Goal: Complete application form: Complete application form

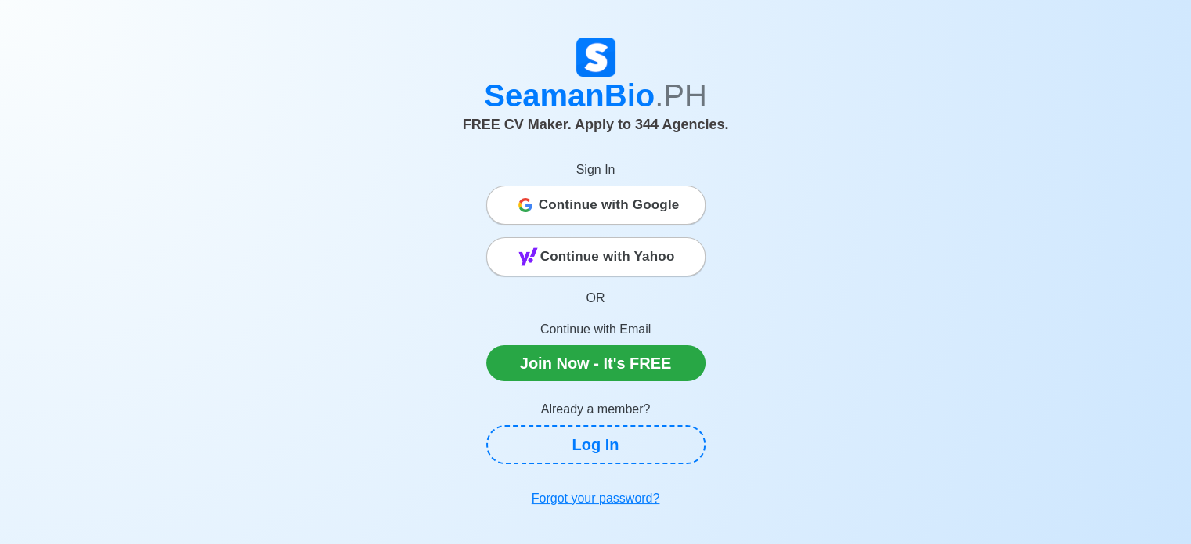
click at [611, 190] on span "Continue with Google" at bounding box center [609, 204] width 141 height 31
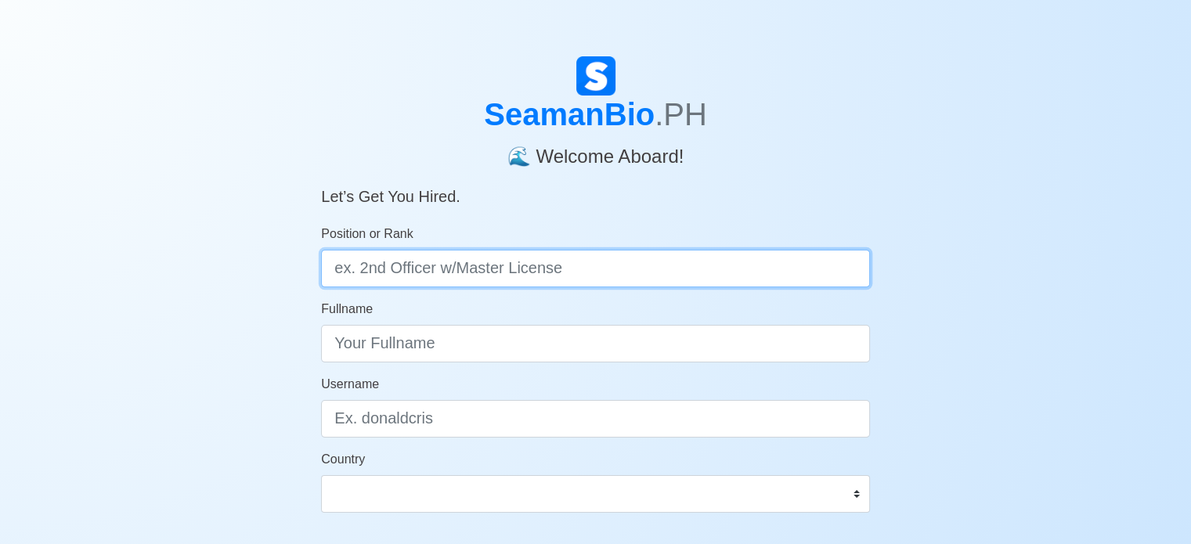
click at [677, 269] on input "Position or Rank" at bounding box center [595, 269] width 549 height 38
type input "DECK CADET"
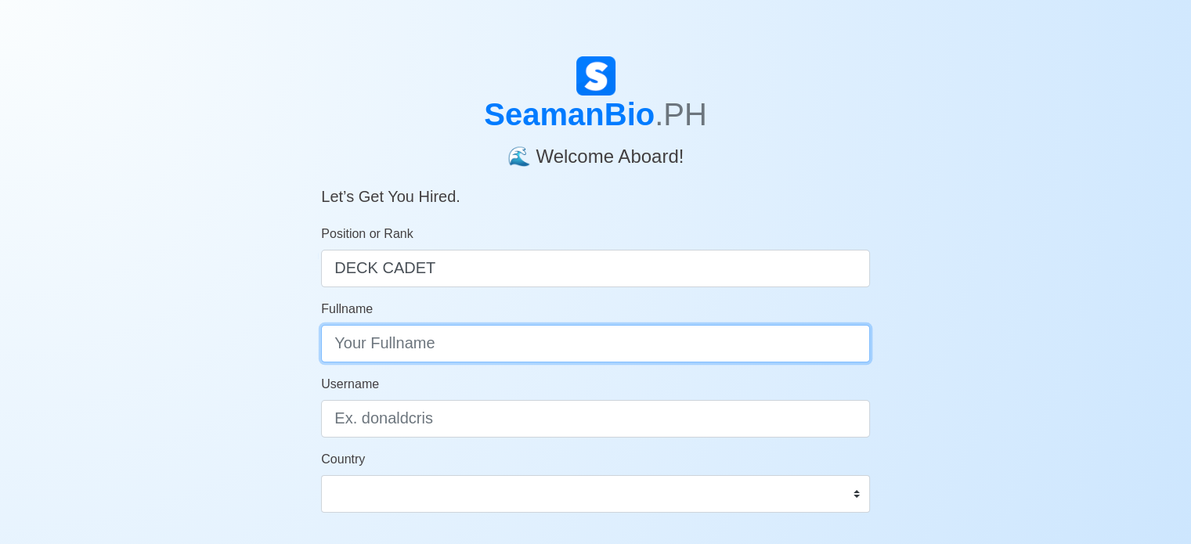
click at [636, 350] on input "Fullname" at bounding box center [595, 344] width 549 height 38
type input "JOHN ADRIAN LARANJO DICTO"
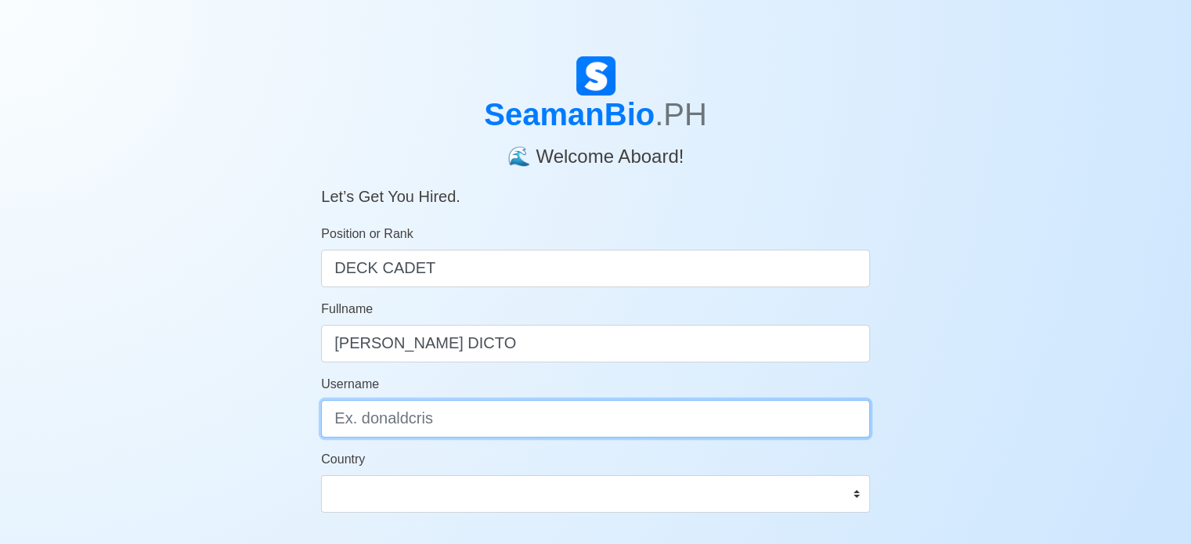
click at [590, 432] on input "Username" at bounding box center [595, 419] width 549 height 38
type input "DOYDOYDICTO"
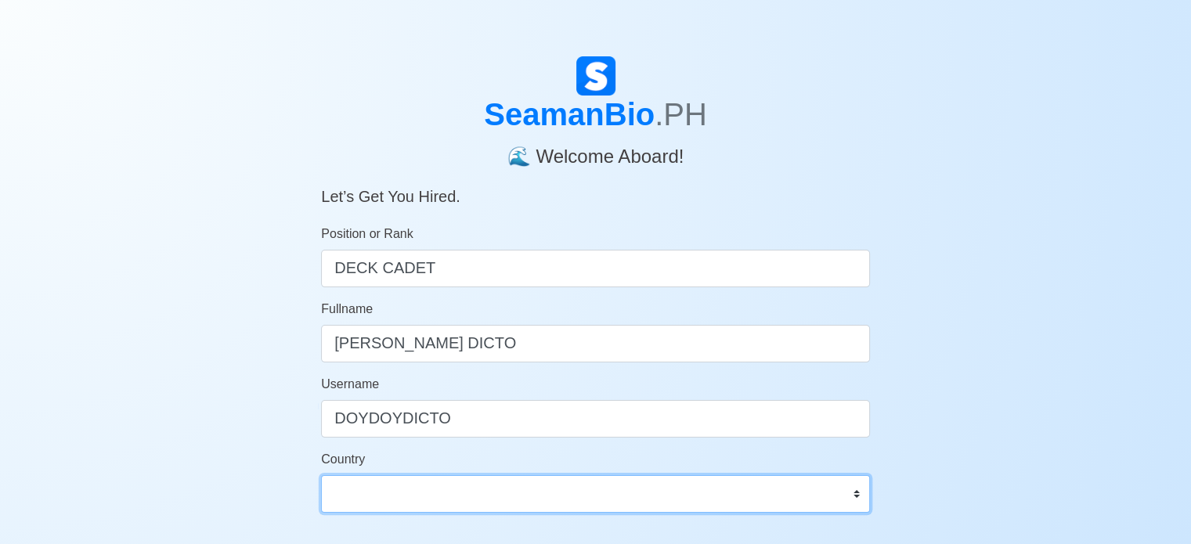
click at [589, 491] on select "Afghanistan Åland Islands Albania Algeria American Samoa Andorra Angola Anguill…" at bounding box center [595, 494] width 549 height 38
select select "PH"
click at [321, 475] on select "Afghanistan Åland Islands Albania Algeria American Samoa Andorra Angola Anguill…" at bounding box center [595, 494] width 549 height 38
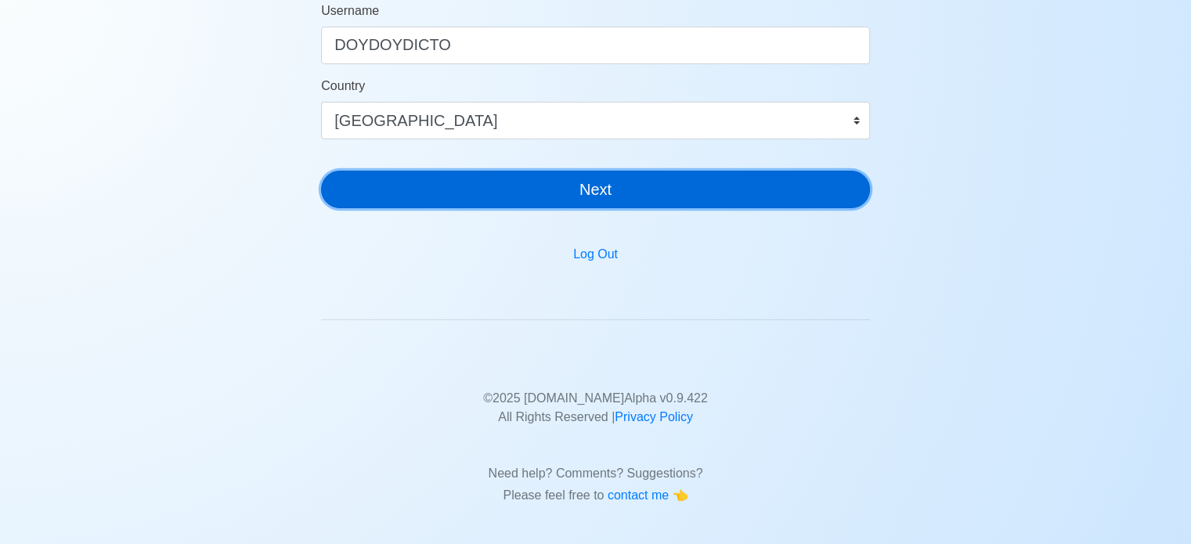
click at [669, 176] on button "Next" at bounding box center [595, 190] width 549 height 38
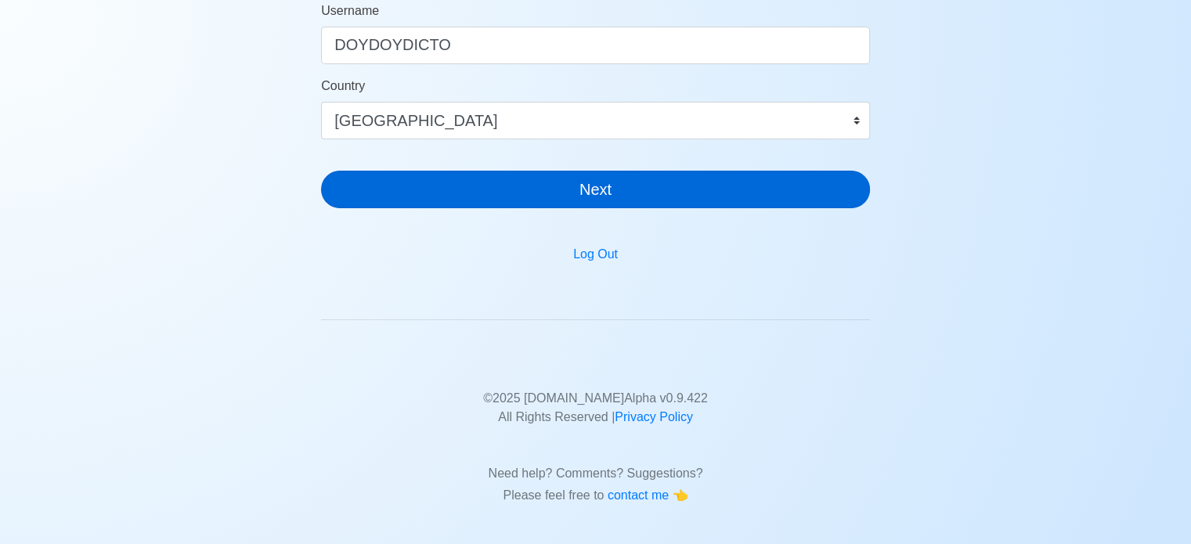
scroll to position [0, 0]
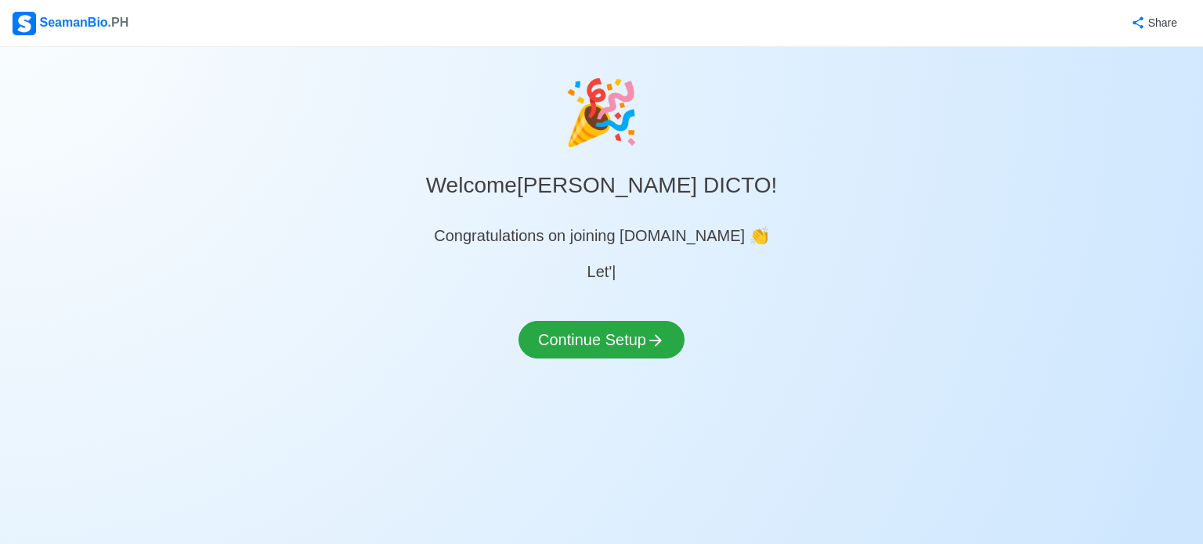
click at [611, 301] on div "🎉 Welcome JOHN ADRIAN LARANJO DICTO ! Congratulations on joining SeamanBio.PH 👏…" at bounding box center [601, 231] width 1203 height 330
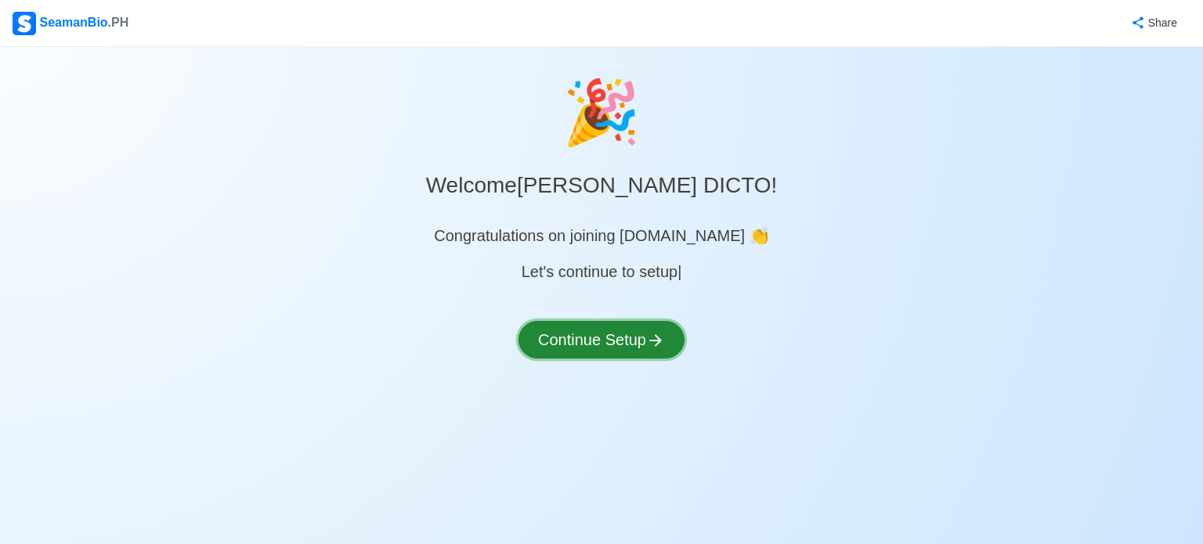
click at [605, 352] on button "Continue Setup" at bounding box center [601, 340] width 166 height 38
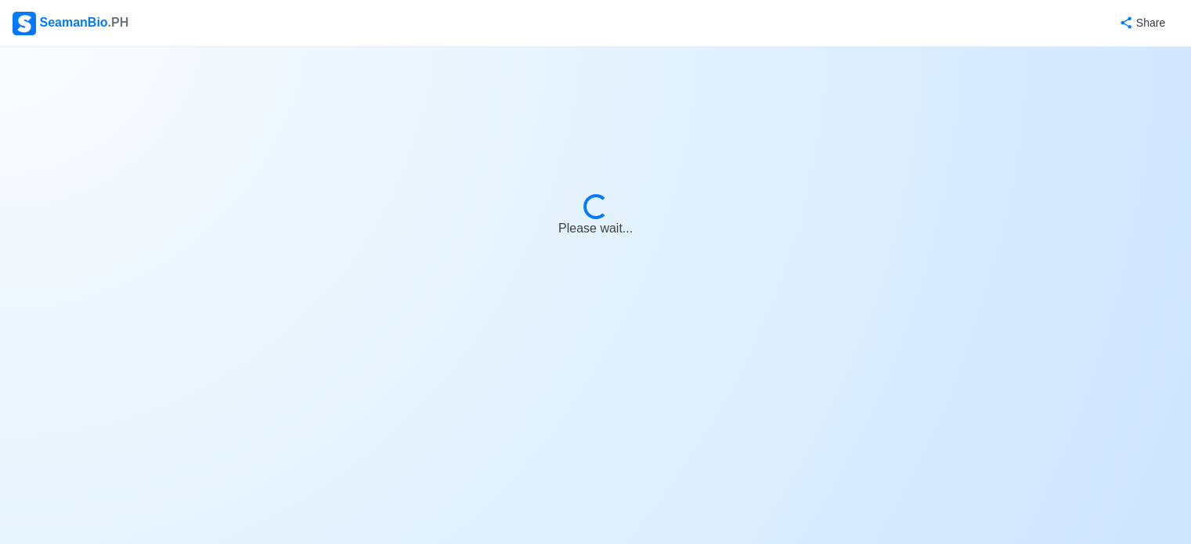
select select "Visible for Hiring"
select select "PH"
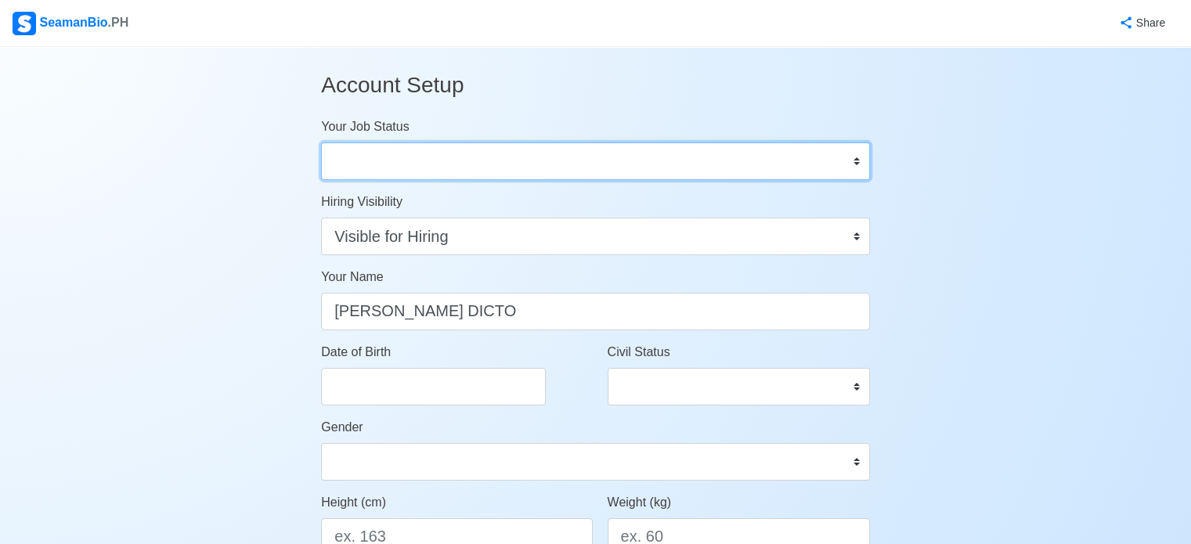
click at [601, 173] on select "Onboard Actively Looking for Job Not Looking for Job" at bounding box center [595, 162] width 549 height 38
select select "Actively Looking for Job"
click at [321, 143] on select "Onboard Actively Looking for Job Not Looking for Job" at bounding box center [595, 162] width 549 height 38
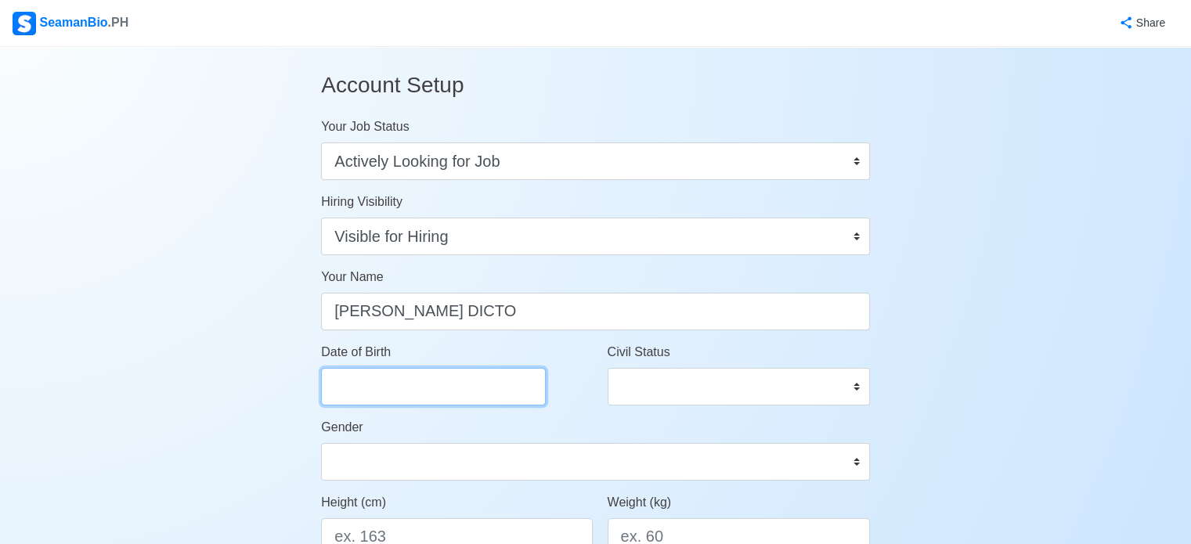
select select "****"
select select "*********"
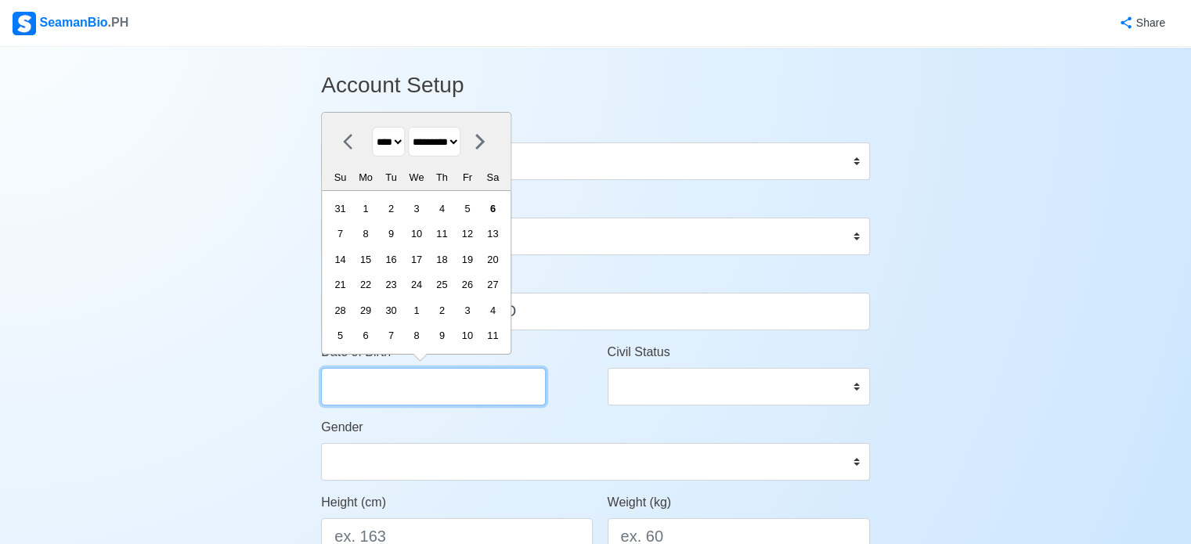
click at [458, 372] on input "Date of Birth" at bounding box center [433, 387] width 225 height 38
type input "0"
select select "****"
select select "*******"
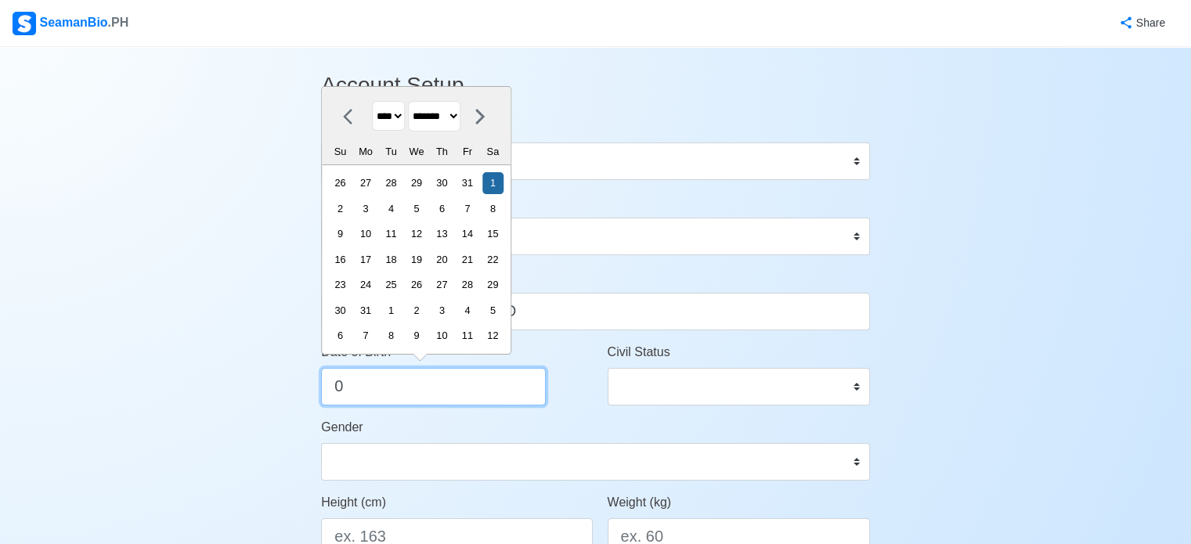
type input "01"
select select "****"
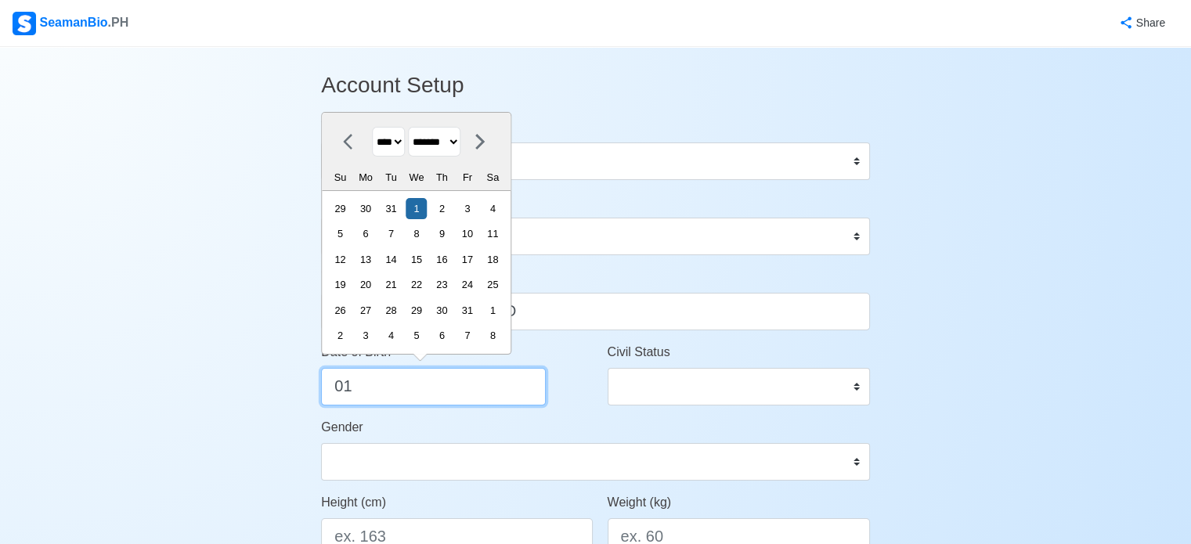
type input "011"
select select "****"
select select "********"
type input "01132"
select select "****"
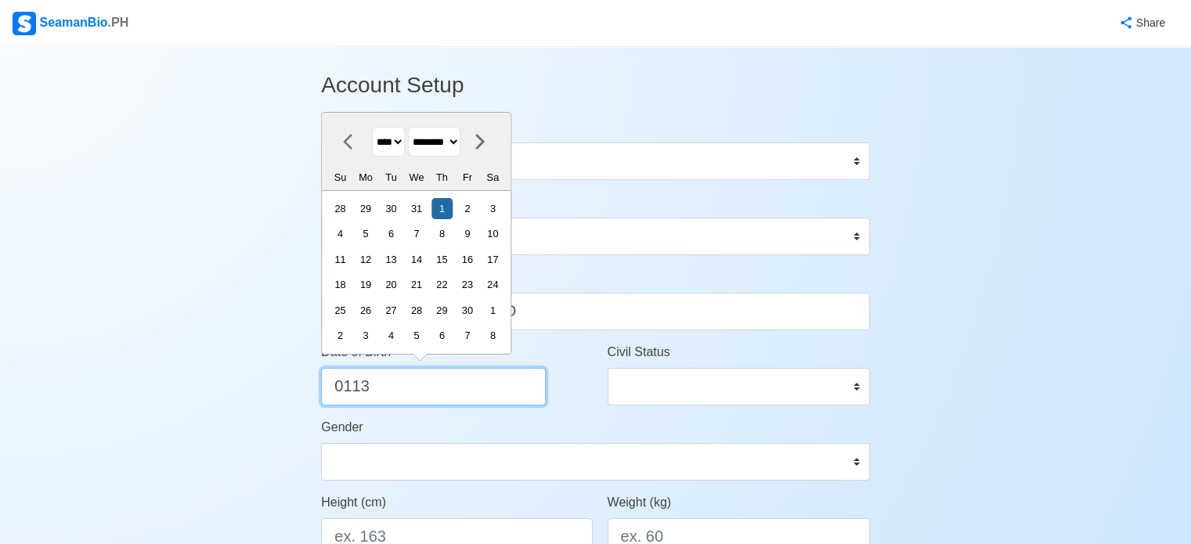
select select "*******"
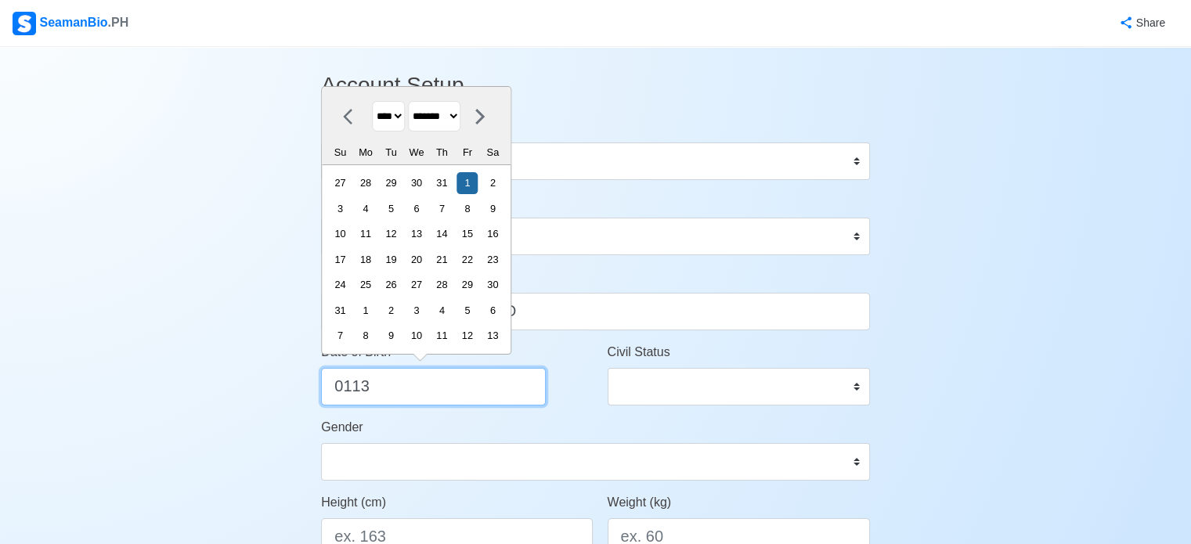
type input "011"
select select "****"
select select "********"
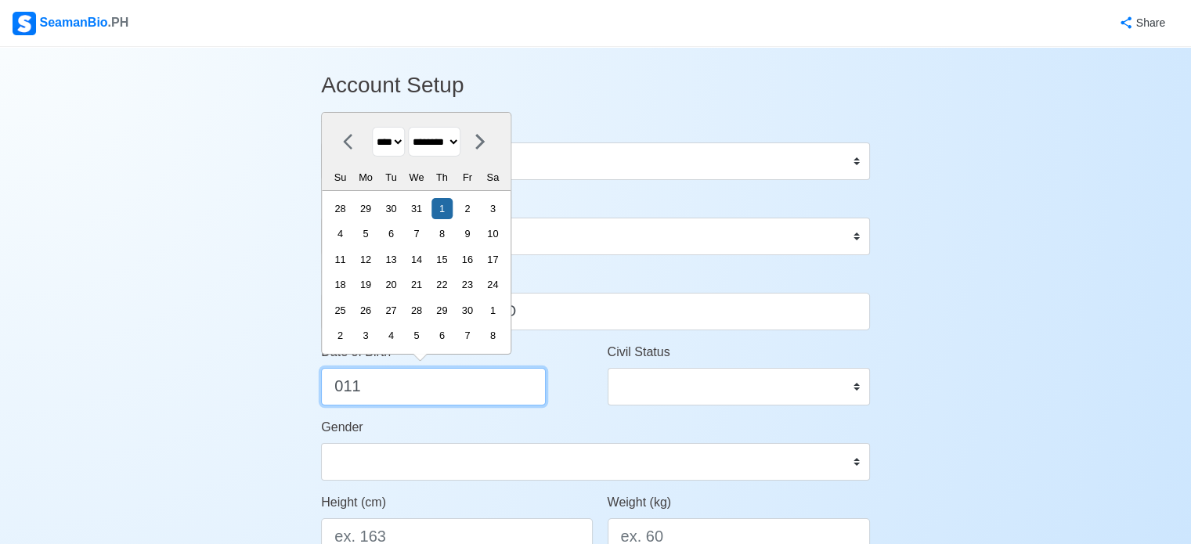
type input "01"
select select "****"
select select "*******"
type input "0"
select select "****"
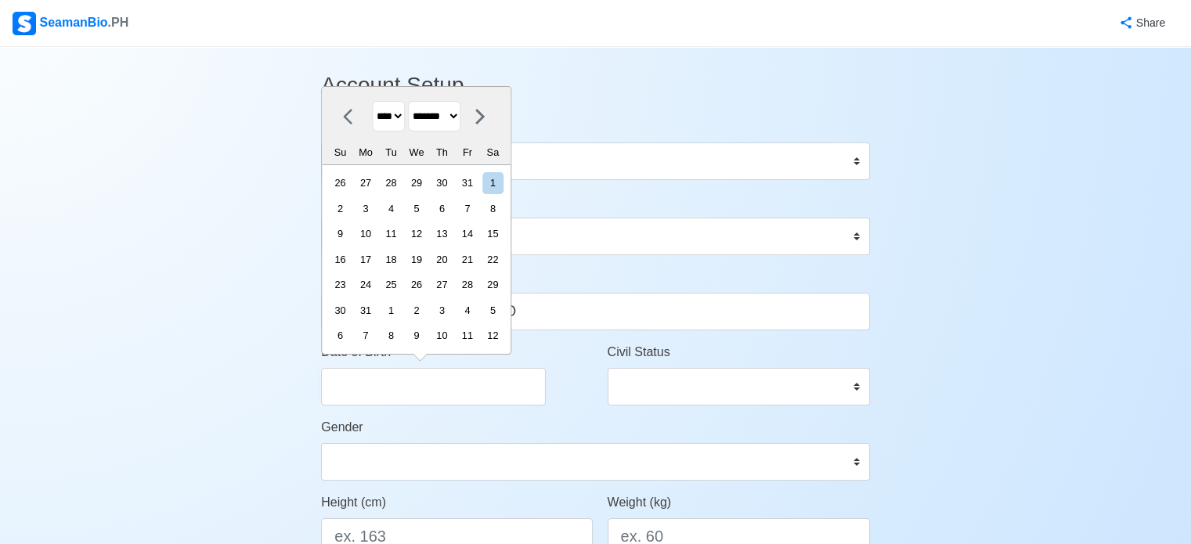
click at [392, 126] on select "**** **** **** **** **** **** **** **** **** **** **** **** **** **** **** ****…" at bounding box center [388, 116] width 33 height 31
select select "****"
click at [372, 128] on select "**** **** **** **** **** **** **** **** **** **** **** **** **** **** **** ****…" at bounding box center [388, 116] width 33 height 31
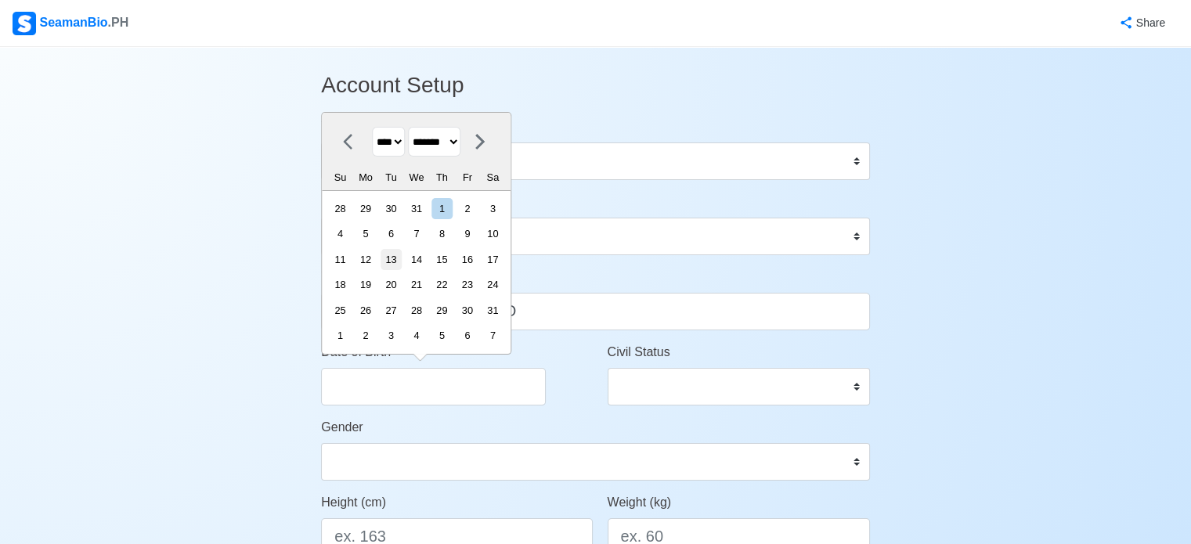
click at [402, 255] on div "13" at bounding box center [391, 259] width 21 height 21
type input "01/13/2004"
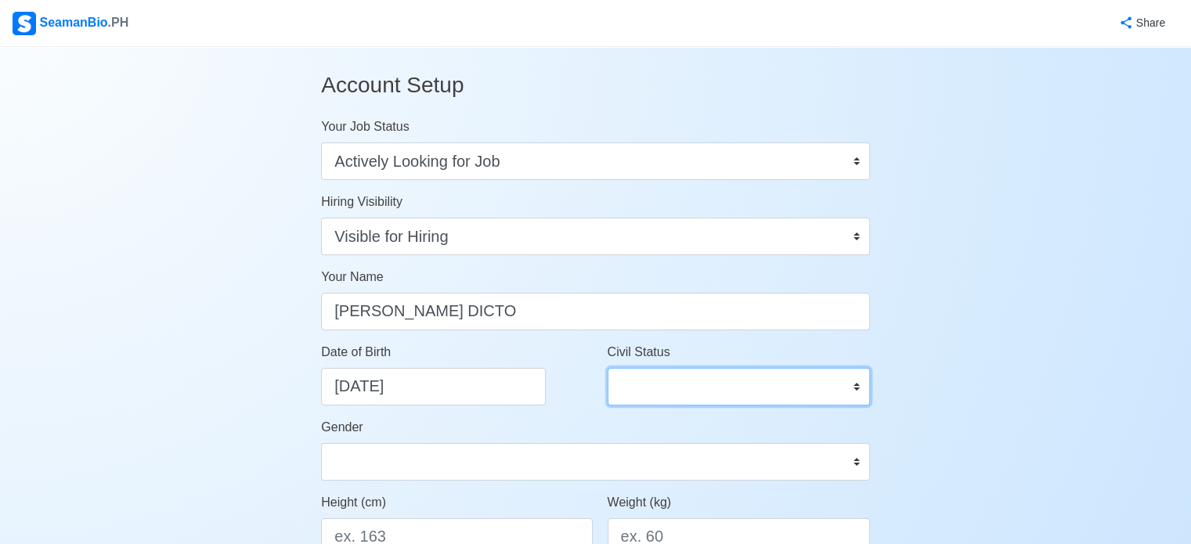
click at [785, 392] on select "Single Married Widowed Separated" at bounding box center [739, 387] width 262 height 38
select select "Single"
click at [608, 368] on select "Single Married Widowed Separated" at bounding box center [739, 387] width 262 height 38
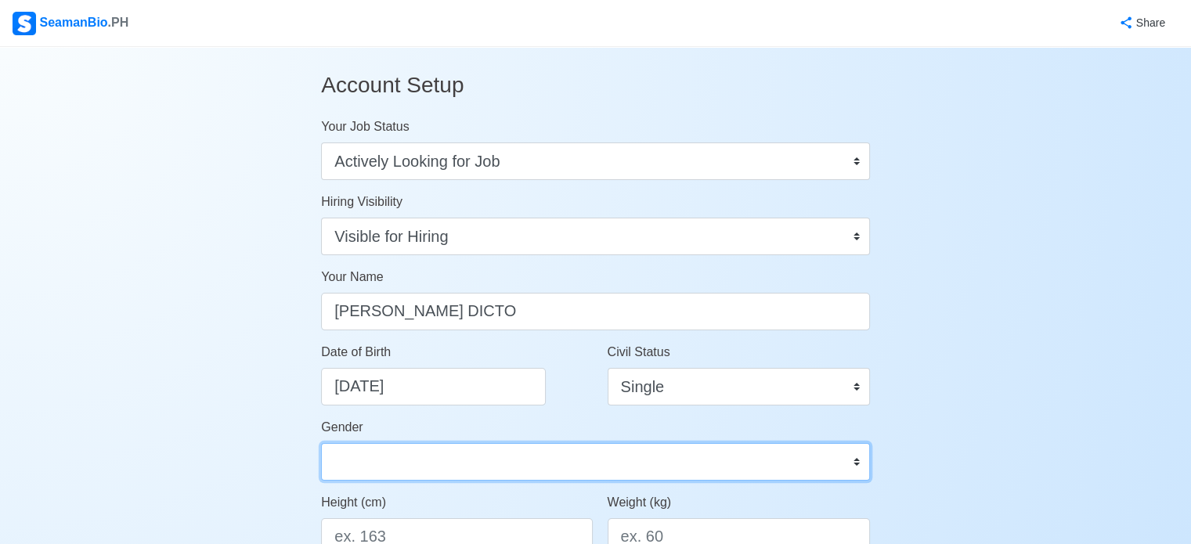
click at [708, 460] on select "Male Female" at bounding box center [595, 462] width 549 height 38
select select "Male"
click at [321, 443] on select "Male Female" at bounding box center [595, 462] width 549 height 38
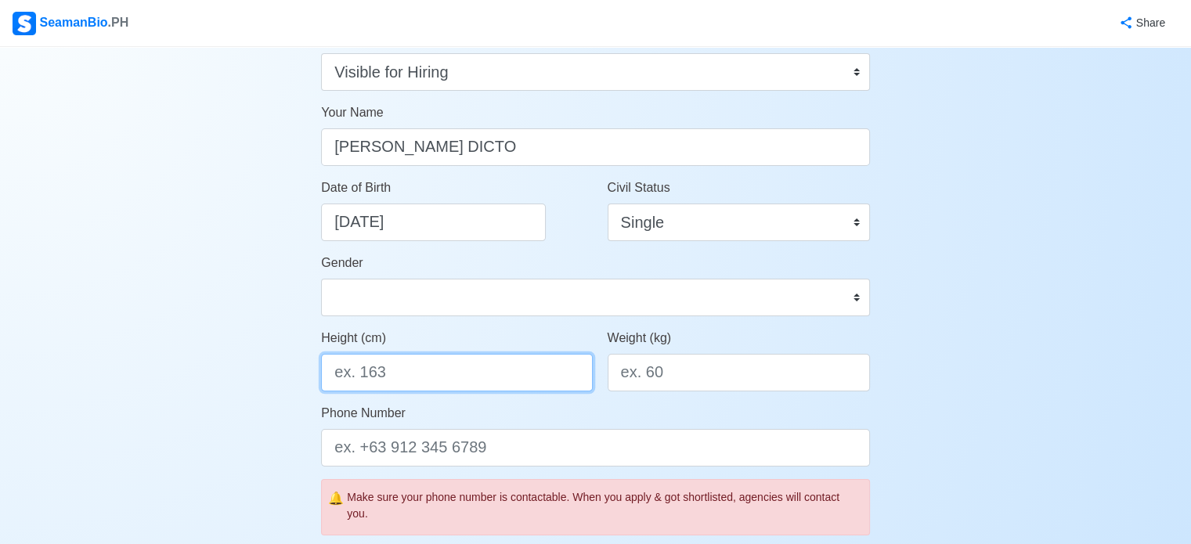
click at [515, 372] on input "Height (cm)" at bounding box center [456, 373] width 271 height 38
type input "174"
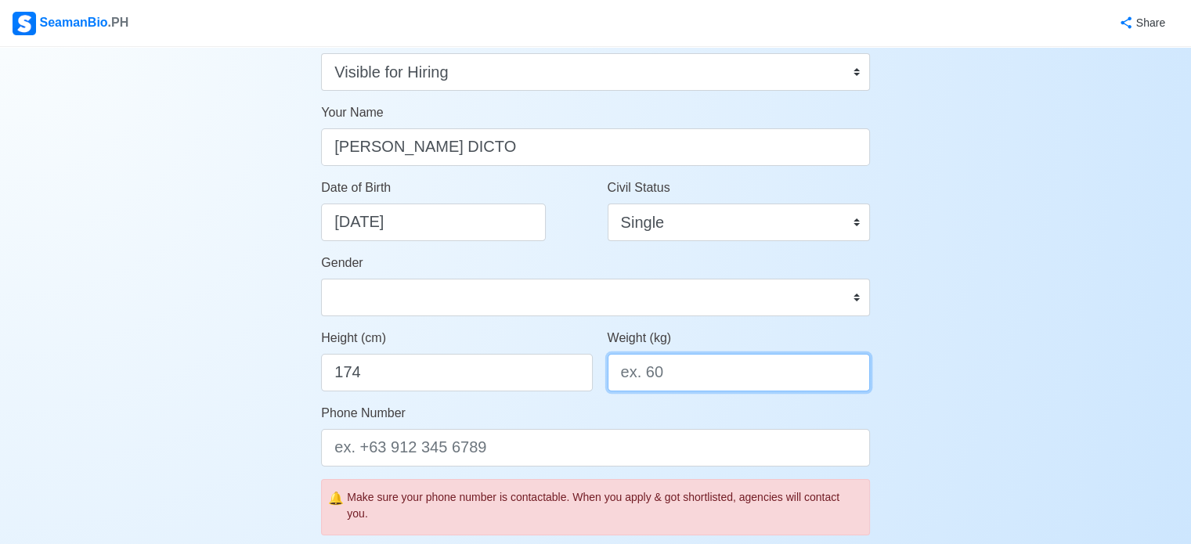
click at [664, 381] on input "Weight (kg)" at bounding box center [739, 373] width 262 height 38
type input "79"
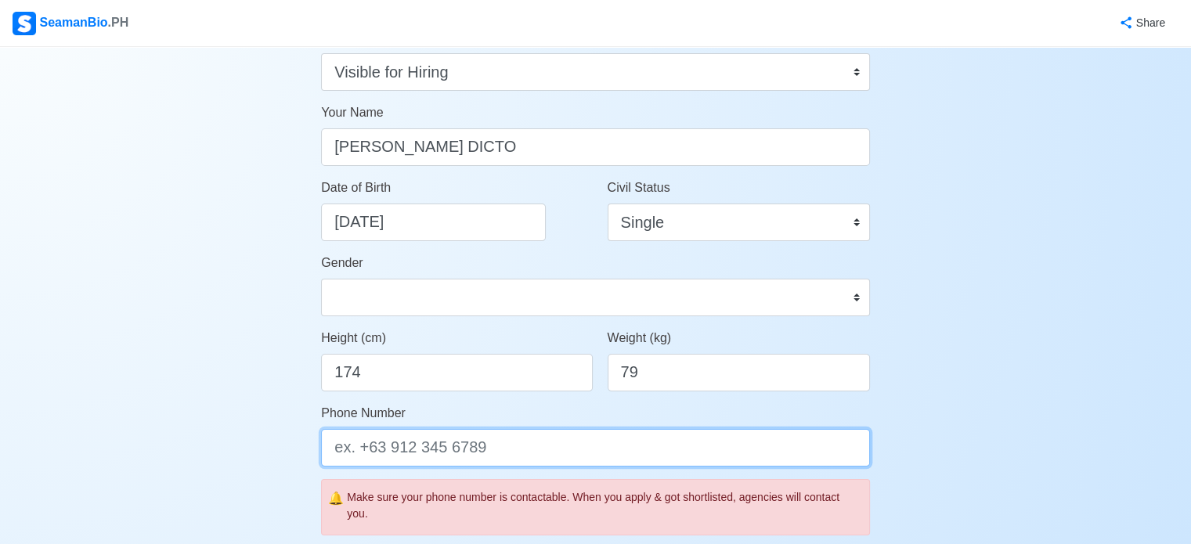
click at [459, 451] on input "Phone Number" at bounding box center [595, 448] width 549 height 38
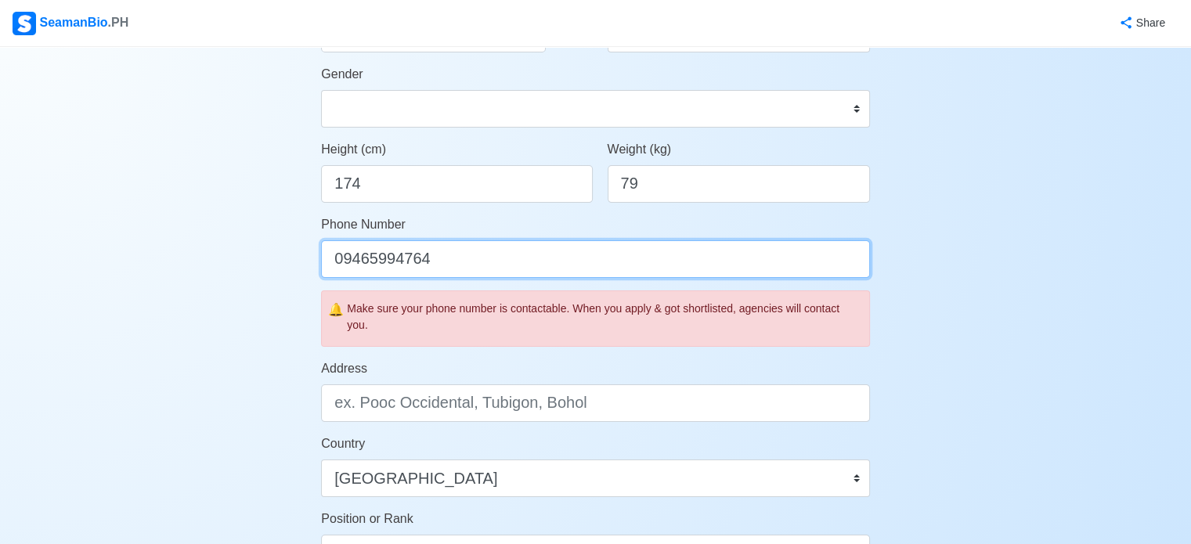
type input "09465994764"
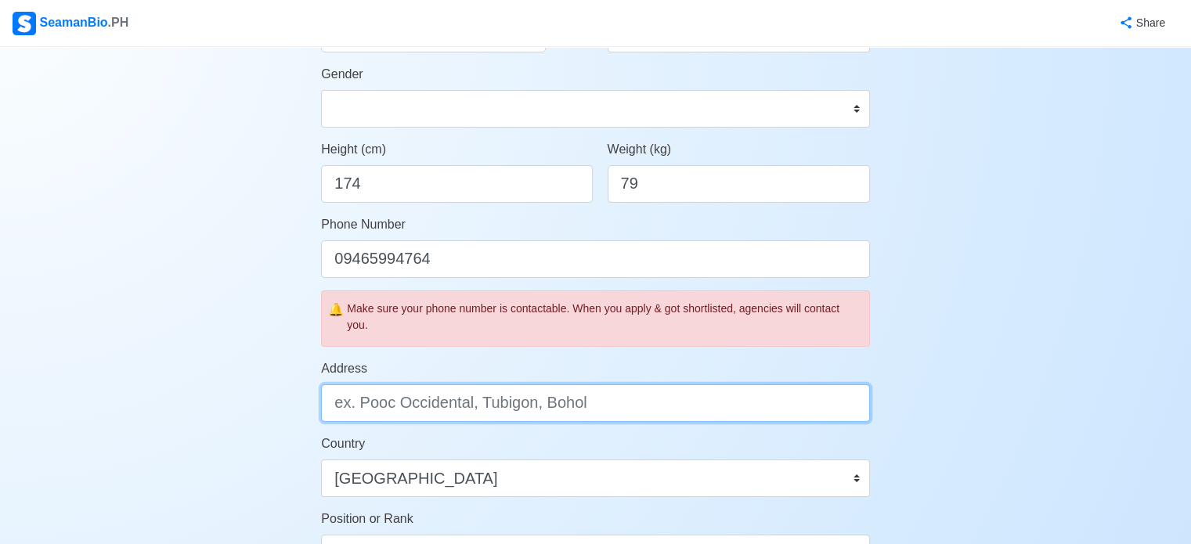
click at [458, 410] on input "Address" at bounding box center [595, 403] width 549 height 38
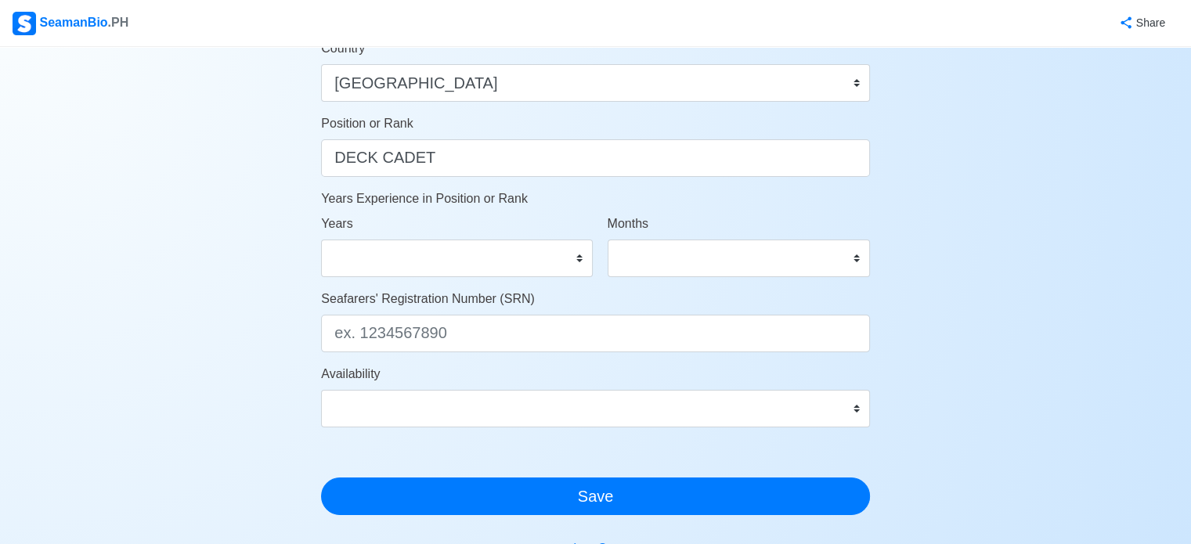
scroll to position [749, 0]
type input "UPPER LAMAC, OROQUIETA CITY, MISAMIS OCCIDENTAL"
click at [464, 247] on select "0 1 2 3 4 5 6 7 8 9 10 11 12 13 14 15 16 17 18 19 20 21 22 23 24 25 26 27 28 29…" at bounding box center [456, 259] width 271 height 38
select select "0"
click at [321, 240] on select "0 1 2 3 4 5 6 7 8 9 10 11 12 13 14 15 16 17 18 19 20 21 22 23 24 25 26 27 28 29…" at bounding box center [456, 259] width 271 height 38
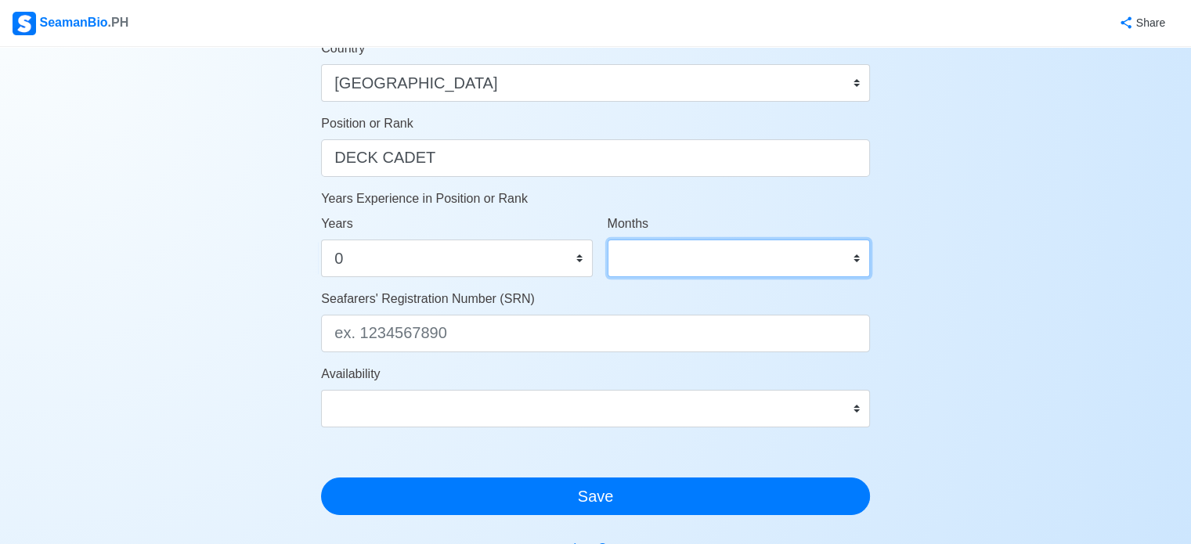
click at [681, 242] on select "0 1 2 3 4 5 6 7 8 9 10 11" at bounding box center [739, 259] width 262 height 38
select select "0"
click at [608, 240] on select "0 1 2 3 4 5 6 7 8 9 10 11" at bounding box center [739, 259] width 262 height 38
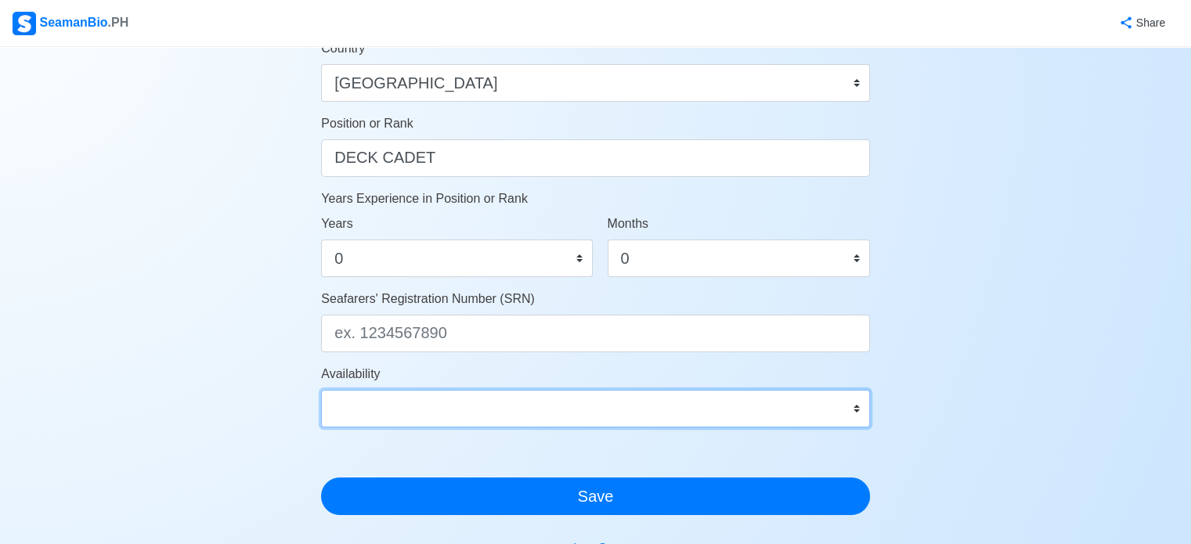
click at [460, 391] on select "Immediate Oct 2025 Nov 2025 Dec 2025 Jan 2026 Feb 2026 Mar 2026 Apr 2026 May 20…" at bounding box center [595, 409] width 549 height 38
select select "4102416000000"
click at [321, 390] on select "Immediate Oct 2025 Nov 2025 Dec 2025 Jan 2026 Feb 2026 Mar 2026 Apr 2026 May 20…" at bounding box center [595, 409] width 549 height 38
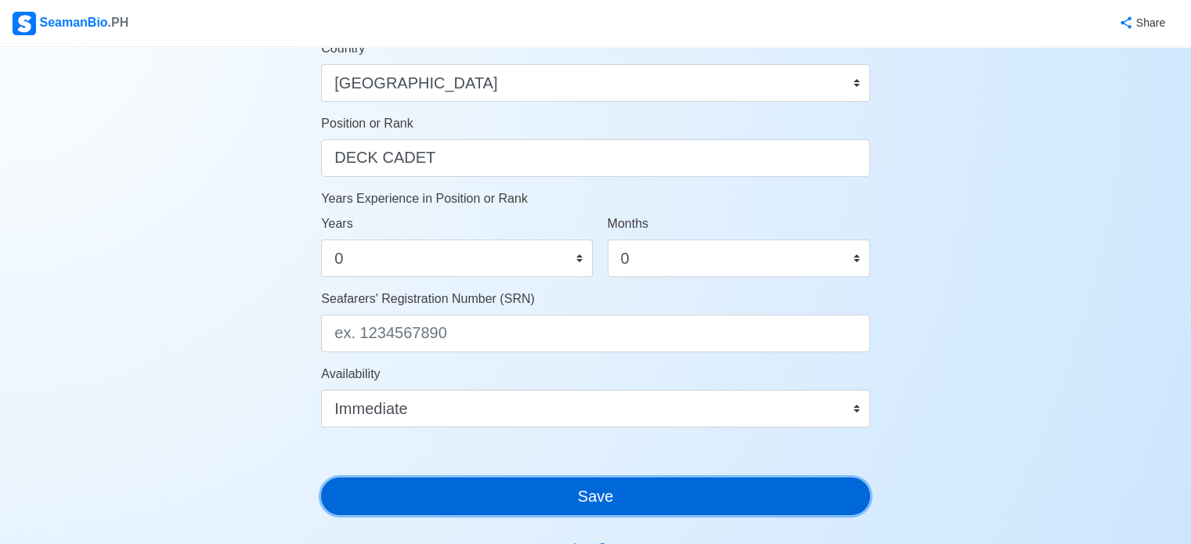
click at [410, 495] on button "Save" at bounding box center [595, 497] width 549 height 38
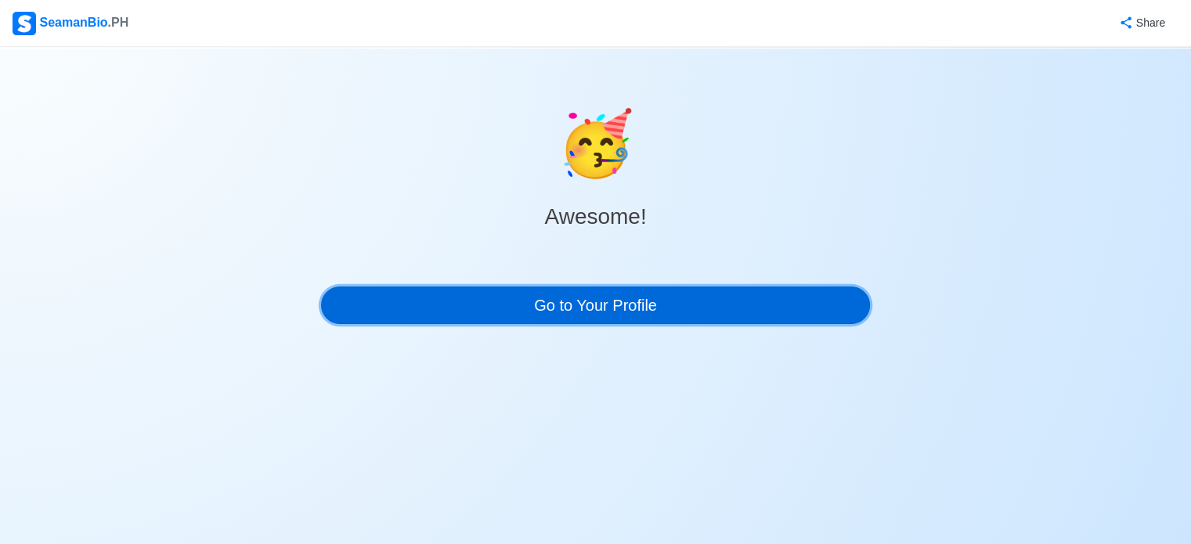
scroll to position [0, 0]
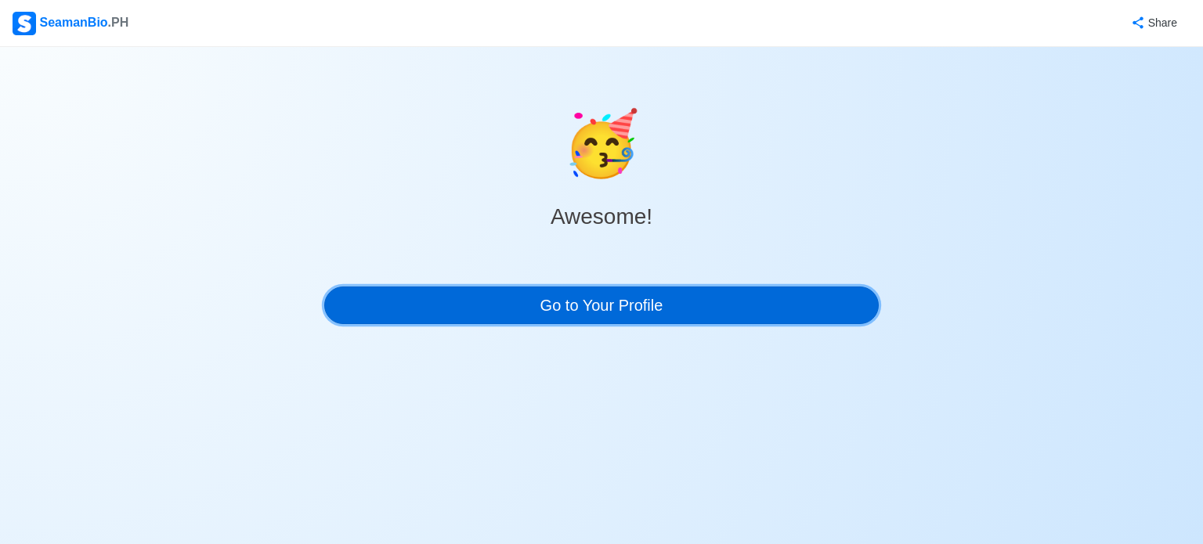
click at [473, 319] on link "Go to Your Profile" at bounding box center [601, 306] width 554 height 38
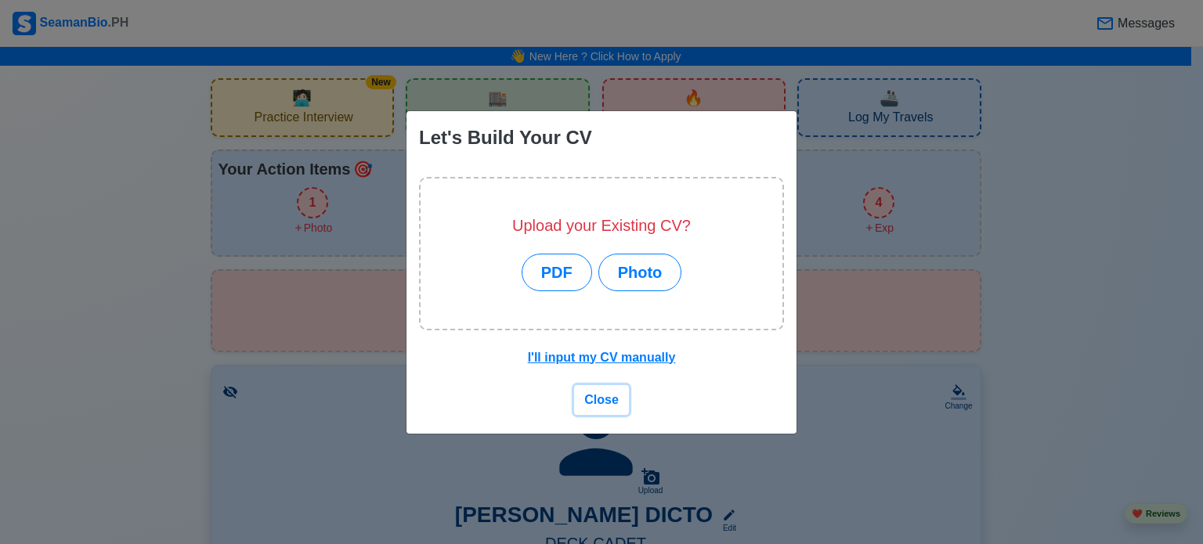
click at [615, 406] on span "Close" at bounding box center [601, 399] width 34 height 13
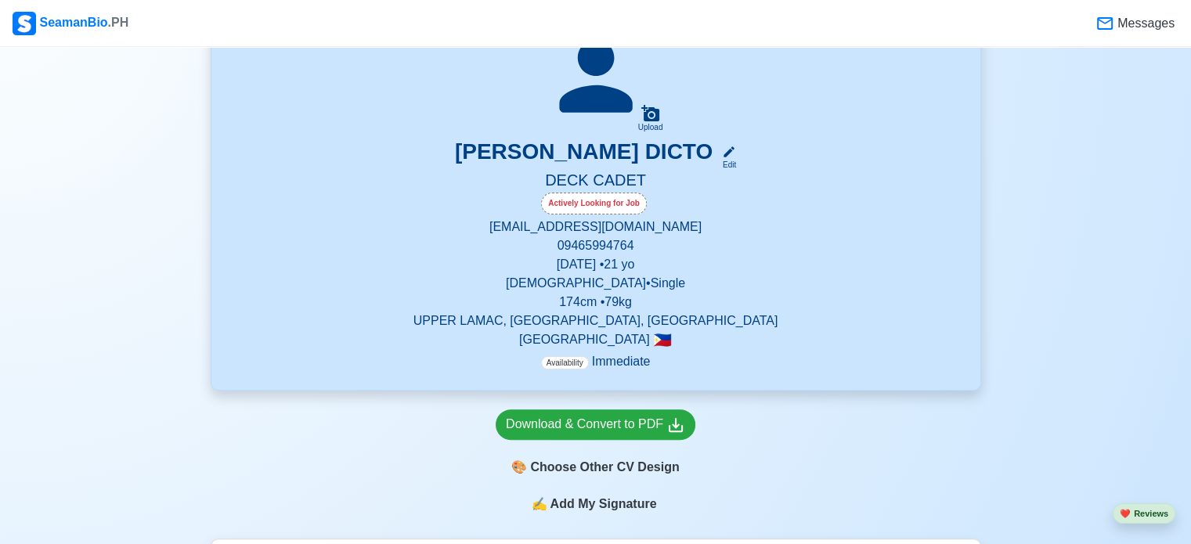
scroll to position [369, 0]
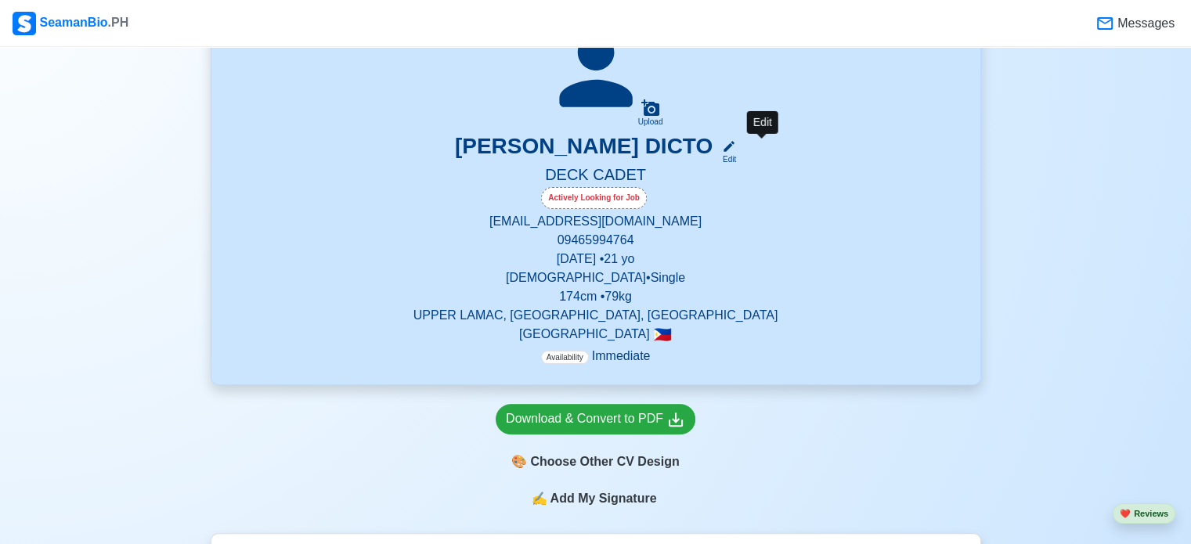
click at [736, 159] on div "Edit" at bounding box center [726, 159] width 20 height 12
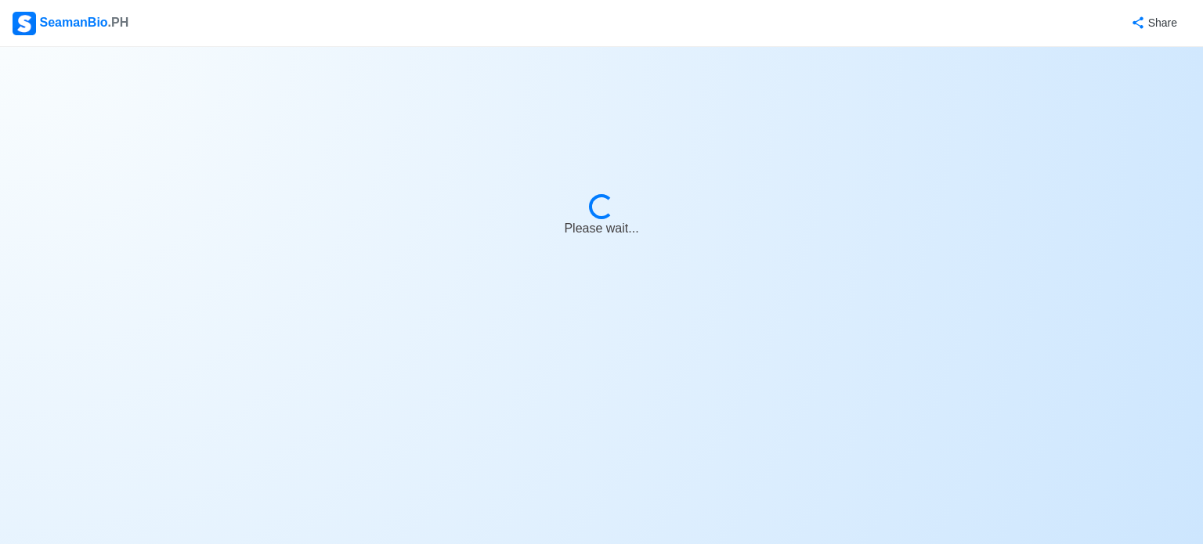
select select "Actively Looking for Job"
select select "Visible for Hiring"
select select "Single"
select select "Male"
select select "PH"
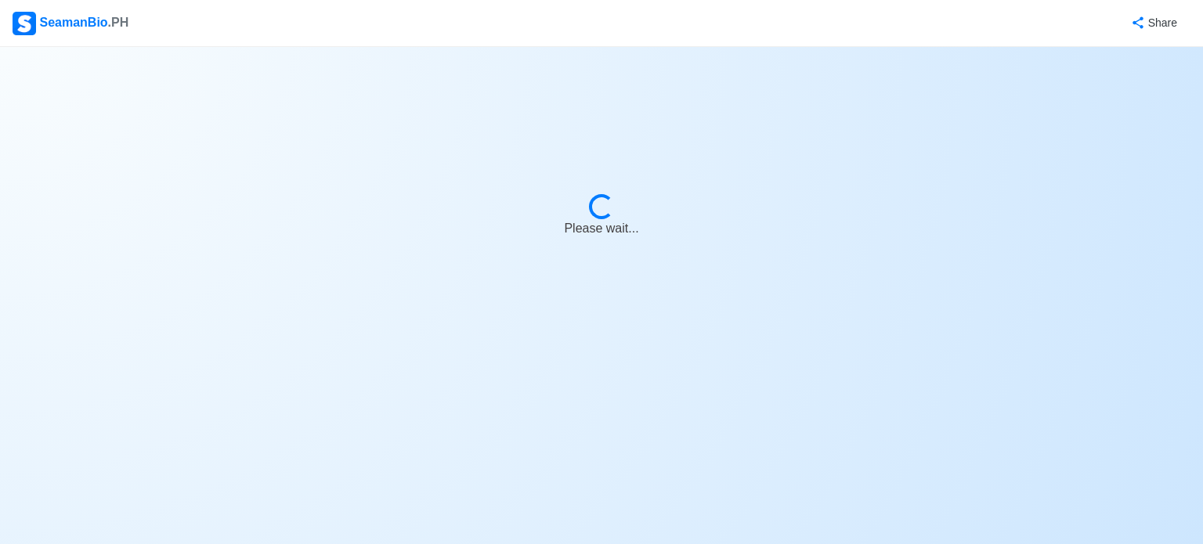
select select "4102416000000"
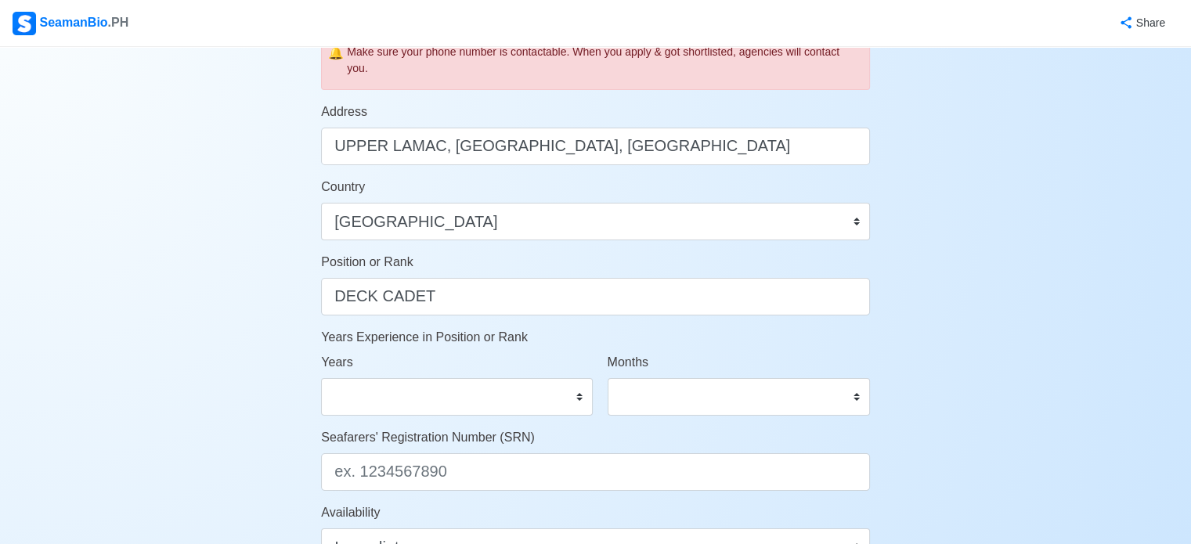
scroll to position [967, 0]
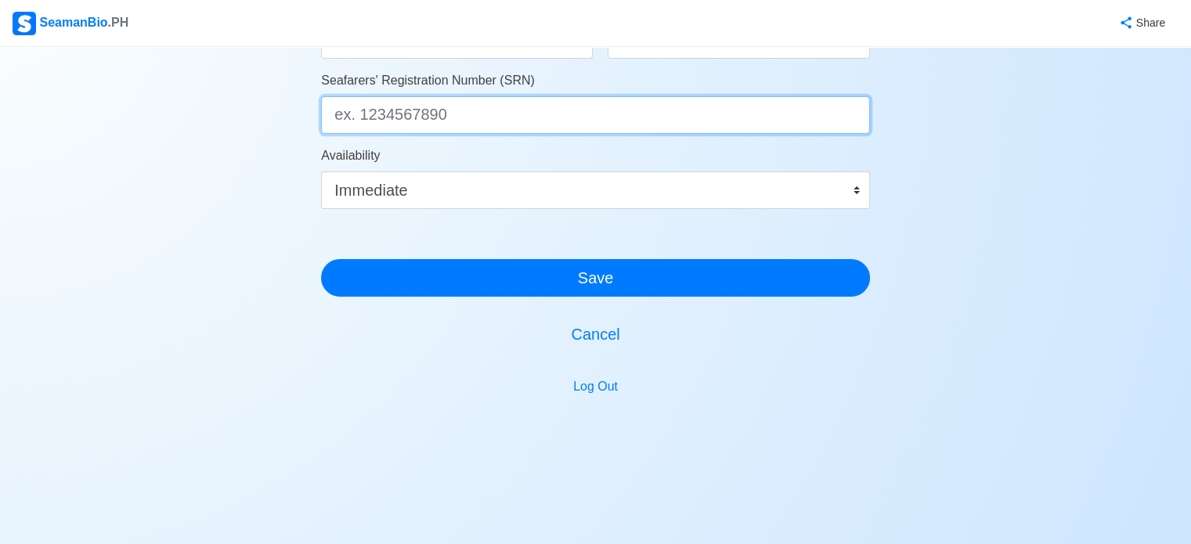
click at [626, 117] on input "Seafarers' Registration Number (SRN)" at bounding box center [595, 115] width 549 height 38
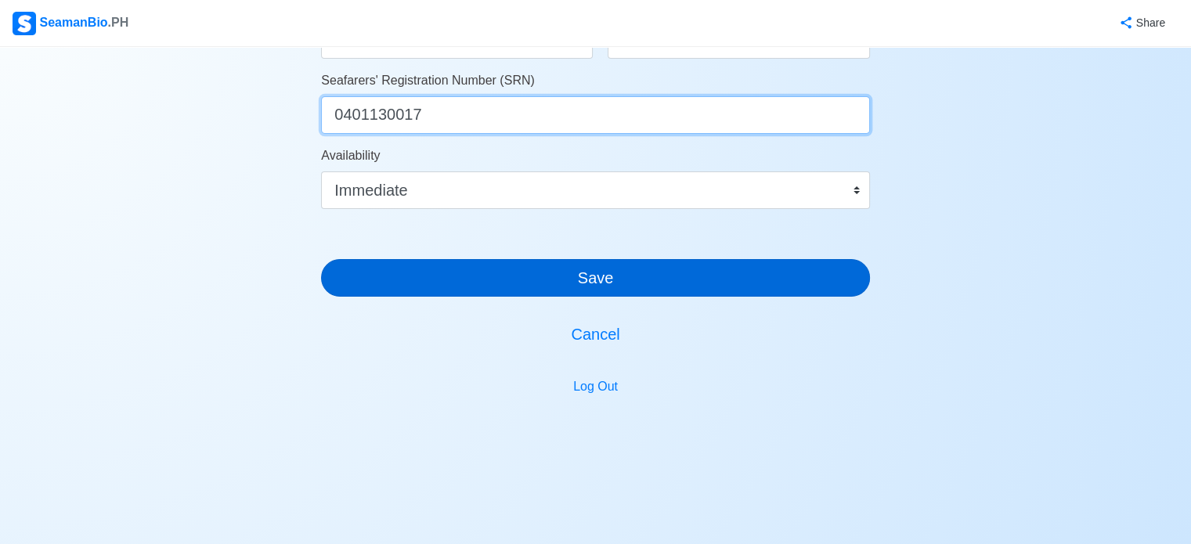
type input "0401130017"
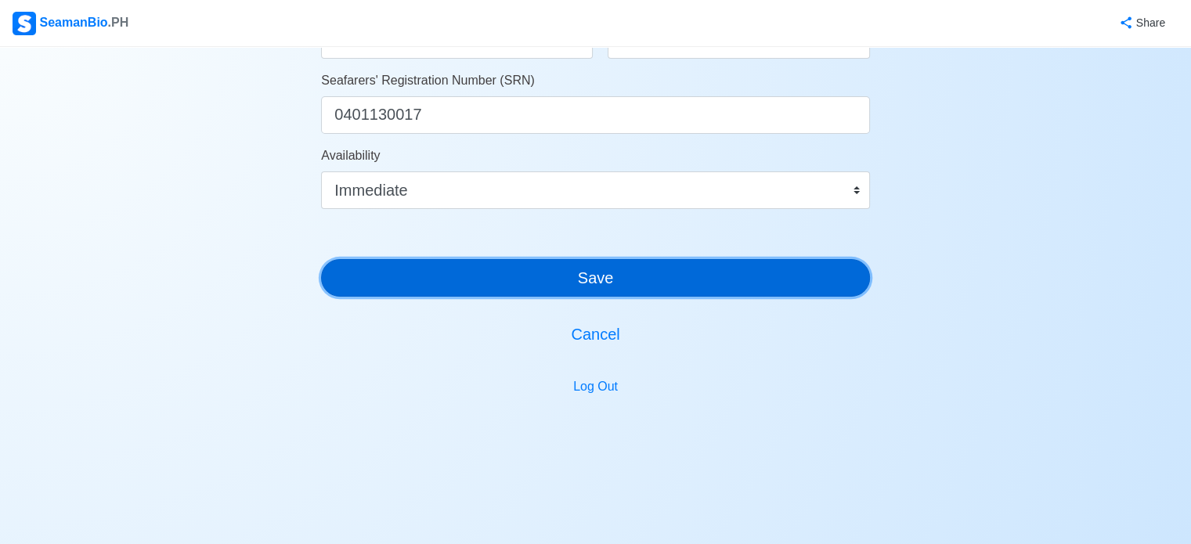
click at [601, 281] on button "Save" at bounding box center [595, 278] width 549 height 38
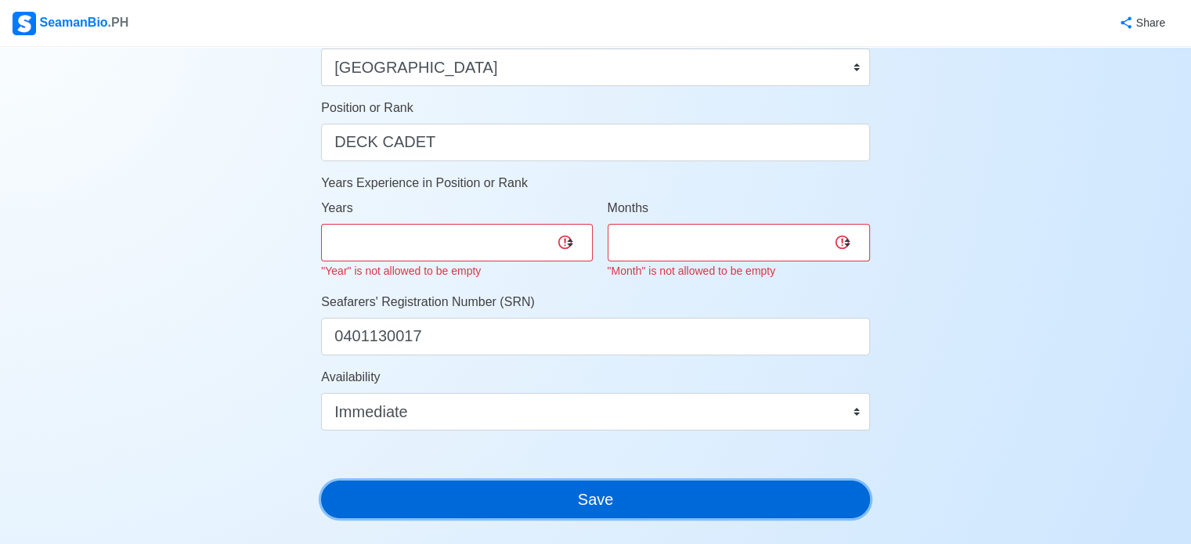
scroll to position [763, 0]
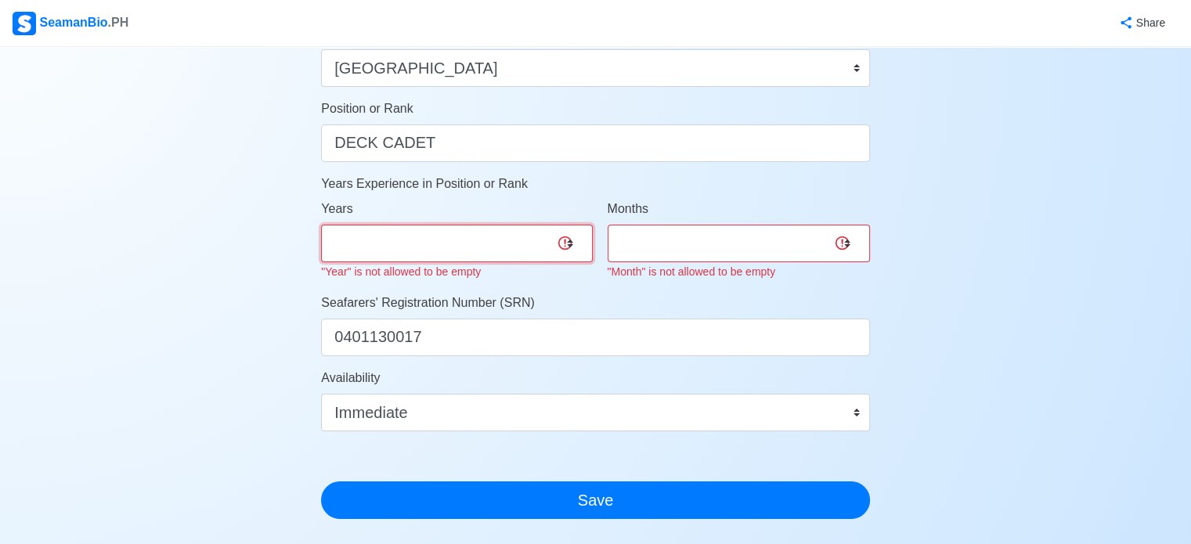
click at [467, 244] on select "0 1 2 3 4 5 6 7 8 9 10 11 12 13 14 15 16 17 18 19 20 21 22 23 24 25 26 27 28 29…" at bounding box center [456, 244] width 271 height 38
select select "0"
click at [321, 225] on select "0 1 2 3 4 5 6 7 8 9 10 11 12 13 14 15 16 17 18 19 20 21 22 23 24 25 26 27 28 29…" at bounding box center [456, 244] width 271 height 38
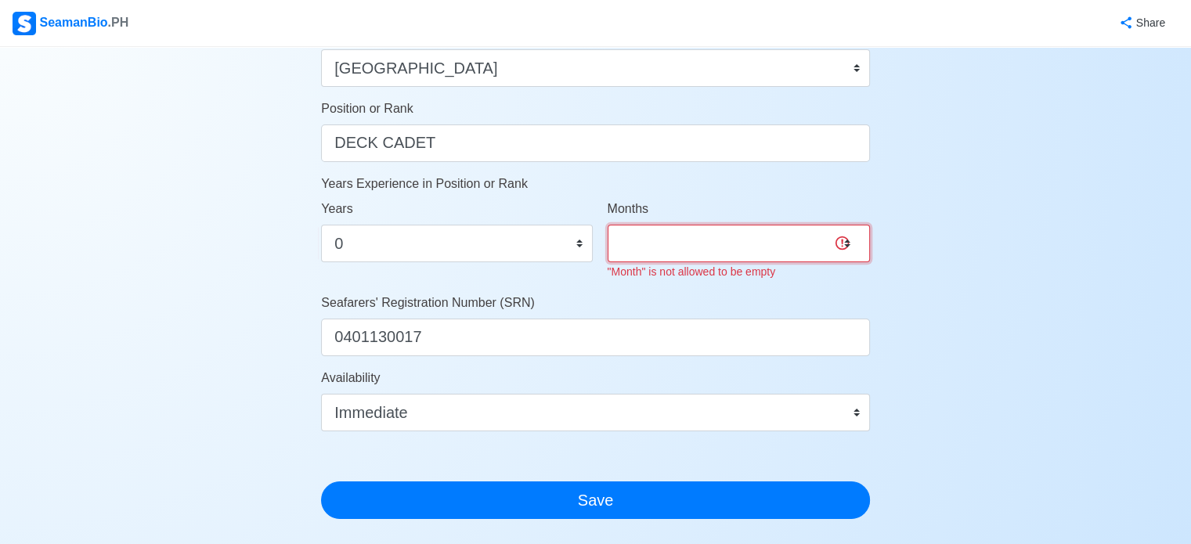
click at [734, 242] on select "0 1 2 3 4 5 6 7 8 9 10 11" at bounding box center [739, 244] width 262 height 38
select select "0"
click at [608, 225] on select "0 1 2 3 4 5 6 7 8 9 10 11" at bounding box center [739, 244] width 262 height 38
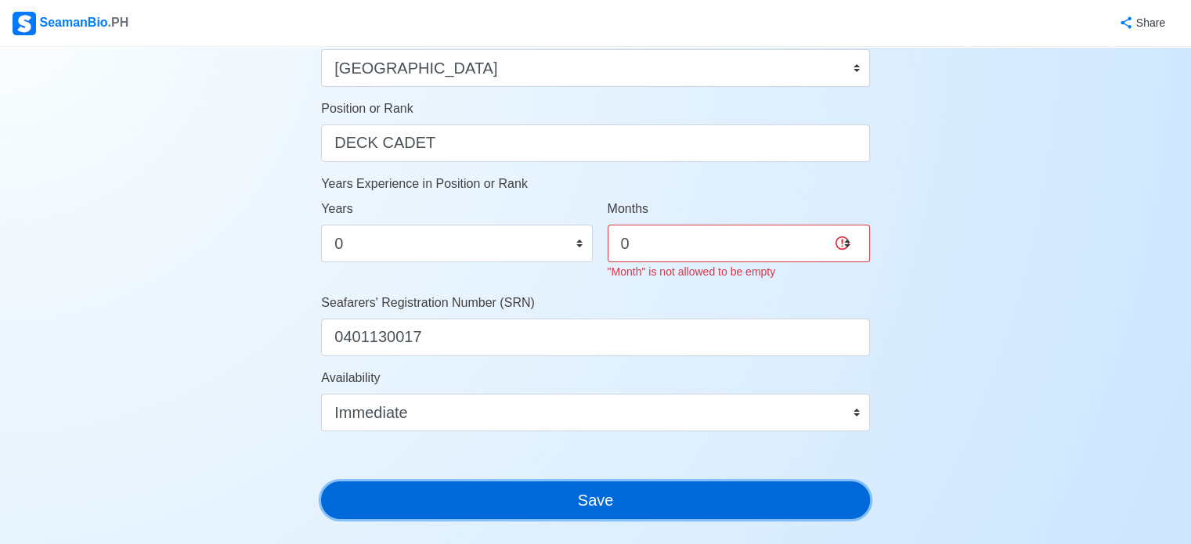
click at [564, 497] on button "Save" at bounding box center [595, 501] width 549 height 38
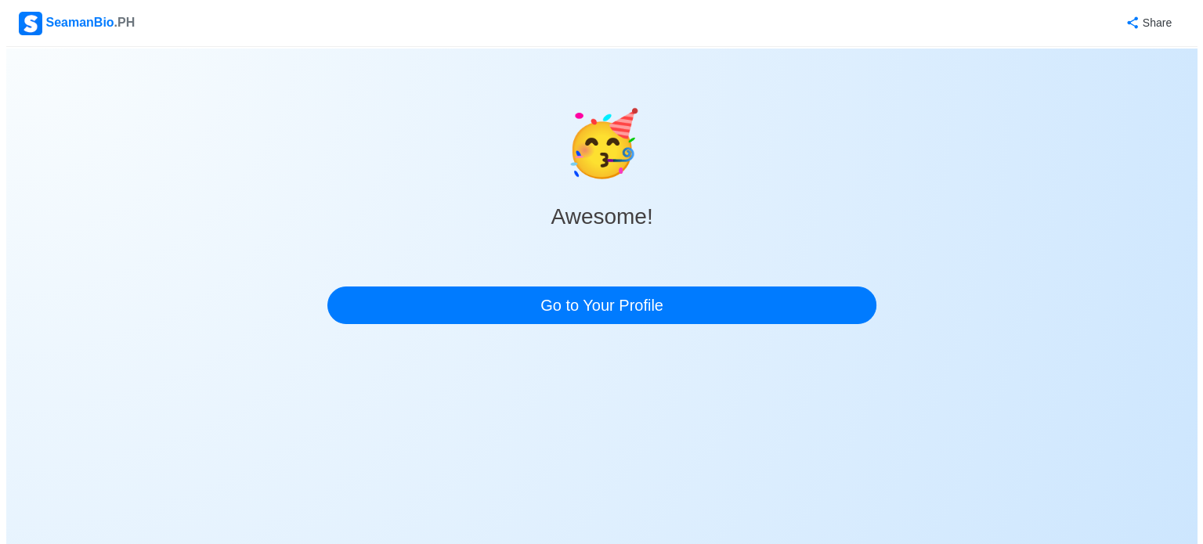
scroll to position [0, 0]
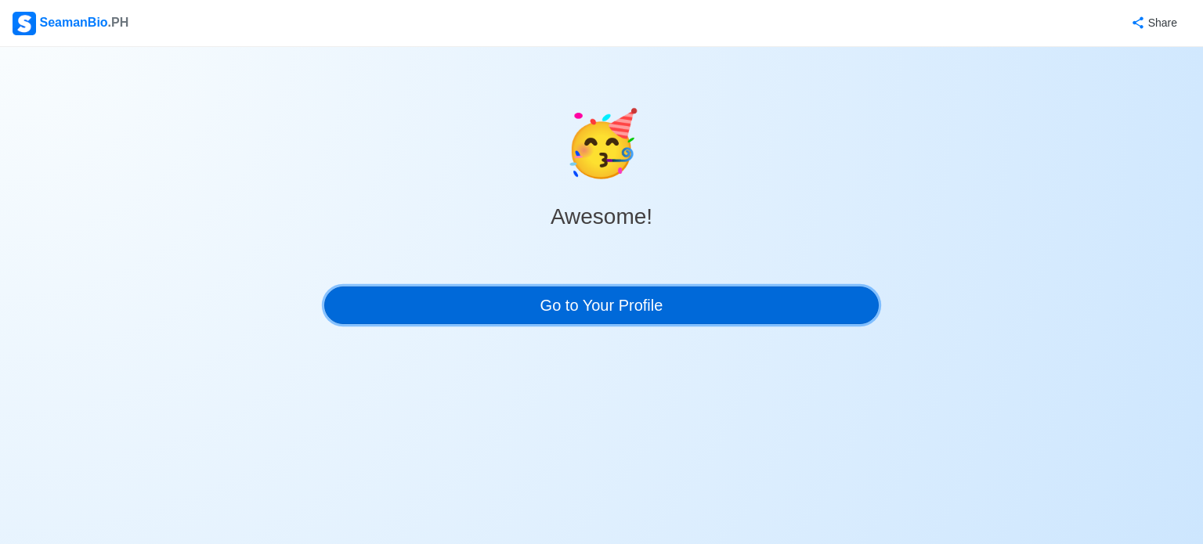
click at [624, 306] on link "Go to Your Profile" at bounding box center [601, 306] width 554 height 38
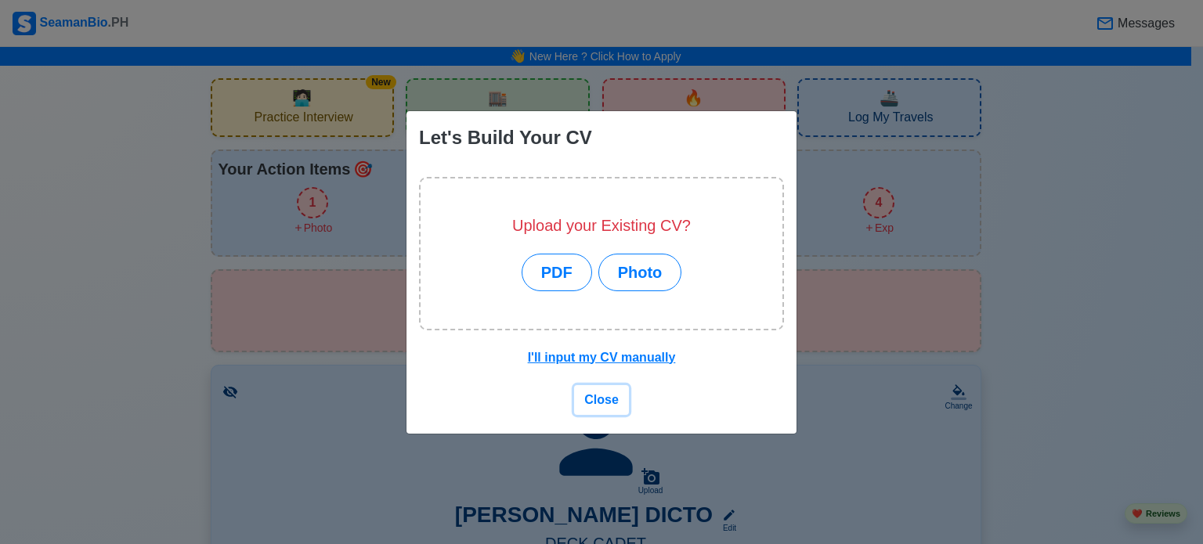
click at [608, 401] on span "Close" at bounding box center [601, 399] width 34 height 13
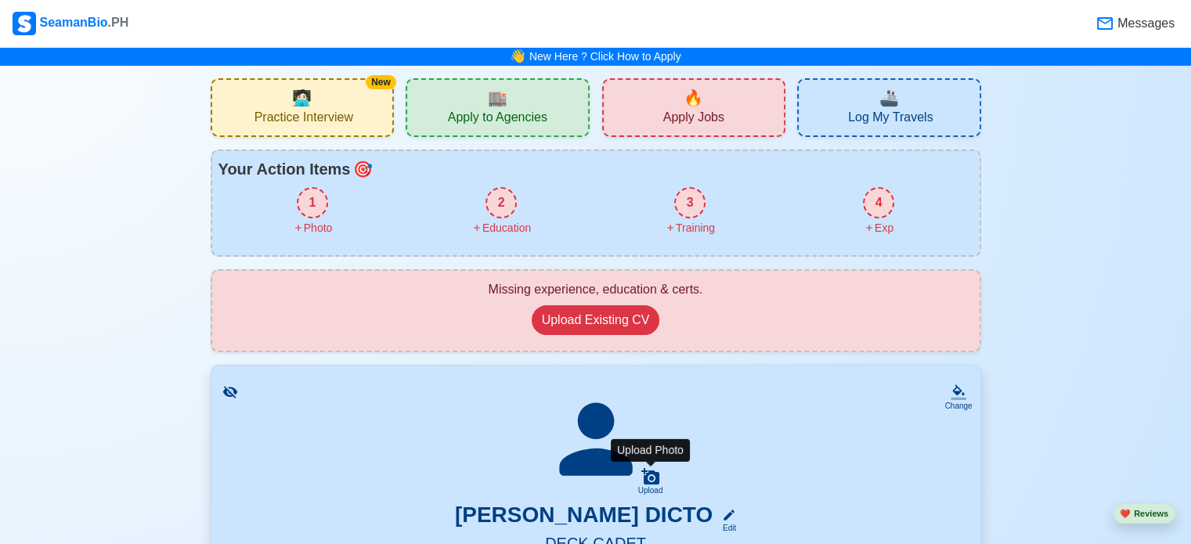
click at [638, 467] on div "Upload" at bounding box center [650, 481] width 25 height 28
click at [0, 0] on input "Upload" at bounding box center [0, 0] width 0 height 0
click at [655, 490] on div "Upload" at bounding box center [650, 490] width 25 height 9
click at [0, 0] on input "Upload" at bounding box center [0, 0] width 0 height 0
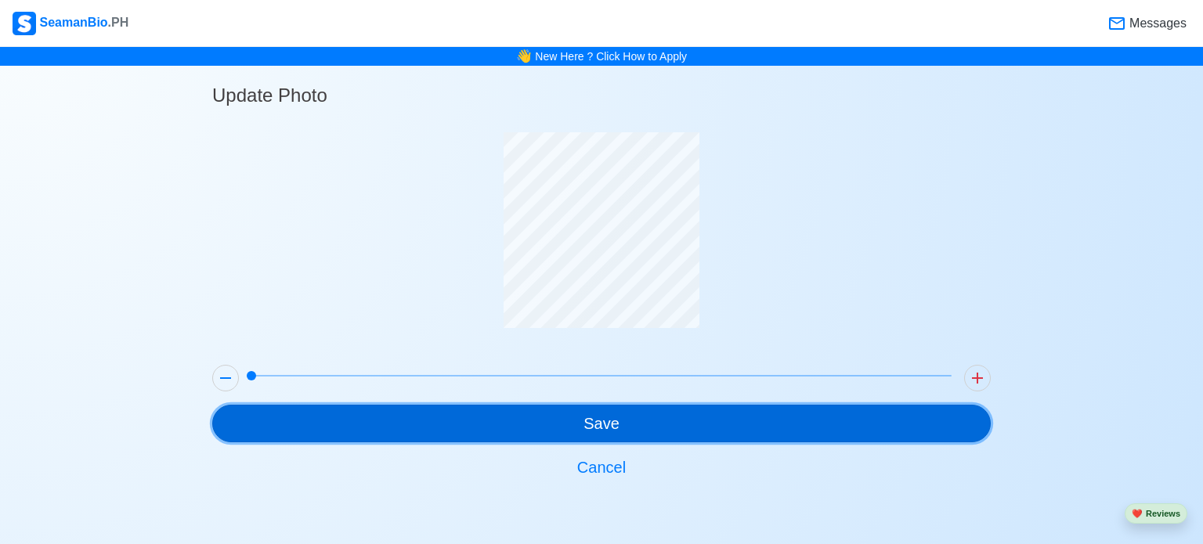
click at [610, 419] on button "Save" at bounding box center [601, 424] width 778 height 38
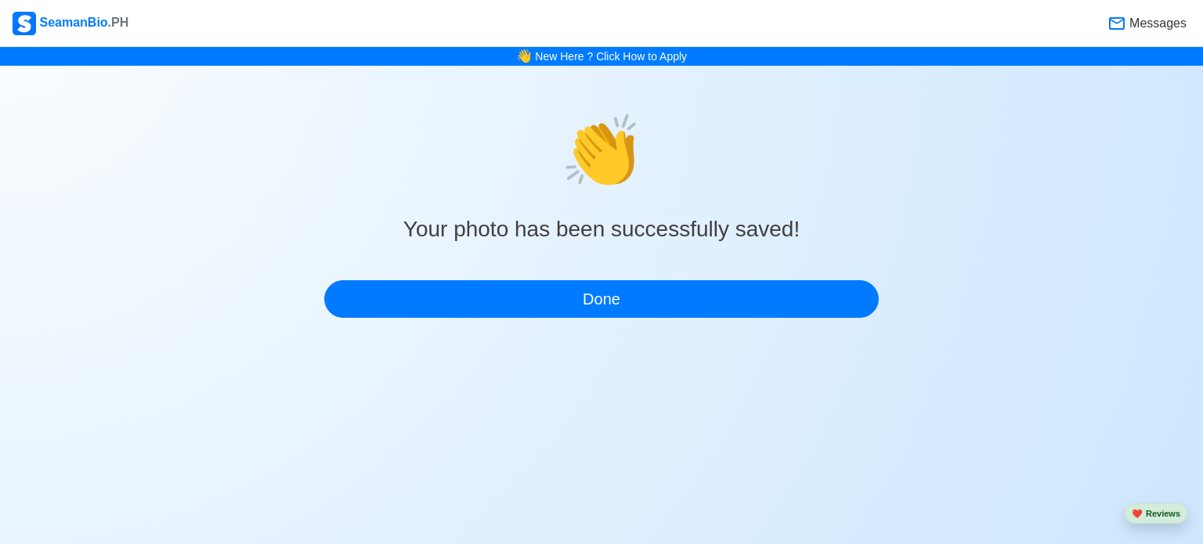
click at [610, 419] on body "SeamanBio .PH Messages 👋 New Here ? Click How to Apply 👏 Your photo has been su…" at bounding box center [601, 272] width 1203 height 544
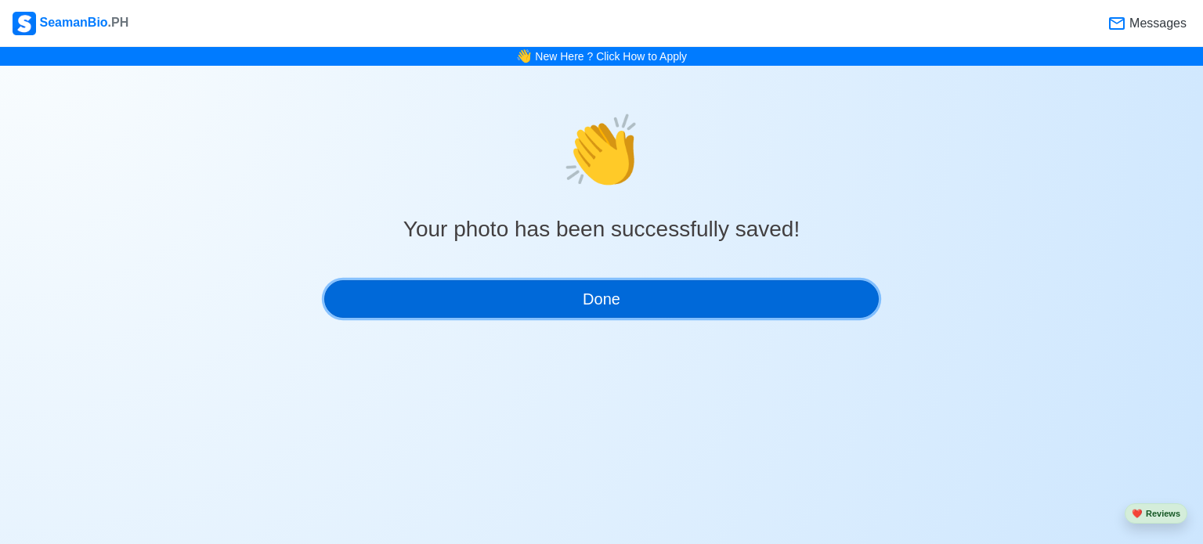
click at [630, 295] on button "Done" at bounding box center [601, 299] width 554 height 38
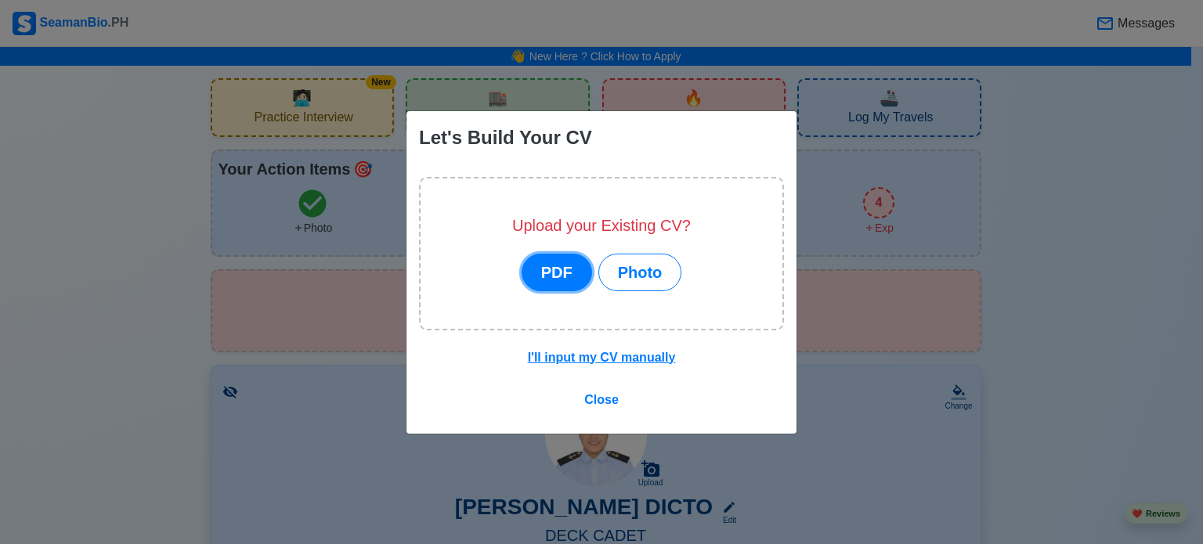
click at [568, 265] on button "PDF" at bounding box center [557, 273] width 70 height 38
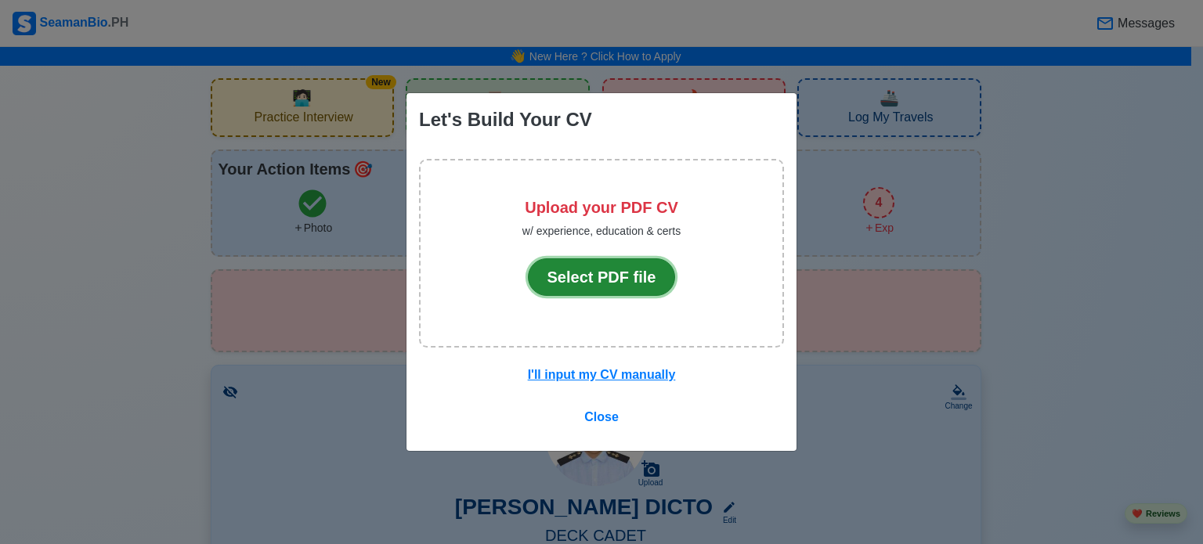
click at [588, 283] on button "Select PDF file" at bounding box center [602, 277] width 148 height 38
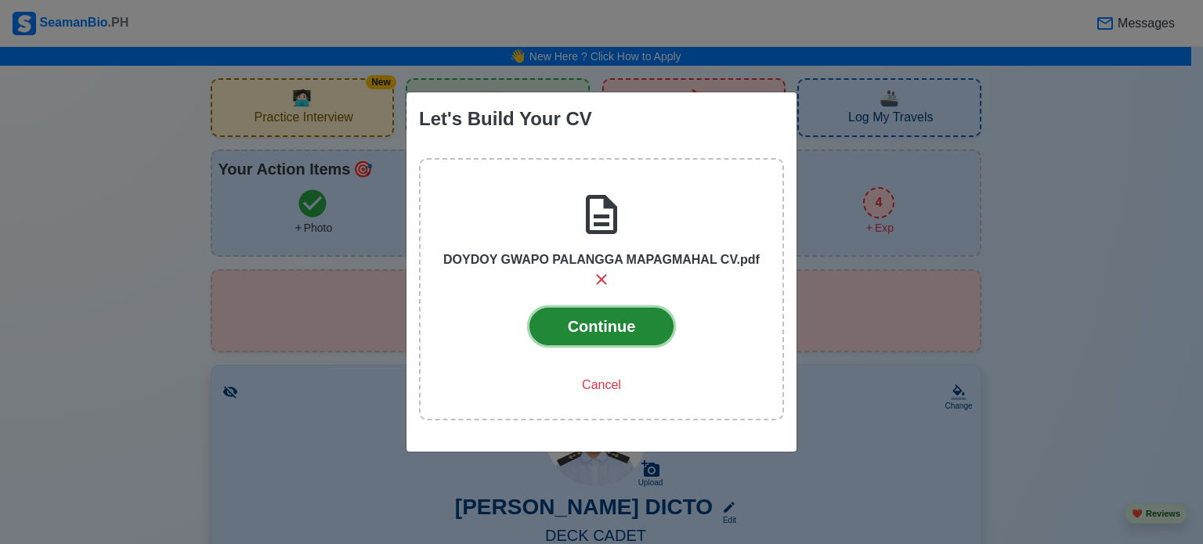
click at [576, 308] on button "Continue" at bounding box center [601, 327] width 145 height 38
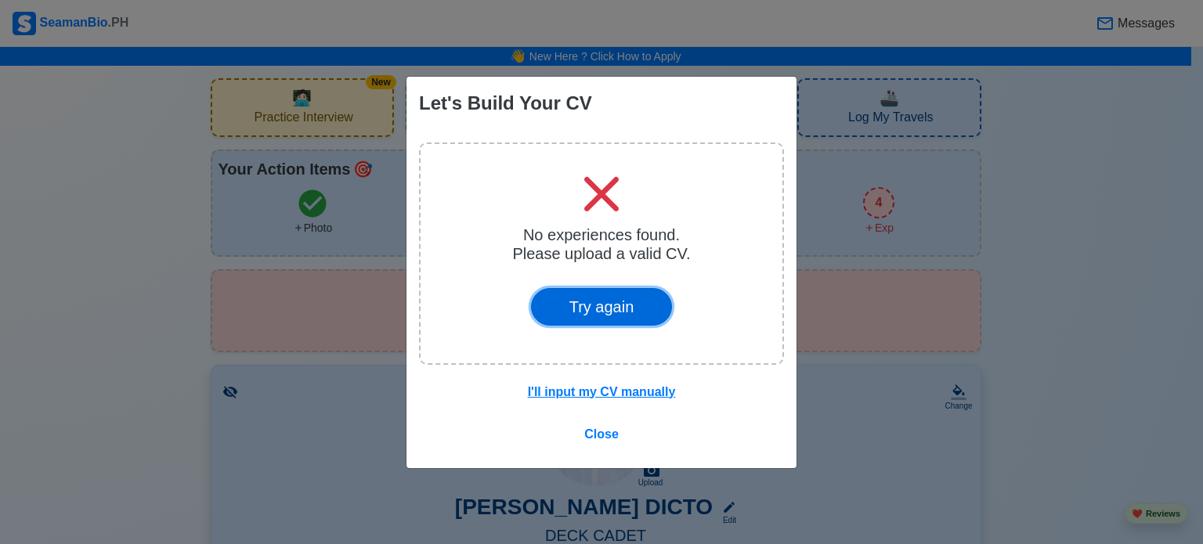
click at [576, 303] on button "Try again" at bounding box center [602, 307] width 142 height 38
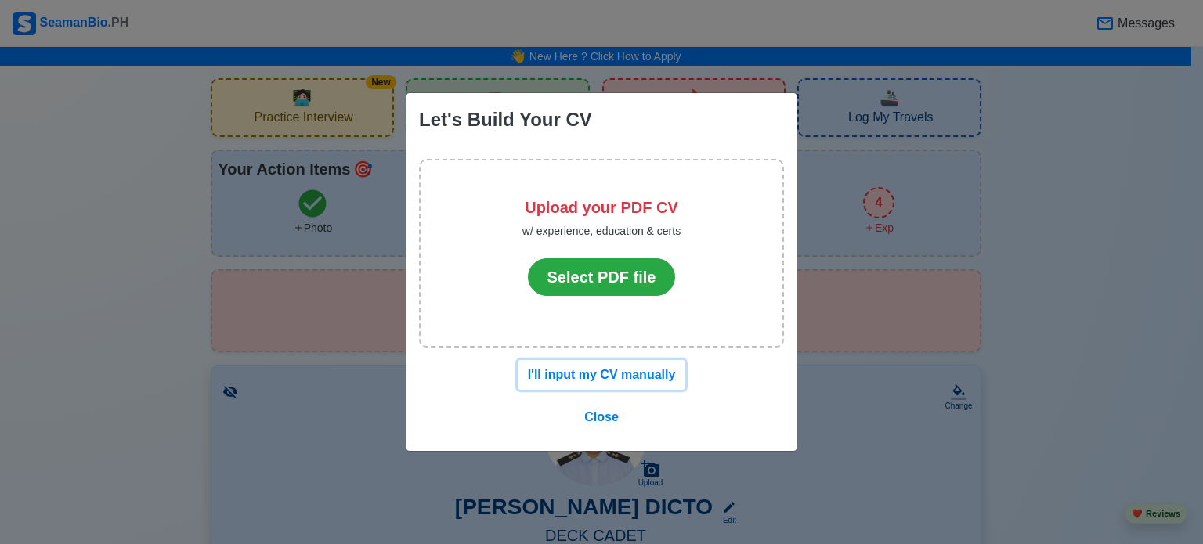
click at [601, 383] on button "I'll input my CV manually" at bounding box center [602, 375] width 168 height 30
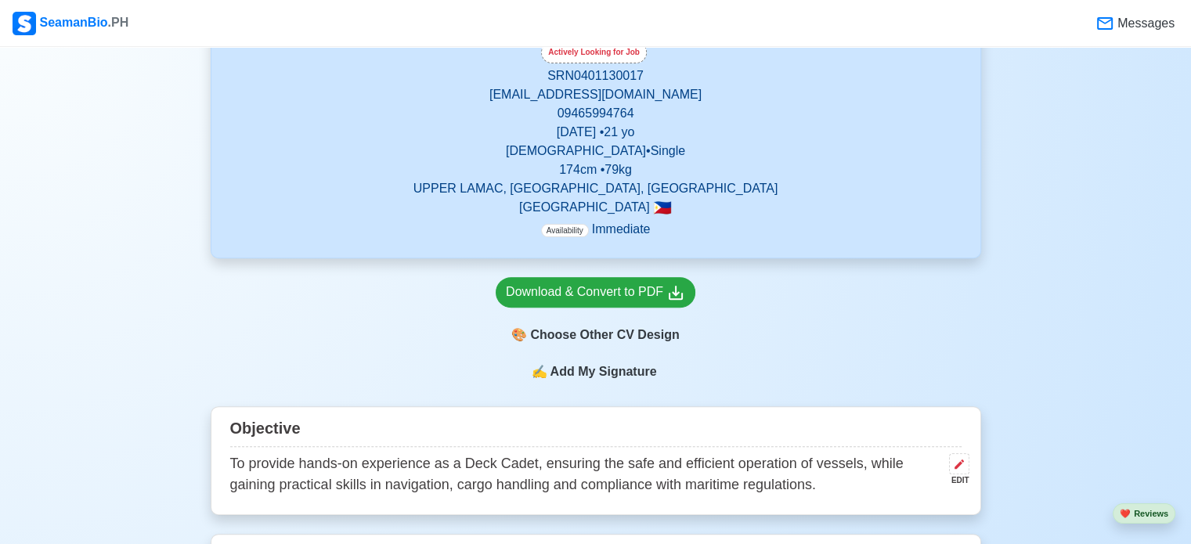
scroll to position [507, 0]
click at [601, 297] on div "Download & Convert to PDF" at bounding box center [595, 292] width 179 height 20
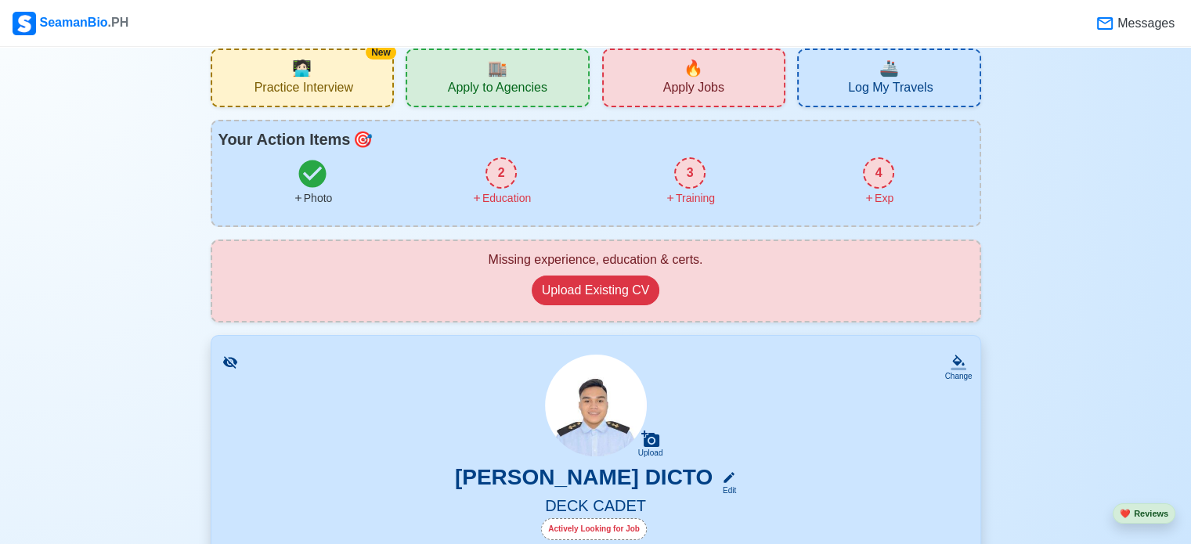
scroll to position [28, 0]
click at [501, 169] on div "2" at bounding box center [500, 174] width 31 height 31
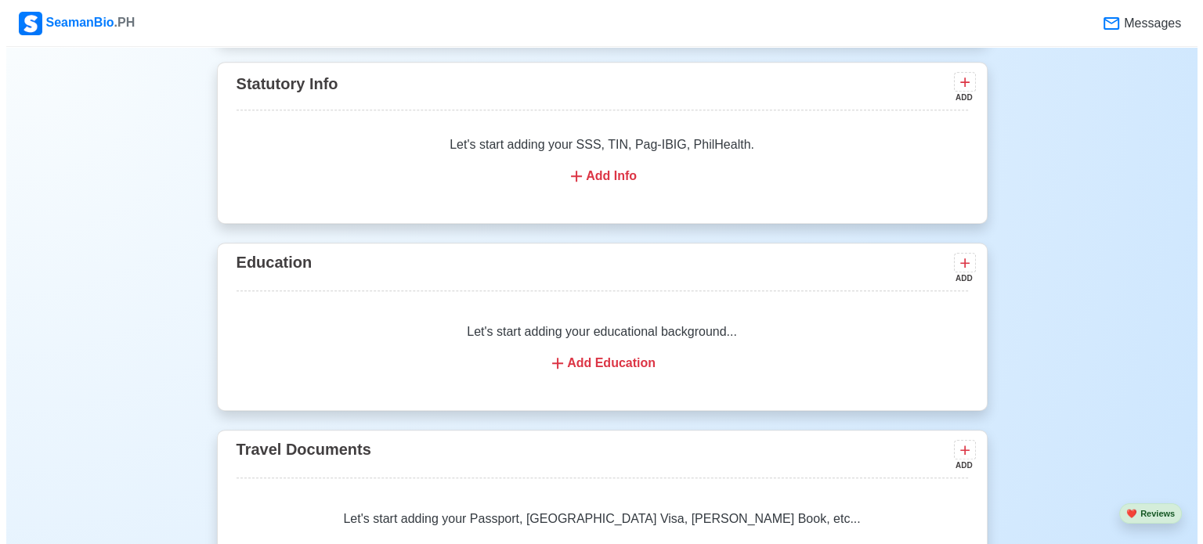
scroll to position [982, 0]
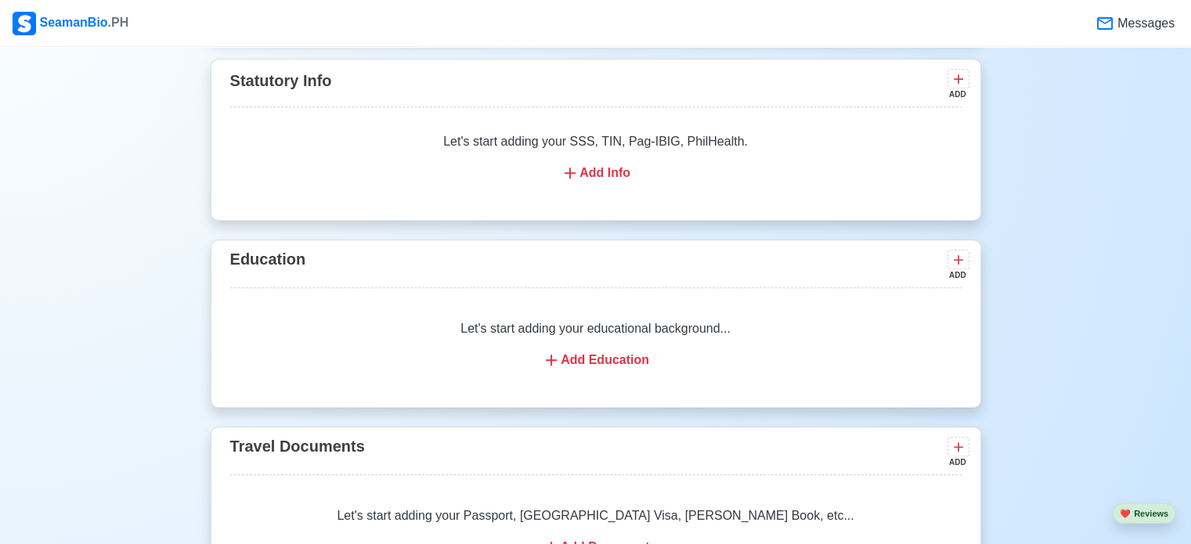
click at [614, 356] on div "Add Education" at bounding box center [596, 360] width 694 height 19
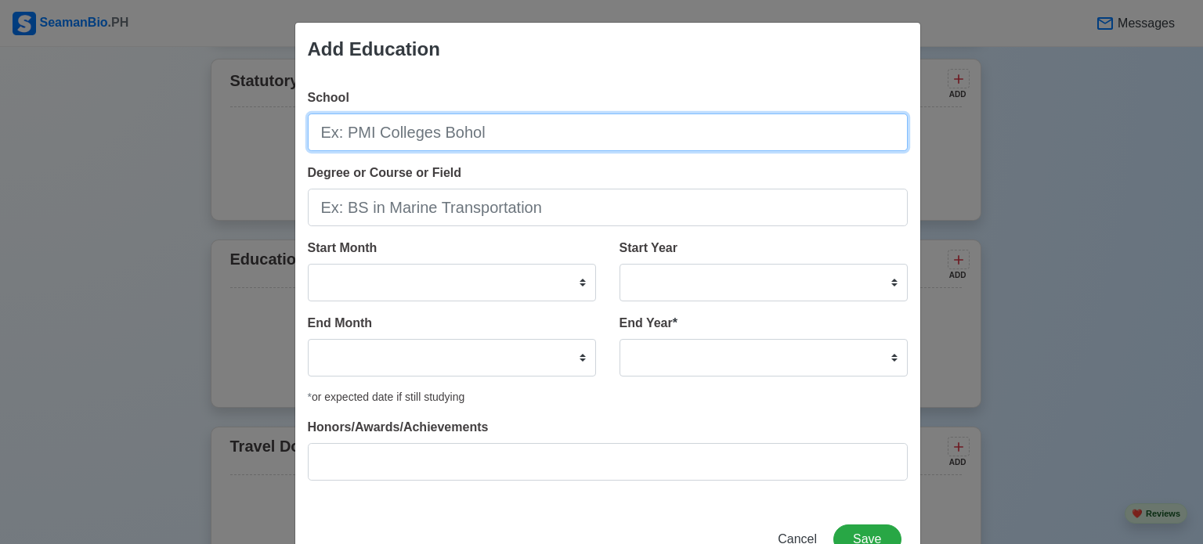
click at [604, 131] on input "School" at bounding box center [608, 133] width 600 height 38
type input "UNIVERSITY OF CEBU MARITIME EDUCATION AND TRAINING CENTER"
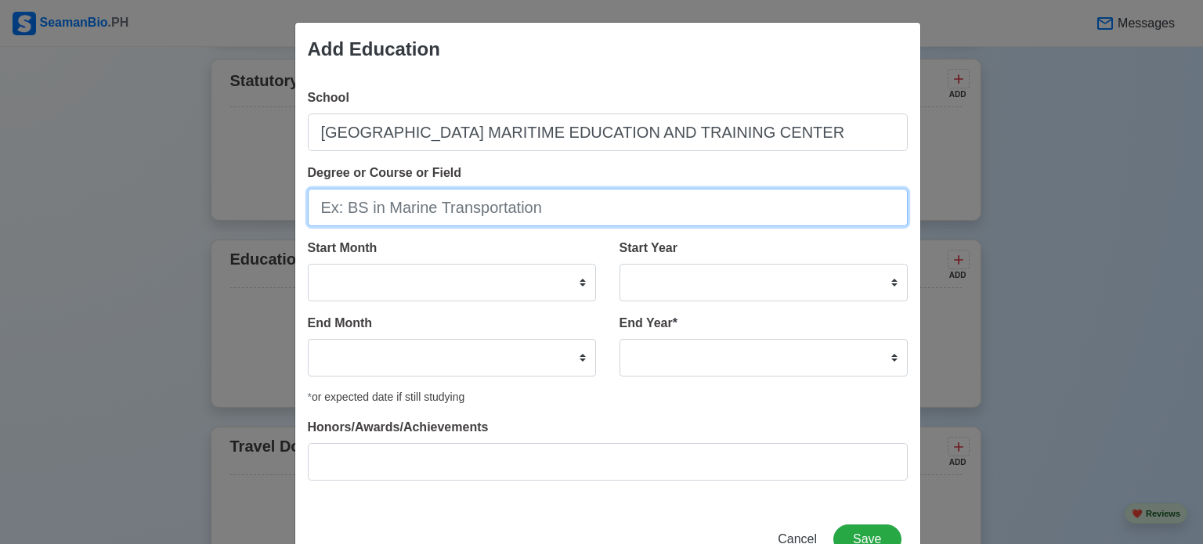
click at [457, 197] on input "Degree or Course or Field" at bounding box center [608, 208] width 600 height 38
type input "BS IN MARINE TRANSPORTATION"
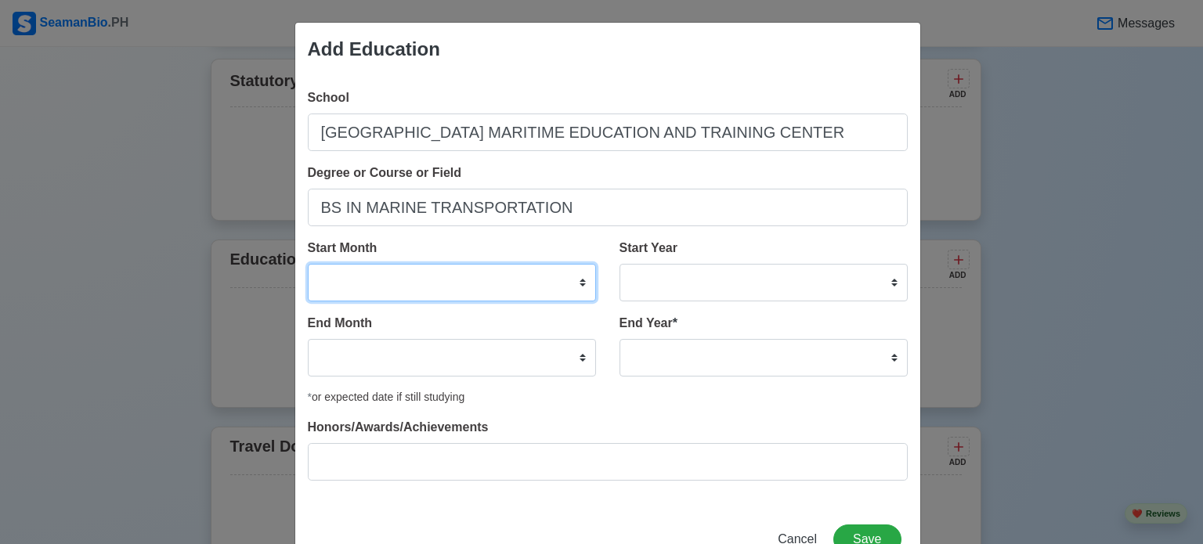
click at [448, 287] on select "January February March April May June July August September October November De…" at bounding box center [452, 283] width 288 height 38
click at [308, 264] on select "January February March April May June July August September October November De…" at bounding box center [452, 283] width 288 height 38
click at [436, 276] on select "January February March April May June July August September October November De…" at bounding box center [452, 283] width 288 height 38
select select "August"
click at [308, 264] on select "January February March April May June July August September October November De…" at bounding box center [452, 283] width 288 height 38
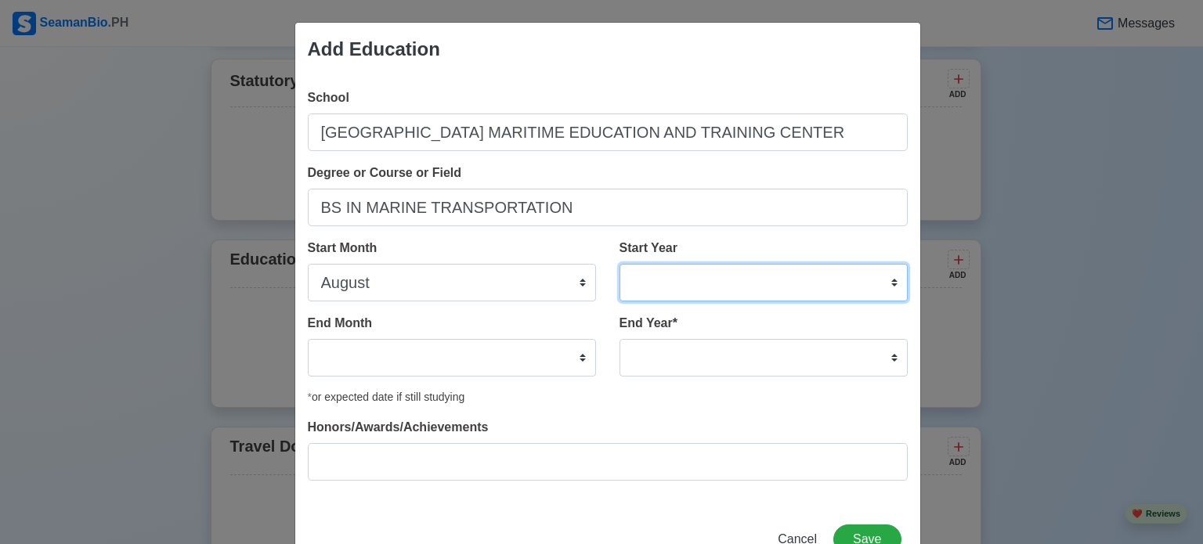
click at [809, 288] on select "2025 2024 2023 2022 2021 2020 2019 2018 2017 2016 2015 2014 2013 2012 2011 2010…" at bounding box center [763, 283] width 288 height 38
select select "2022"
click at [619, 264] on select "2025 2024 2023 2022 2021 2020 2019 2018 2017 2016 2015 2014 2013 2012 2011 2010…" at bounding box center [763, 283] width 288 height 38
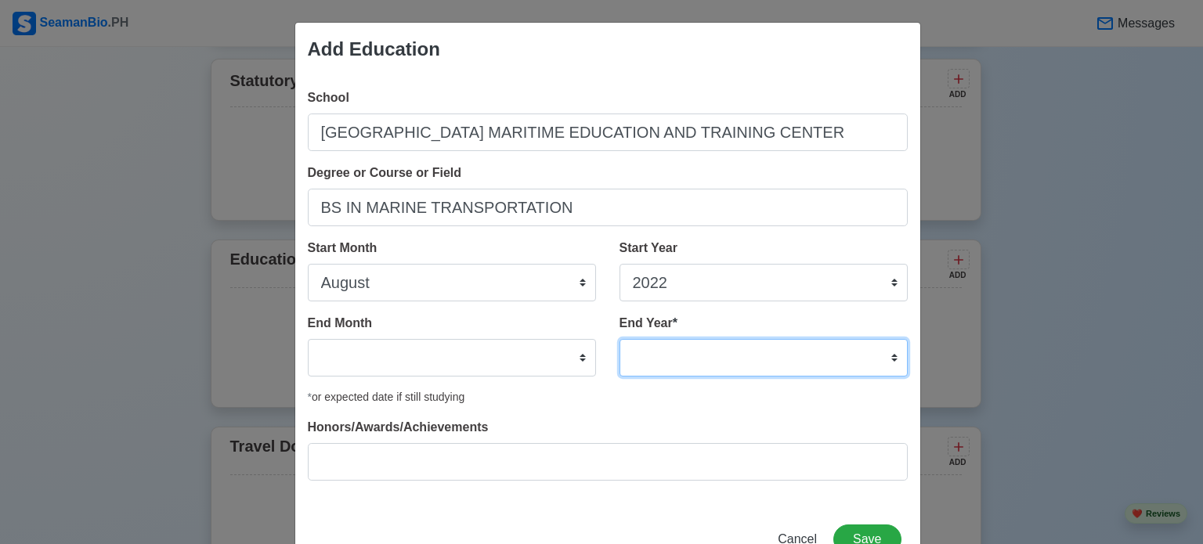
click at [752, 348] on select "2035 2034 2033 2032 2031 2030 2029 2028 2027 2026 2025 2024 2023 2022 2021 2020…" at bounding box center [763, 358] width 288 height 38
select select "2025"
click at [619, 339] on select "2035 2034 2033 2032 2031 2030 2029 2028 2027 2026 2025 2024 2023 2022 2021 2020…" at bounding box center [763, 358] width 288 height 38
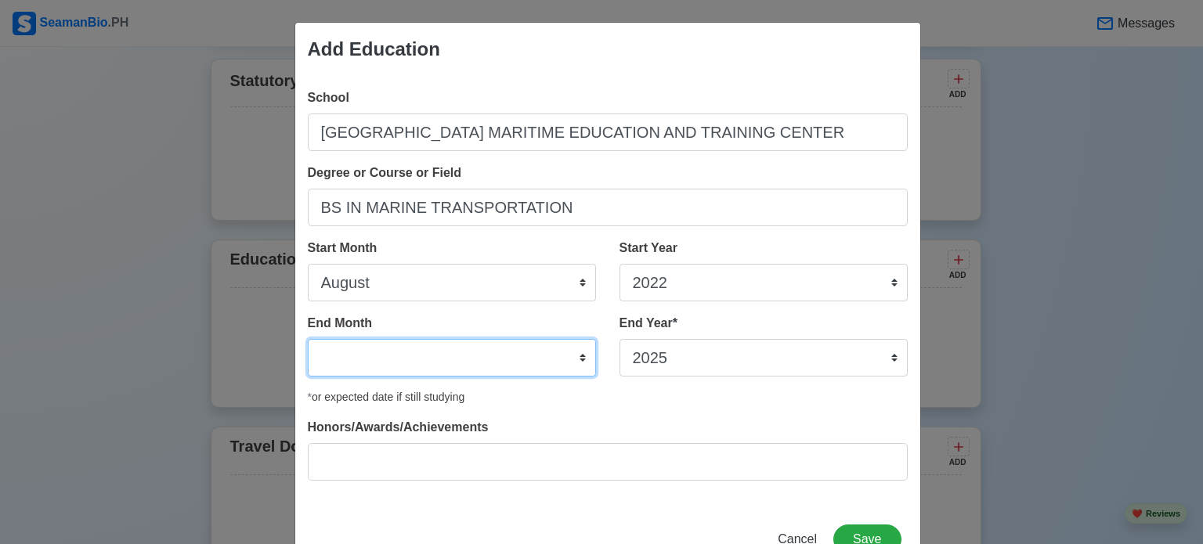
click at [508, 363] on select "January February March April May June July August September October November De…" at bounding box center [452, 358] width 288 height 38
select select "June"
click at [308, 339] on select "January February March April May June July August September October November De…" at bounding box center [452, 358] width 288 height 38
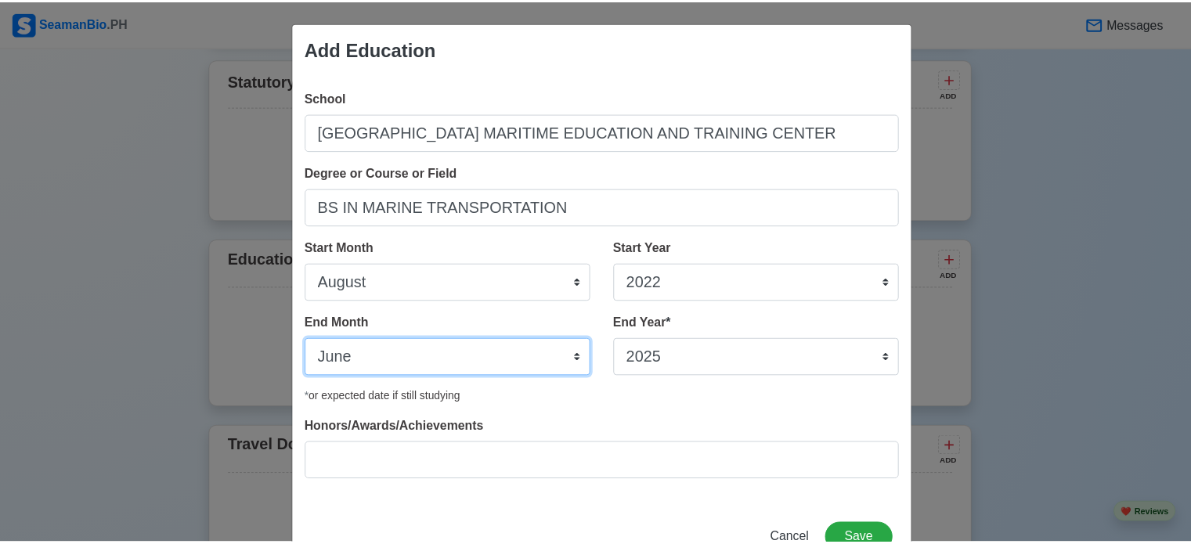
scroll to position [50, 0]
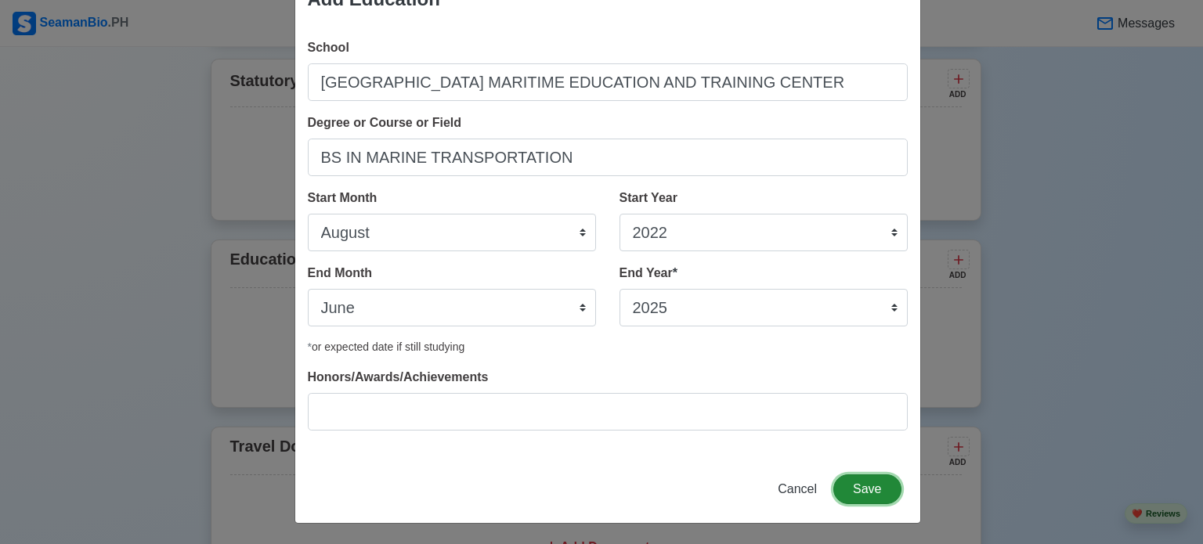
click at [864, 488] on button "Save" at bounding box center [866, 490] width 67 height 30
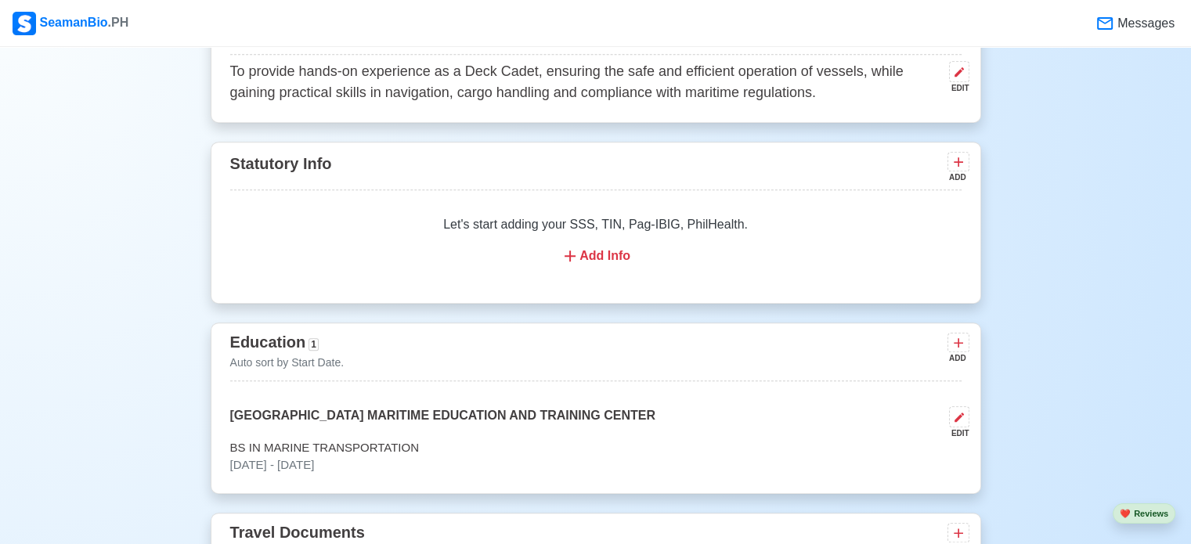
scroll to position [898, 0]
click at [598, 257] on div "Add Info" at bounding box center [596, 256] width 694 height 19
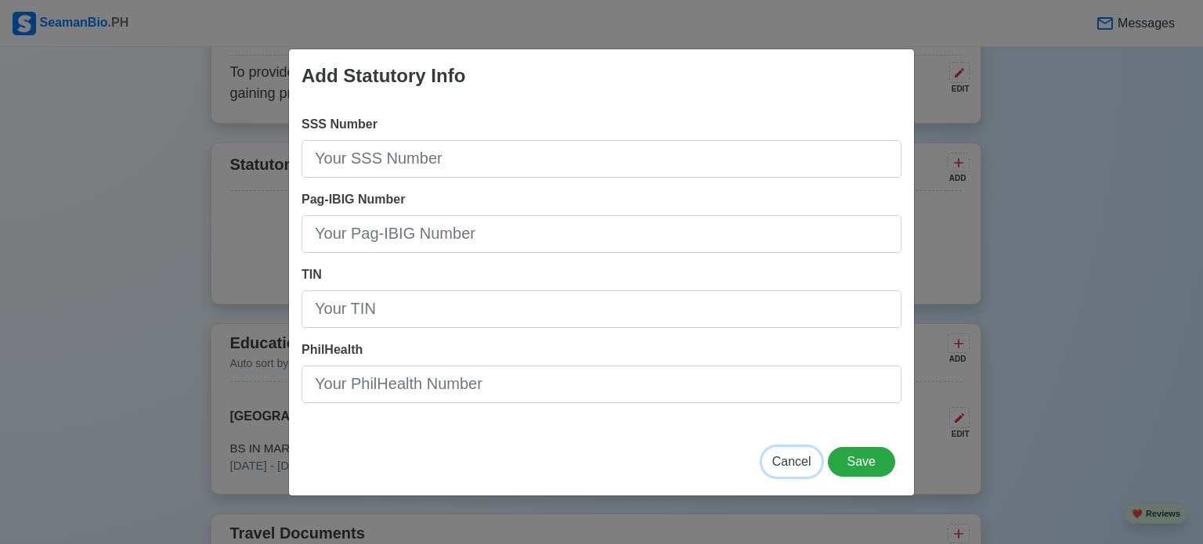
click at [792, 457] on span "Cancel" at bounding box center [791, 461] width 39 height 13
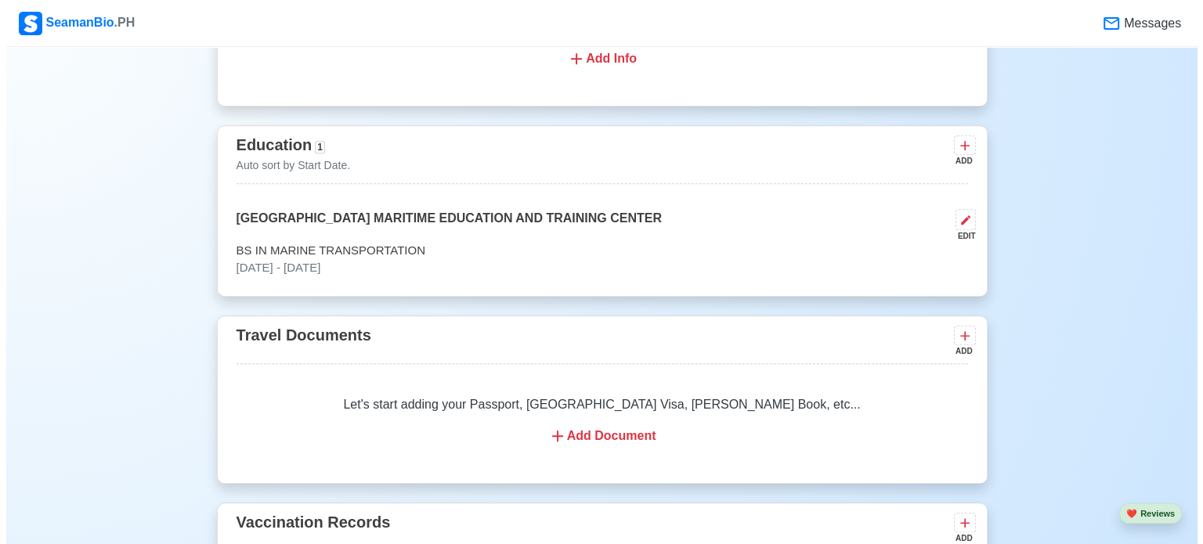
scroll to position [1098, 0]
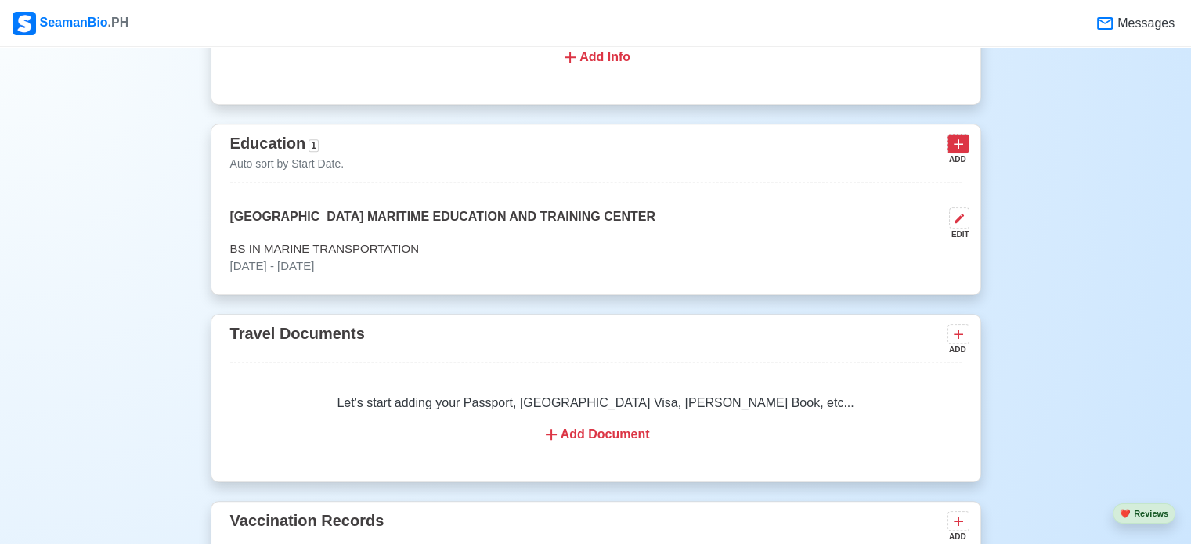
click at [962, 145] on icon at bounding box center [959, 144] width 16 height 16
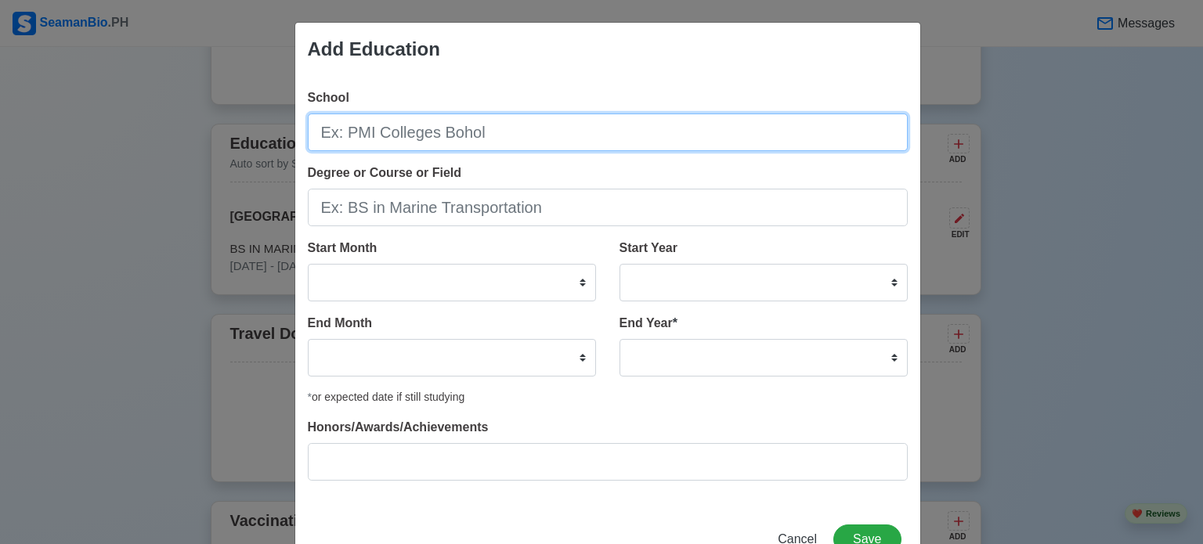
click at [705, 126] on input "School" at bounding box center [608, 133] width 600 height 38
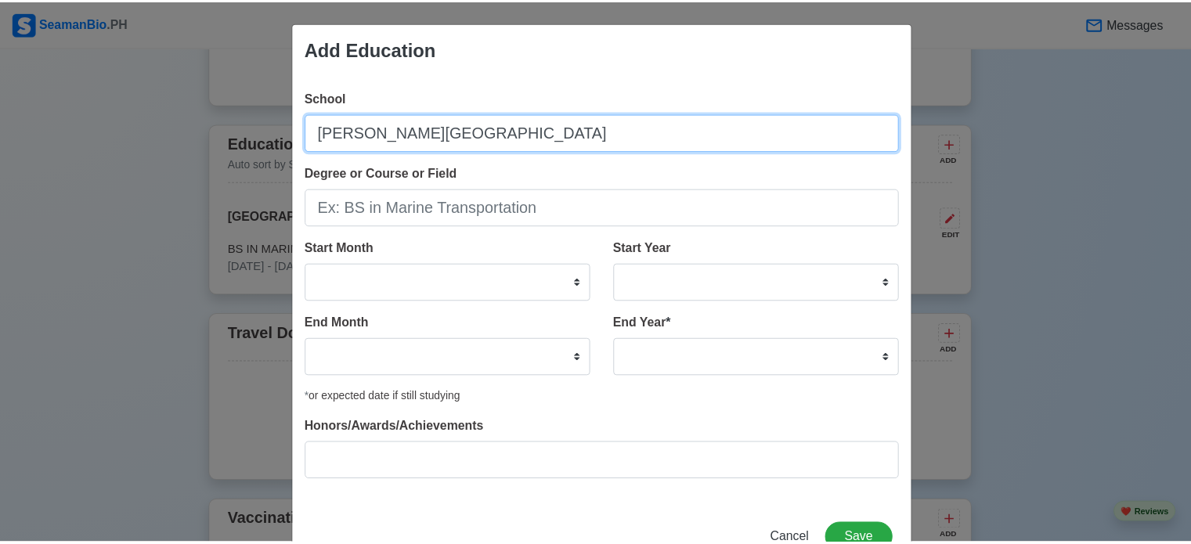
scroll to position [50, 0]
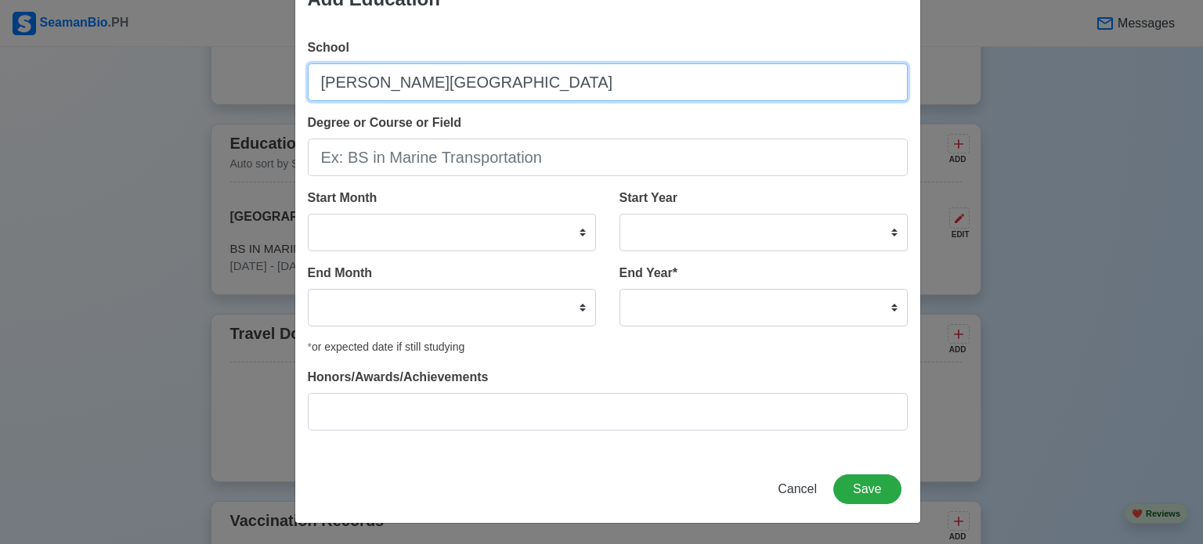
type input "STELLA MARIS COLLEGE"
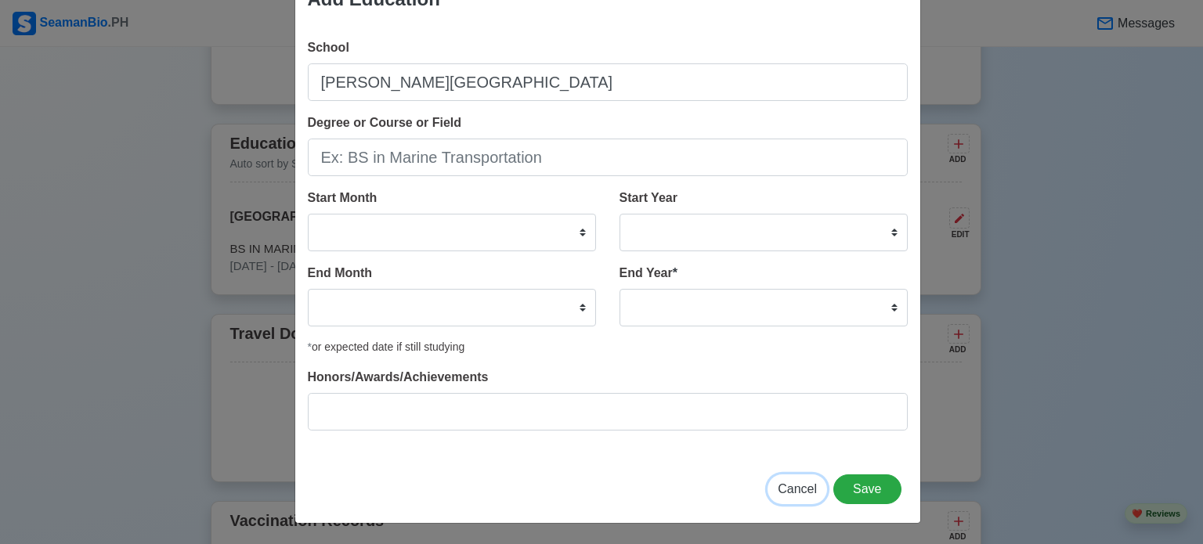
click at [795, 482] on span "Cancel" at bounding box center [797, 488] width 39 height 13
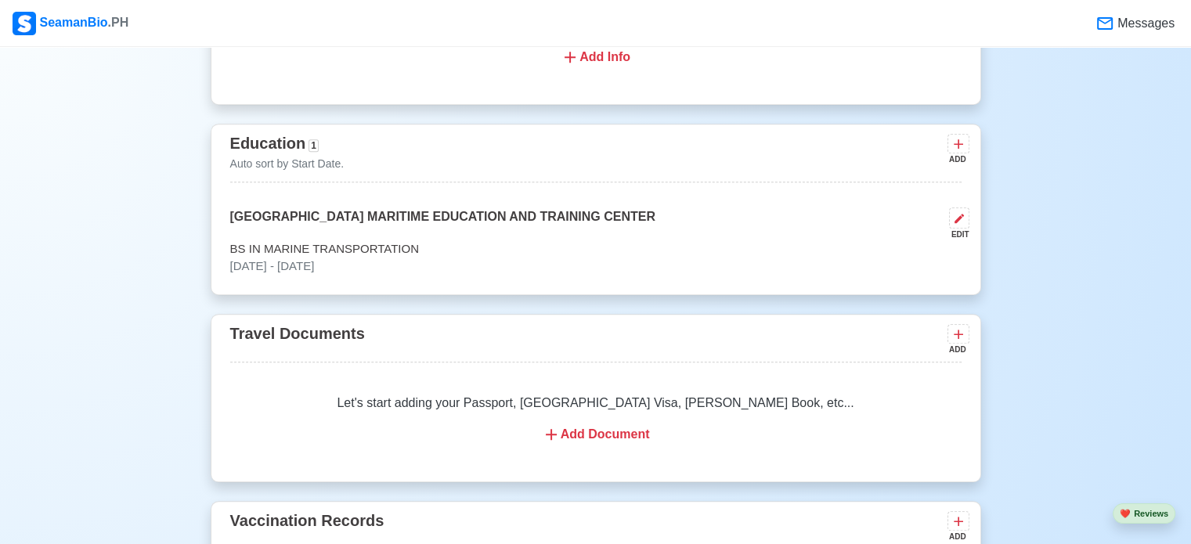
click at [601, 434] on div "Add Document" at bounding box center [596, 434] width 694 height 19
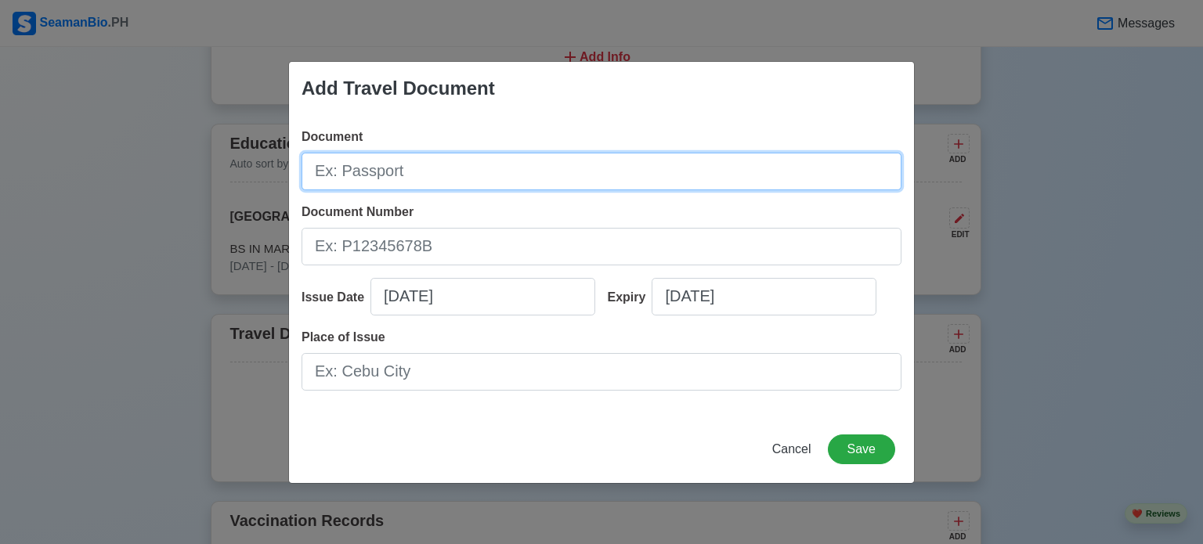
click at [608, 181] on input "Document" at bounding box center [601, 172] width 600 height 38
type input "PASSPORT"
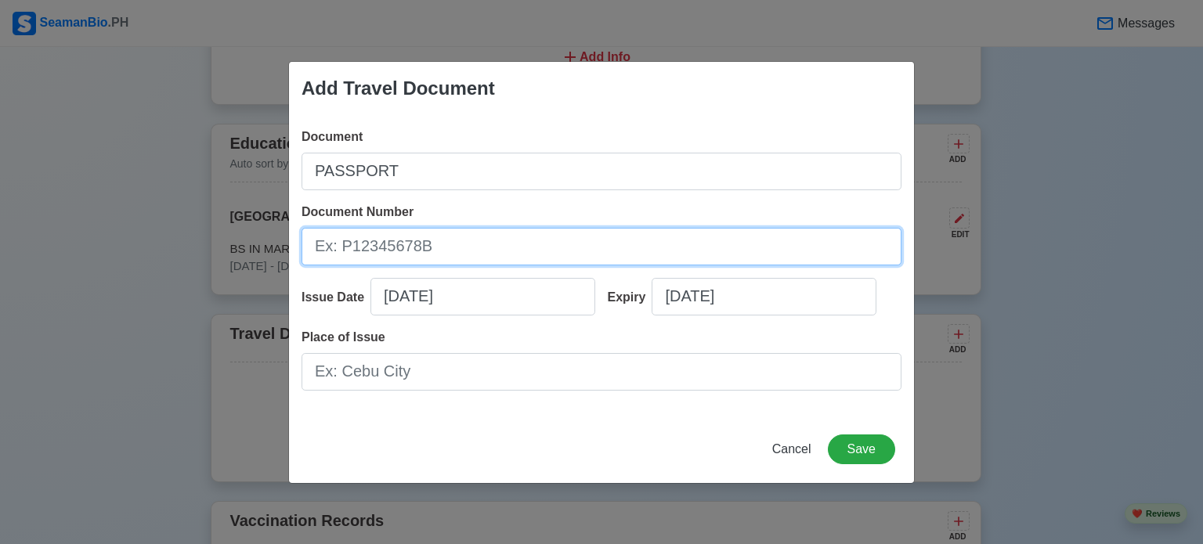
click at [589, 238] on input "Document Number" at bounding box center [601, 247] width 600 height 38
type input "P7422606C"
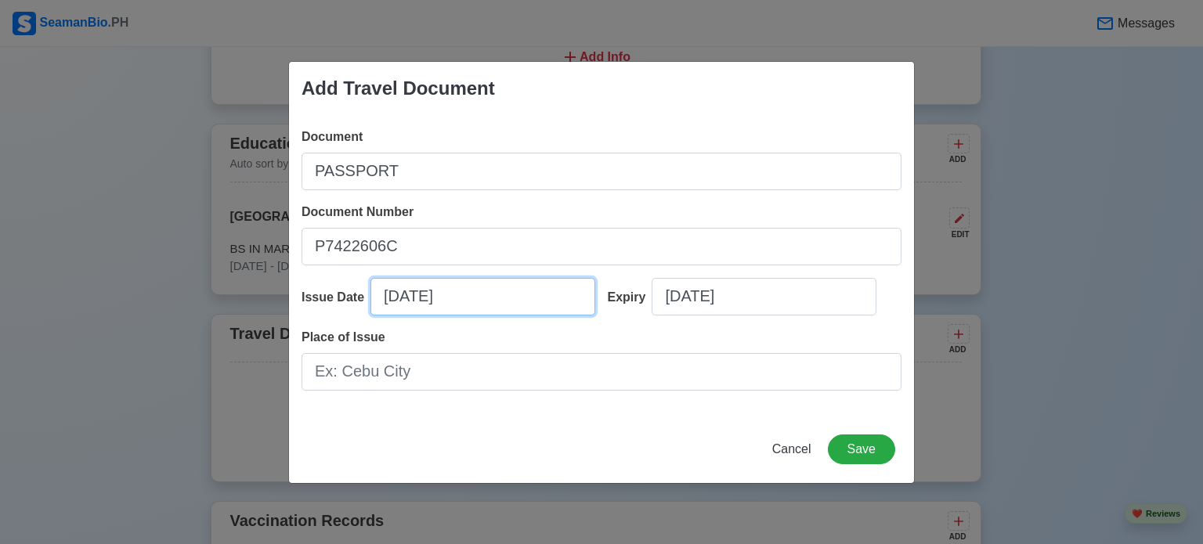
select select "****"
select select "*********"
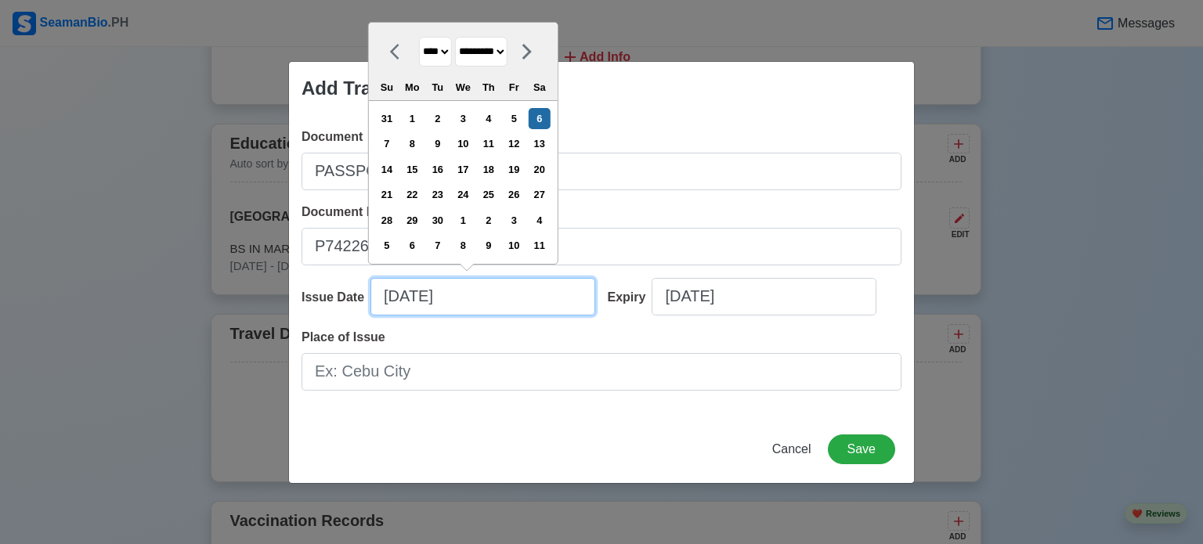
click at [397, 301] on input "09/06/2025" at bounding box center [482, 297] width 225 height 38
type input "06/06/2025"
select select "****"
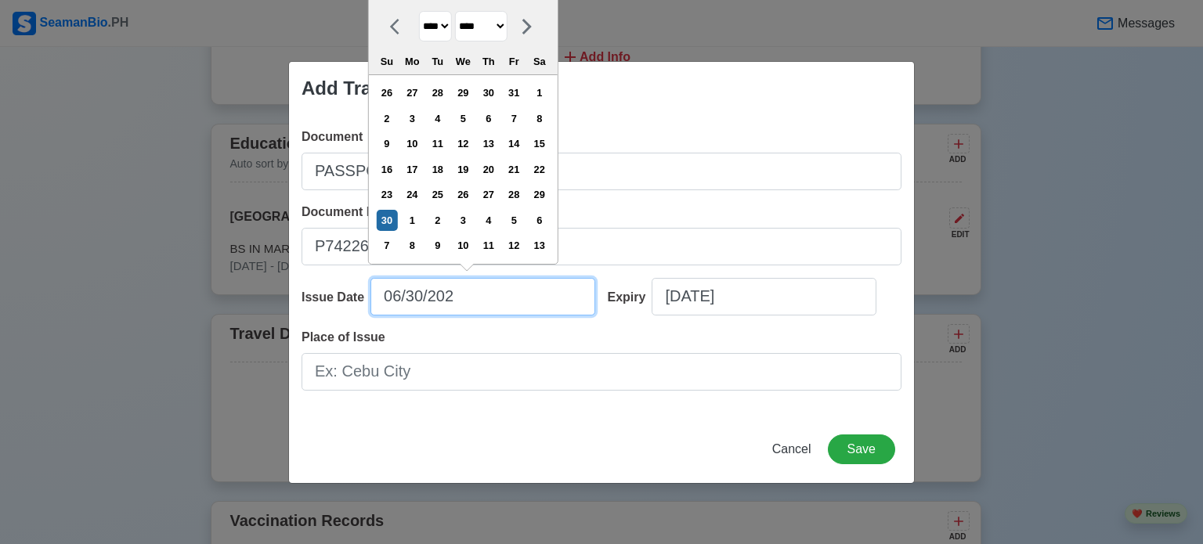
type input "06/30/2024"
select select "****"
type input "06/30/2024"
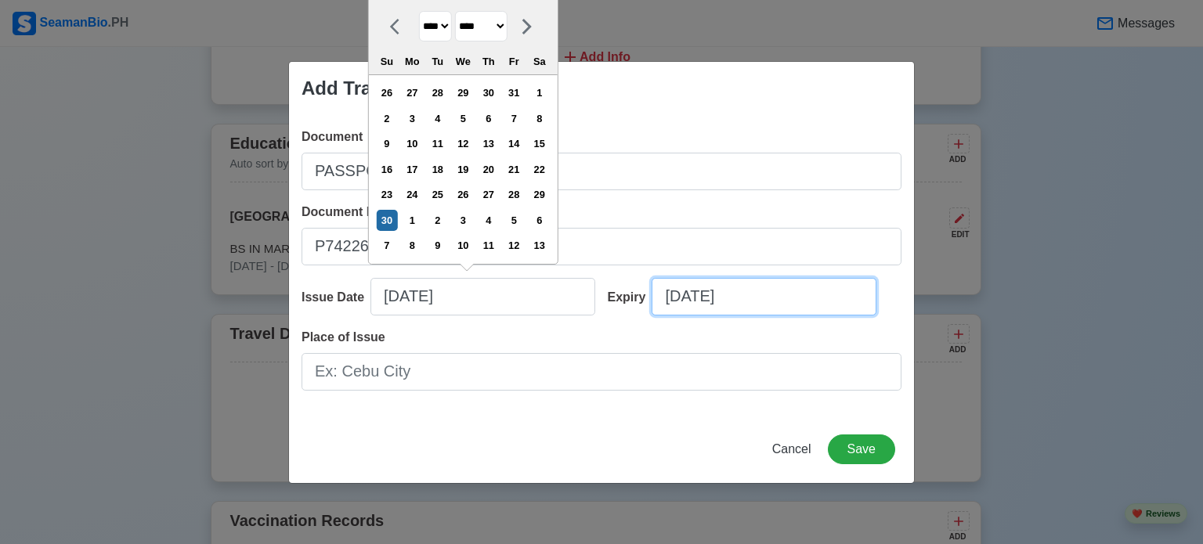
select select "****"
select select "*********"
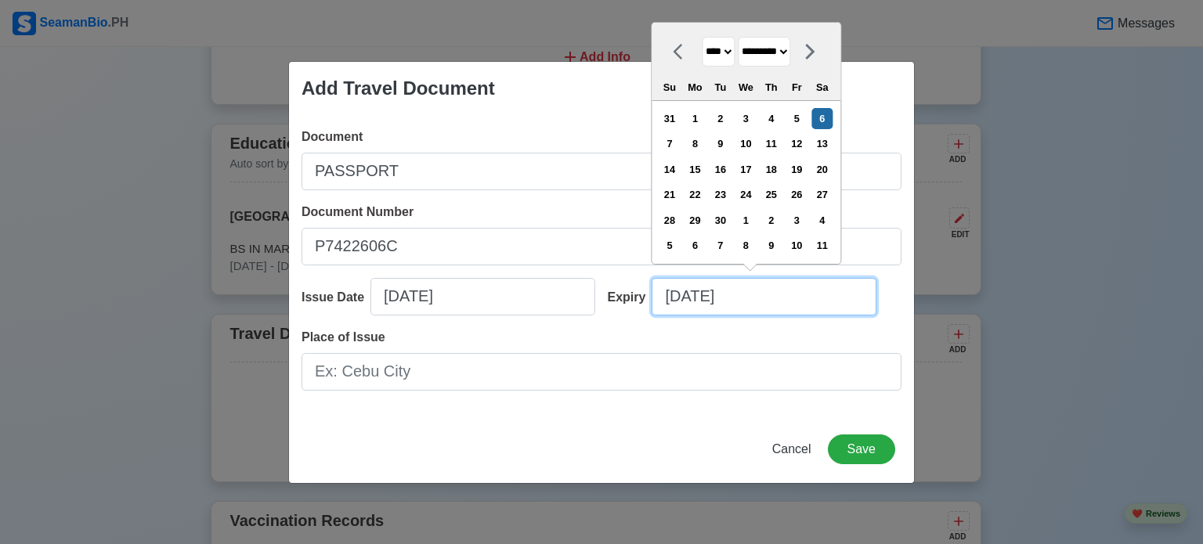
click at [679, 291] on input "09/06/2025" at bounding box center [764, 297] width 225 height 38
type input "06/06/2025"
select select "****"
type input "06/29/20"
select select "****"
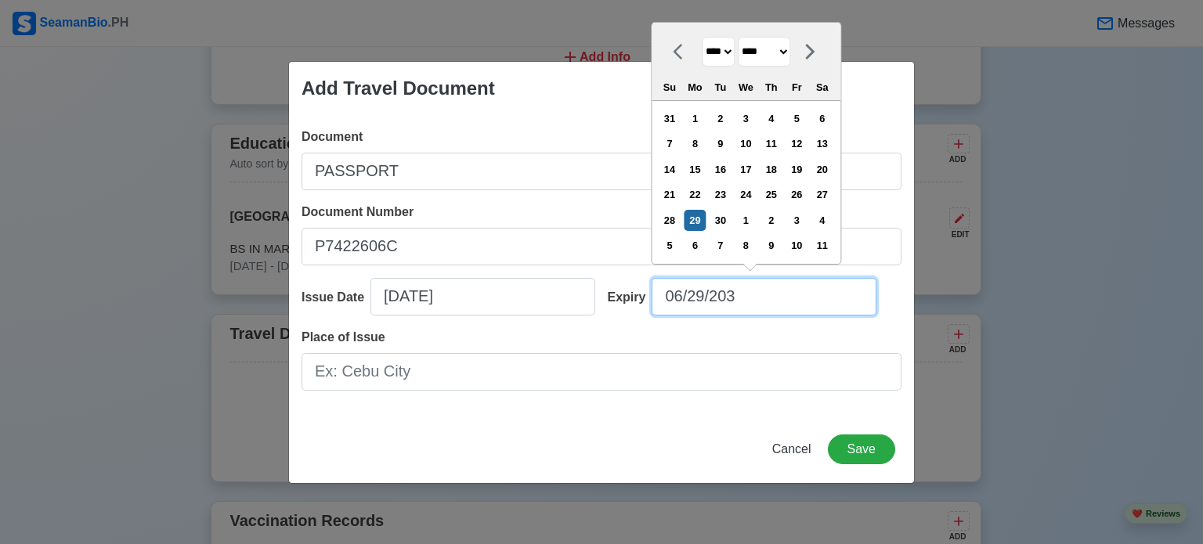
type input "06/29/2034"
select select "****"
type input "06/29/2034"
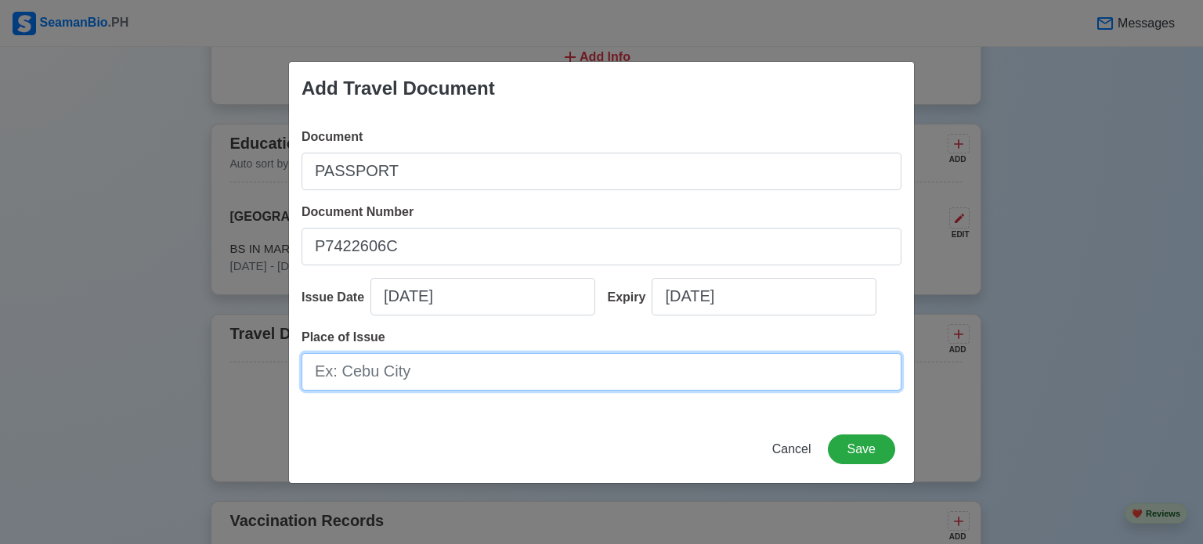
click at [505, 369] on input "Place of Issue" at bounding box center [601, 372] width 600 height 38
type input "CLARIN MISAMIS OCCIDENTAL"
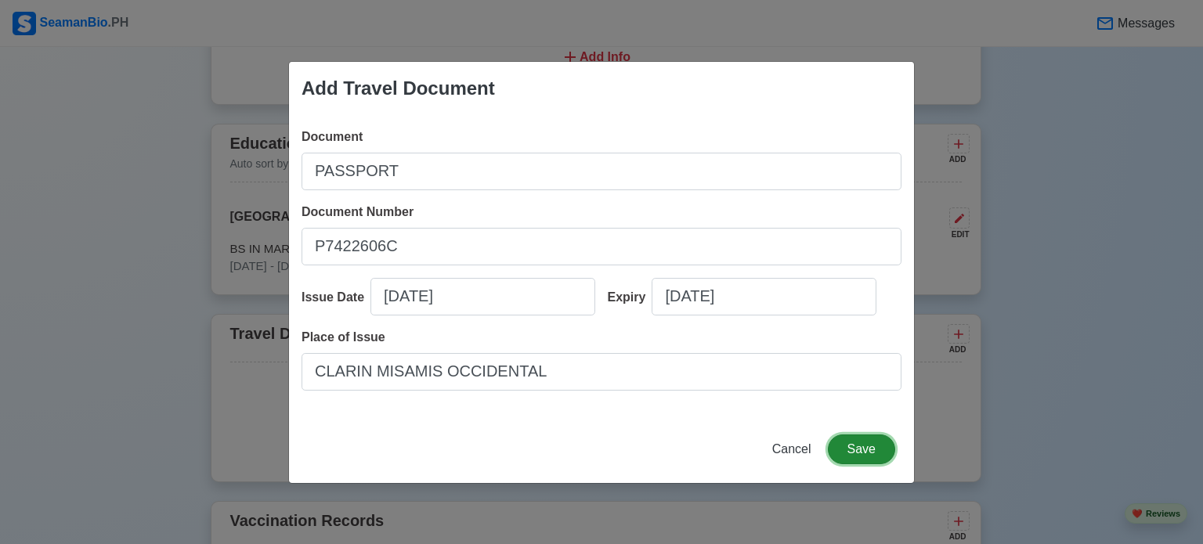
click at [868, 455] on button "Save" at bounding box center [861, 450] width 67 height 30
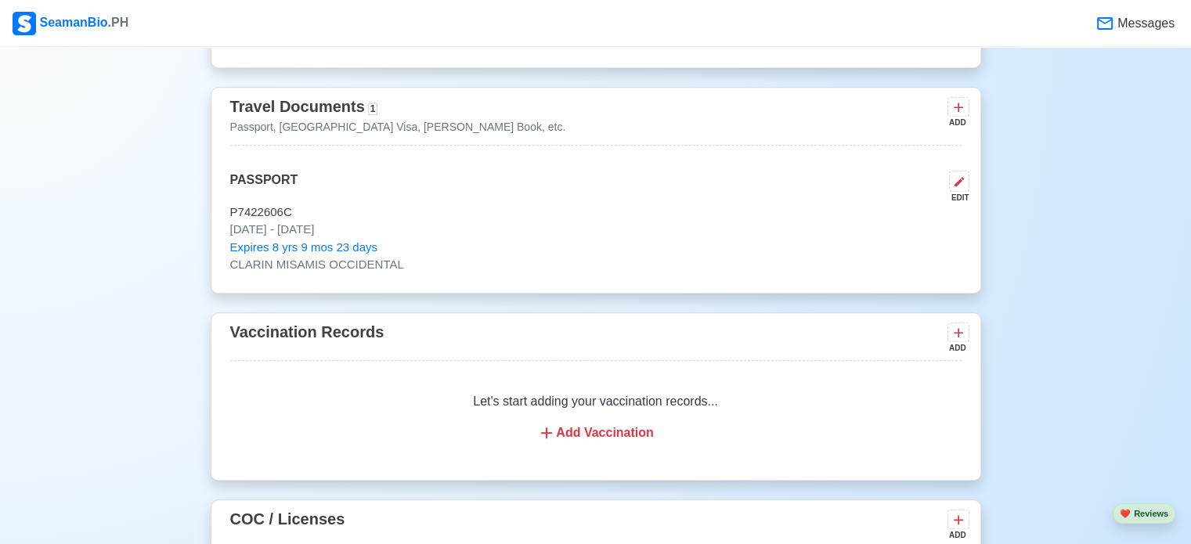
scroll to position [1324, 0]
click at [968, 343] on div "ADD" at bounding box center [958, 338] width 22 height 31
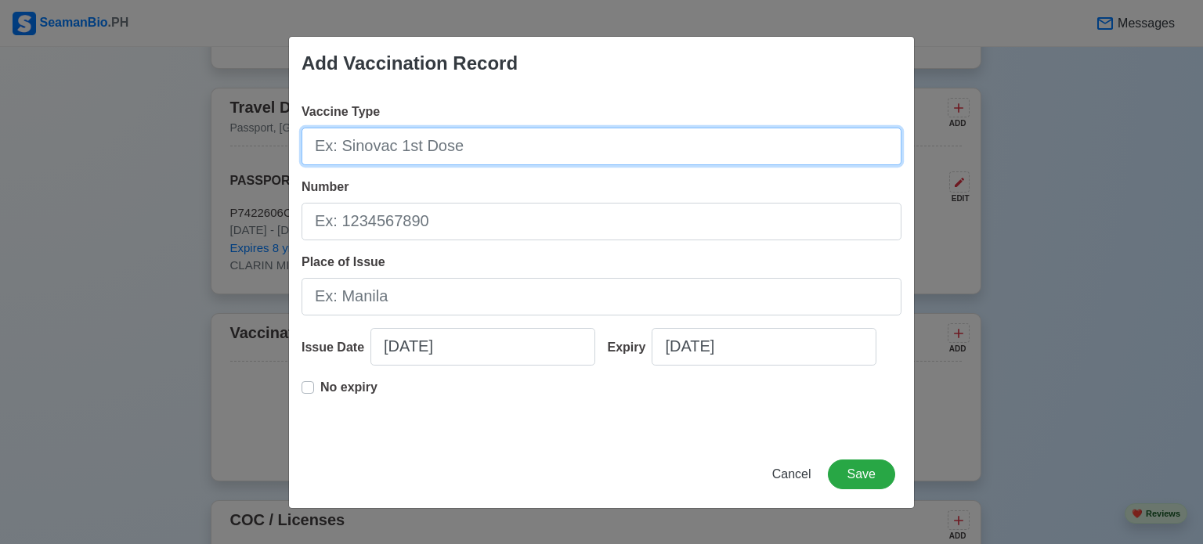
click at [717, 147] on input "Vaccine Type" at bounding box center [601, 147] width 600 height 38
type input "MODERNA"
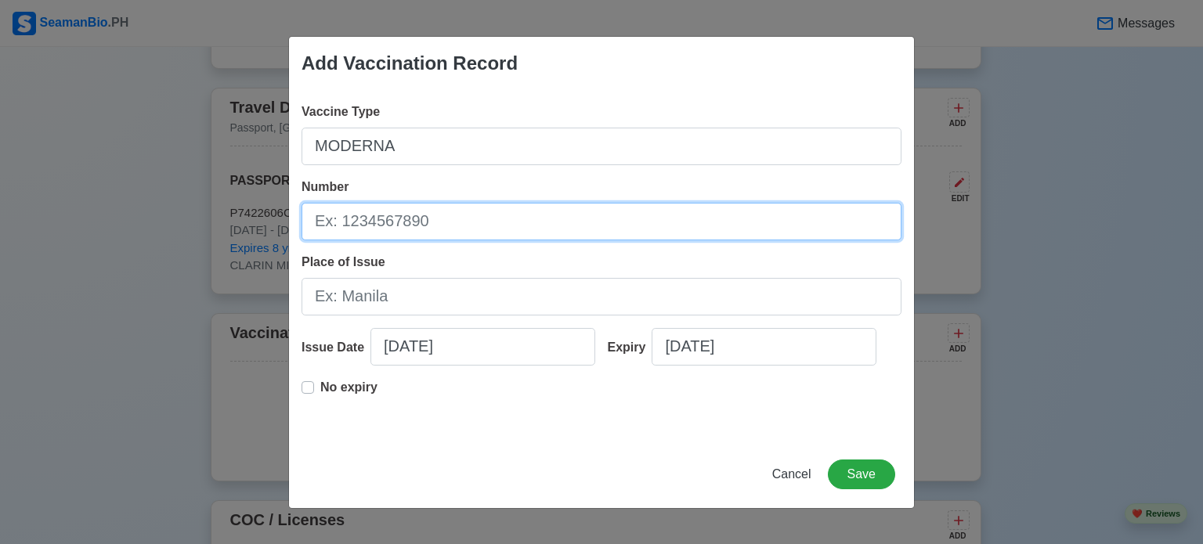
click at [655, 218] on input "Number" at bounding box center [601, 222] width 600 height 38
type input "2"
type input "702465"
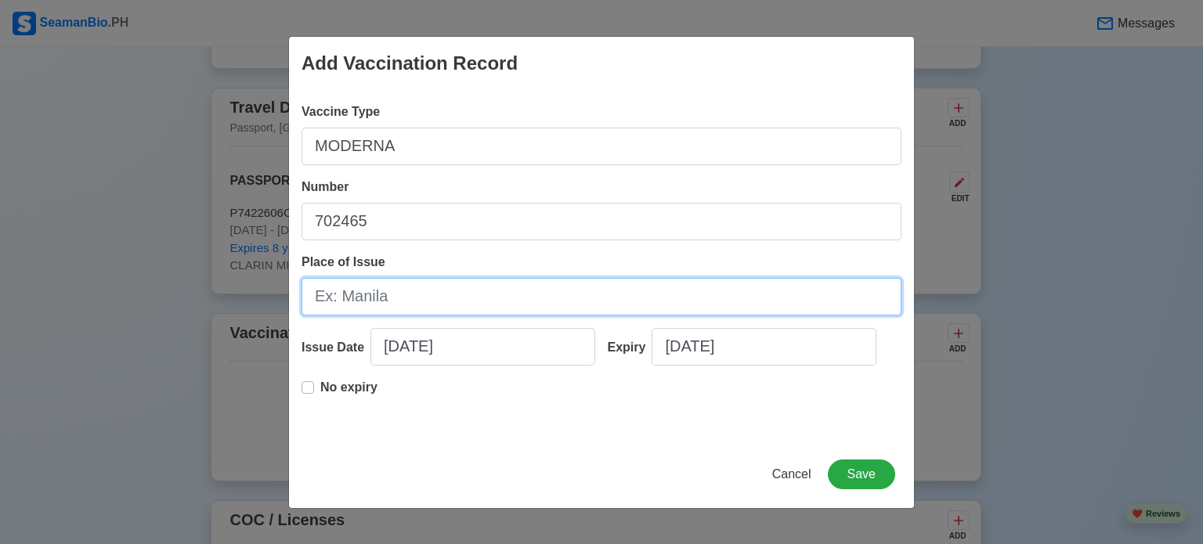
click at [561, 306] on input "Place of Issue" at bounding box center [601, 297] width 600 height 38
type input "OROQUIETA CITY, MISAMIS OCCIDENTAL"
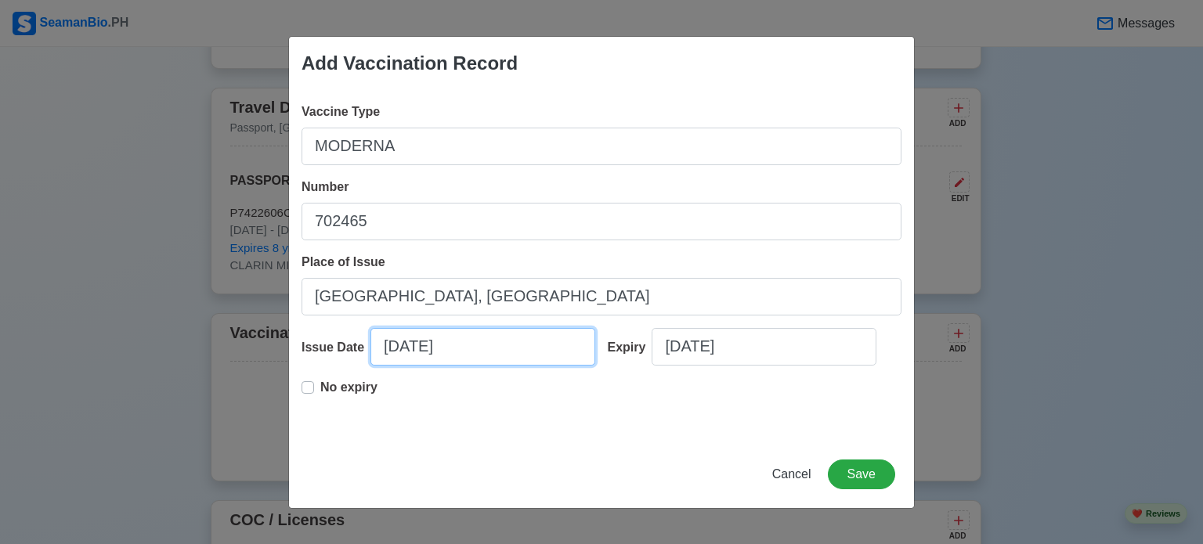
select select "****"
select select "*********"
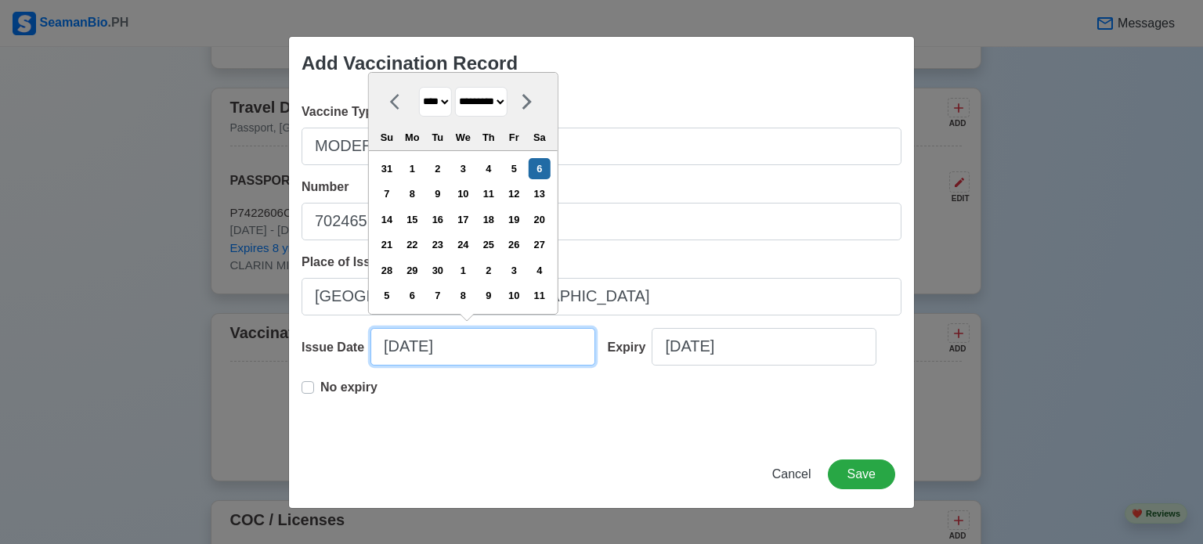
click at [398, 353] on input "09/06/2025" at bounding box center [482, 347] width 225 height 38
type input "1/06/2025"
select select "*******"
type input "11/06/2025"
select select "********"
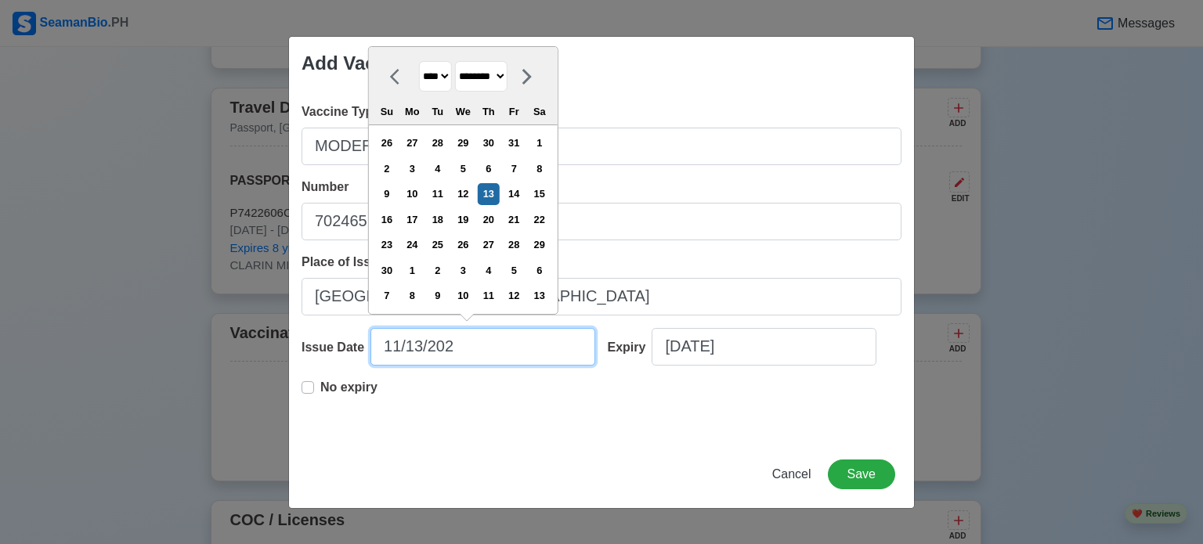
type input "11/13/2021"
select select "****"
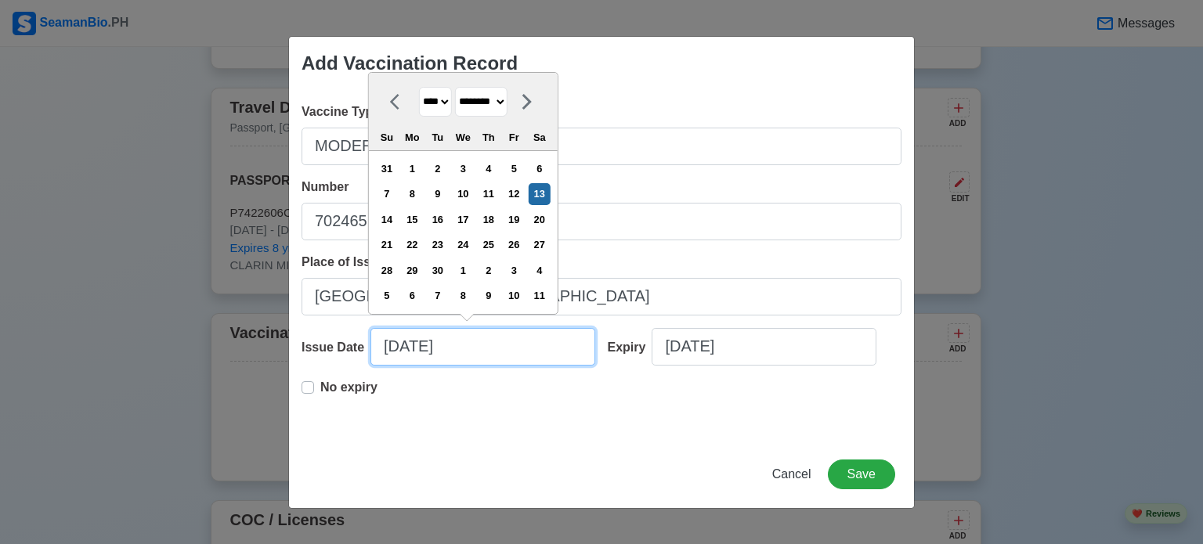
type input "11/13/2021"
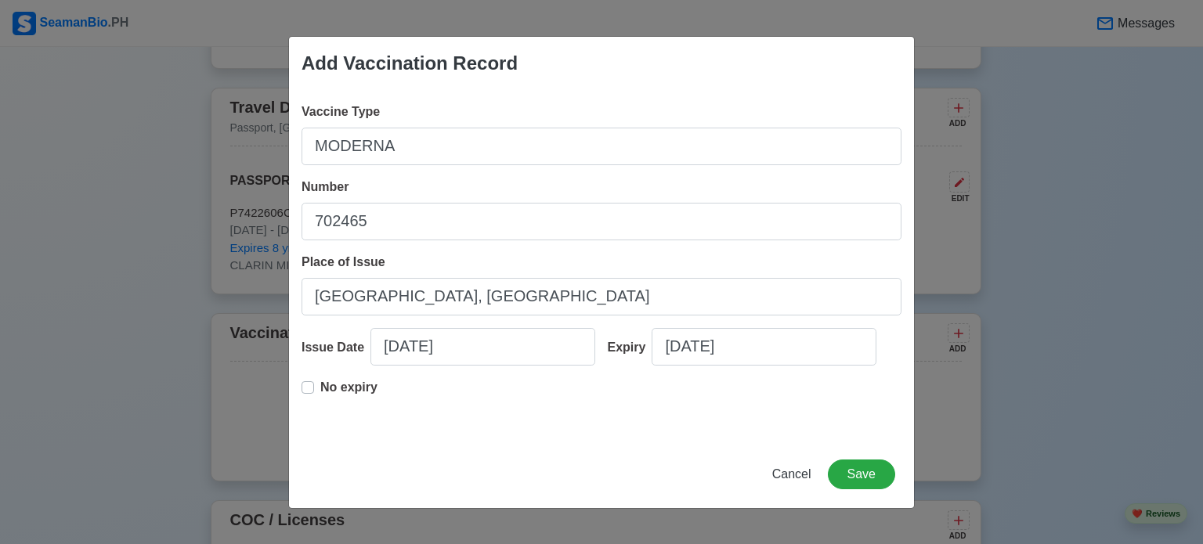
click at [320, 388] on label "No expiry" at bounding box center [348, 393] width 57 height 31
type input "11/13/2021"
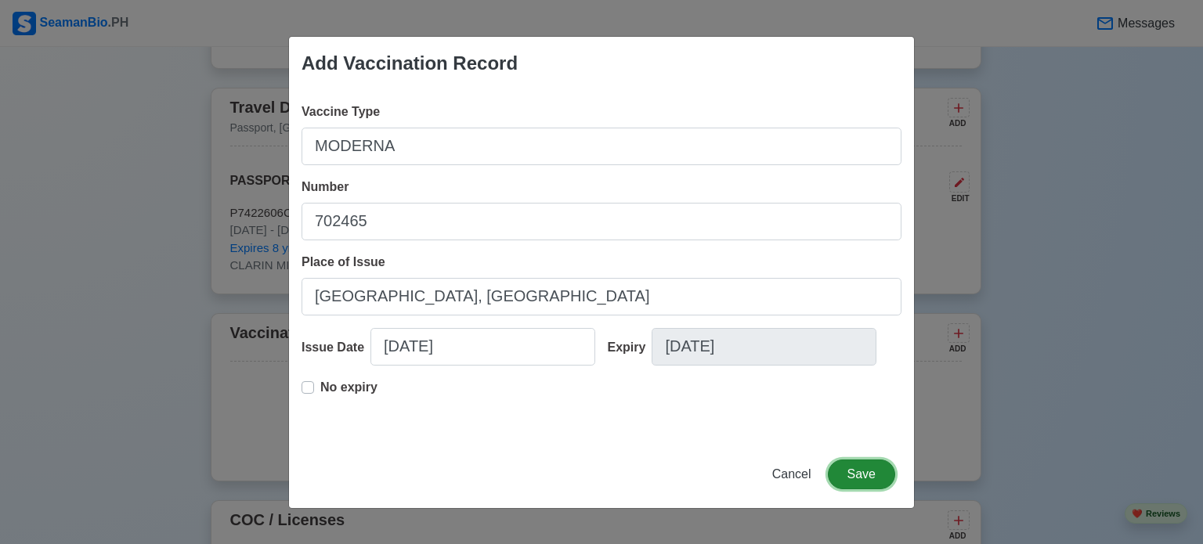
click at [849, 472] on button "Save" at bounding box center [861, 475] width 67 height 30
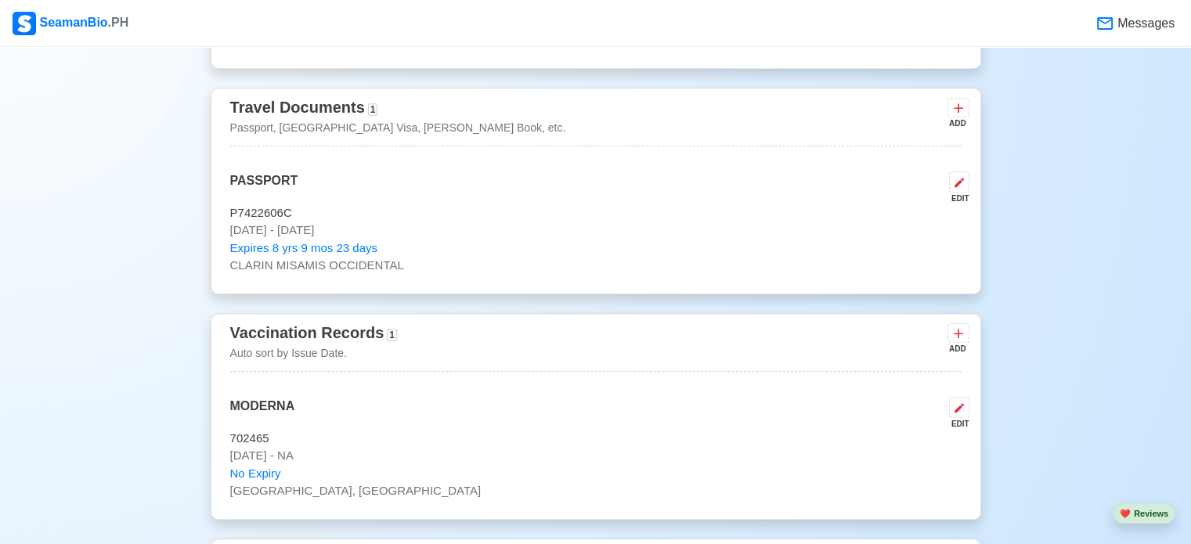
click at [955, 347] on div "ADD" at bounding box center [956, 349] width 19 height 12
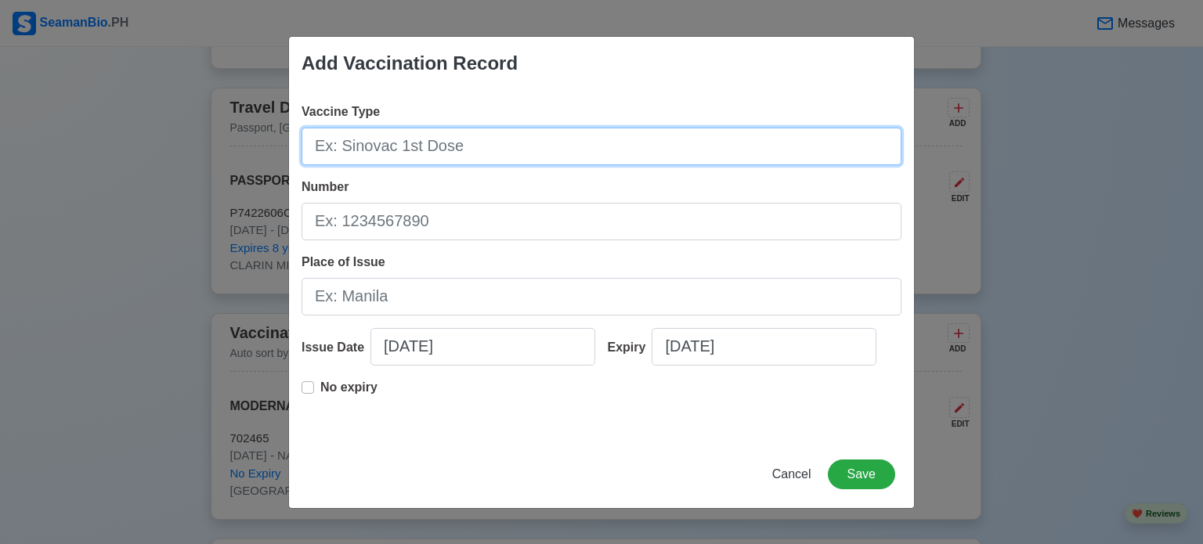
click at [667, 131] on input "Vaccine Type" at bounding box center [601, 147] width 600 height 38
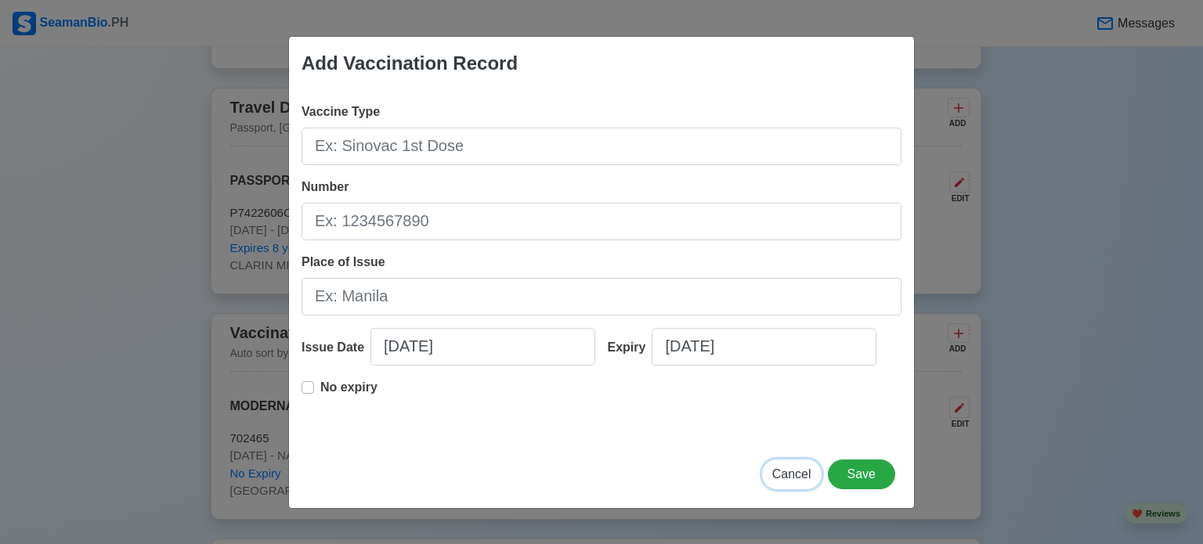
click at [804, 475] on span "Cancel" at bounding box center [791, 473] width 39 height 13
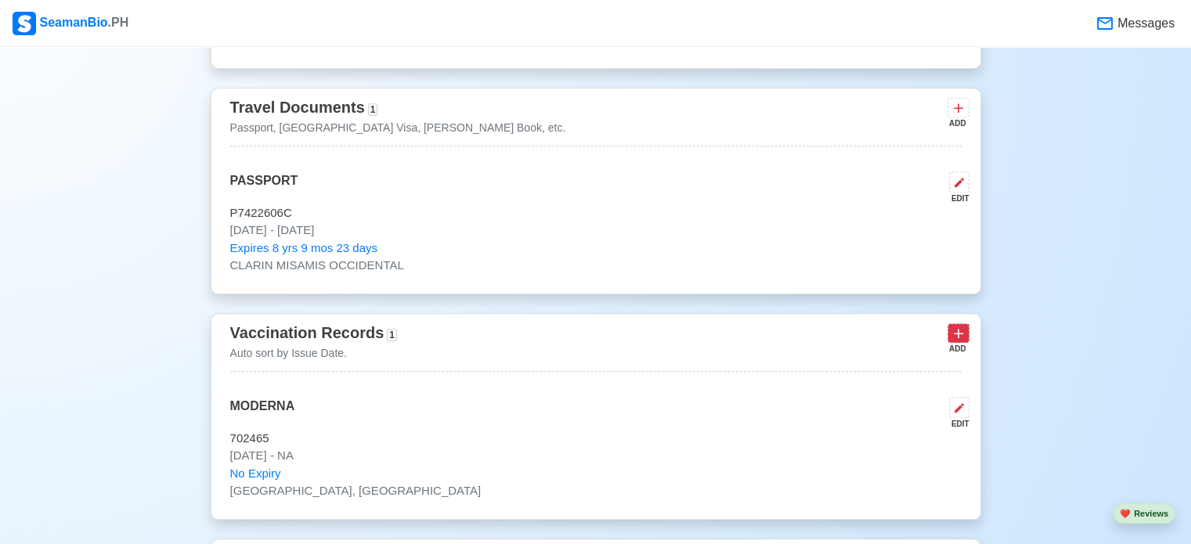
click at [952, 340] on icon at bounding box center [959, 334] width 16 height 16
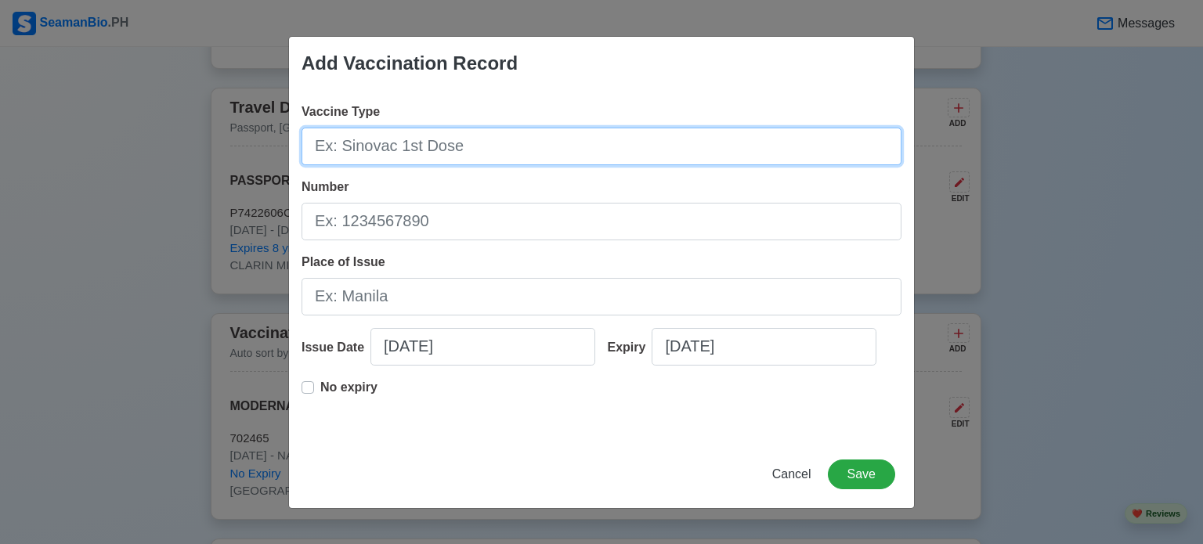
click at [633, 161] on input "Vaccine Type" at bounding box center [601, 147] width 600 height 38
type input "POLIO"
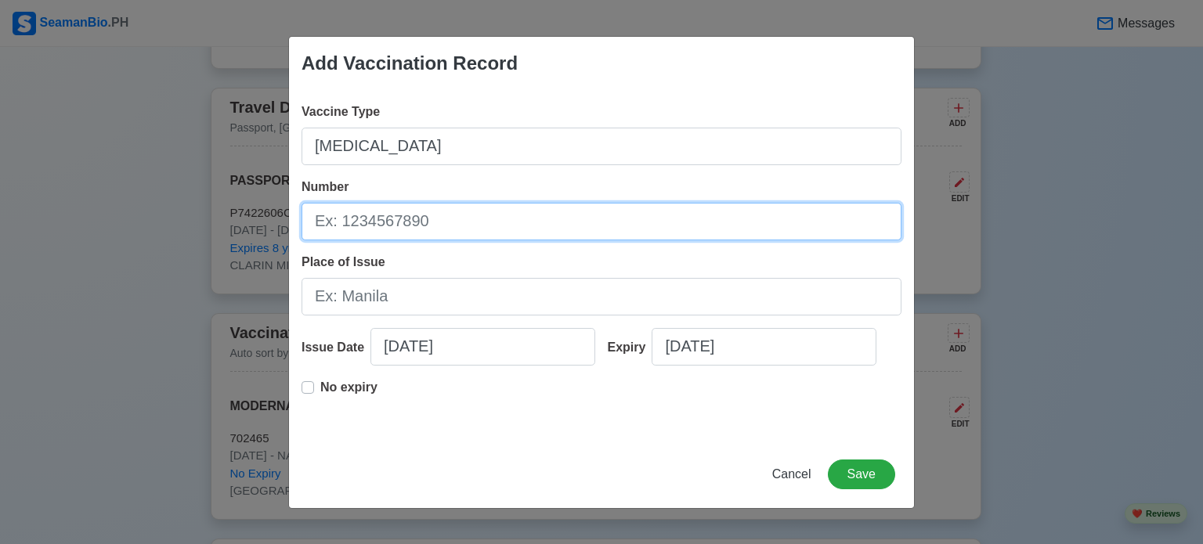
click at [590, 215] on input "Number" at bounding box center [601, 222] width 600 height 38
type input "E"
type input "1933T016"
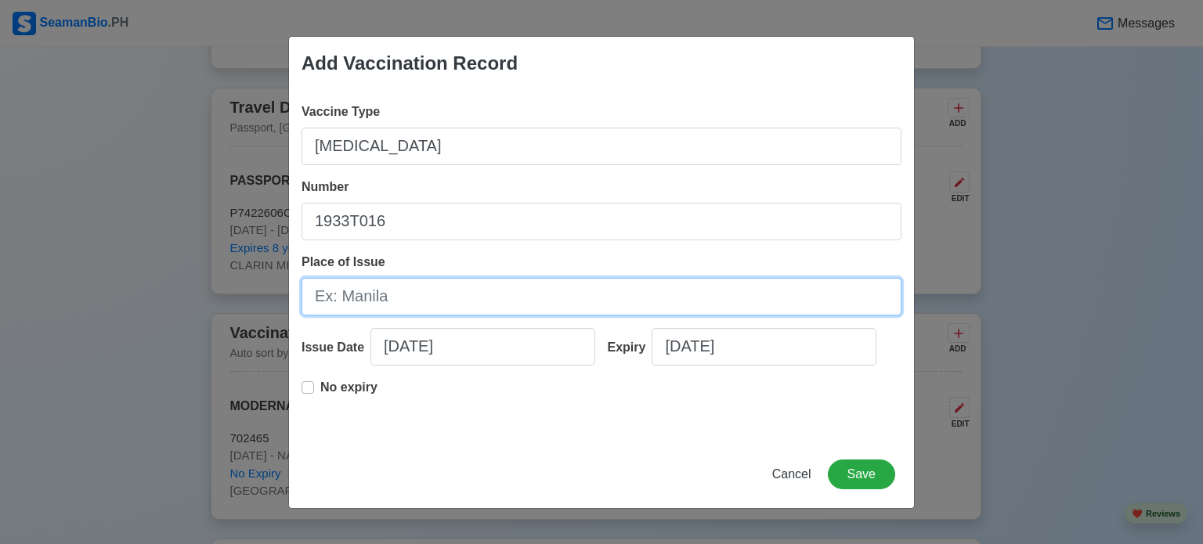
click at [577, 303] on input "Place of Issue" at bounding box center [601, 297] width 600 height 38
type input "CEBU CITY"
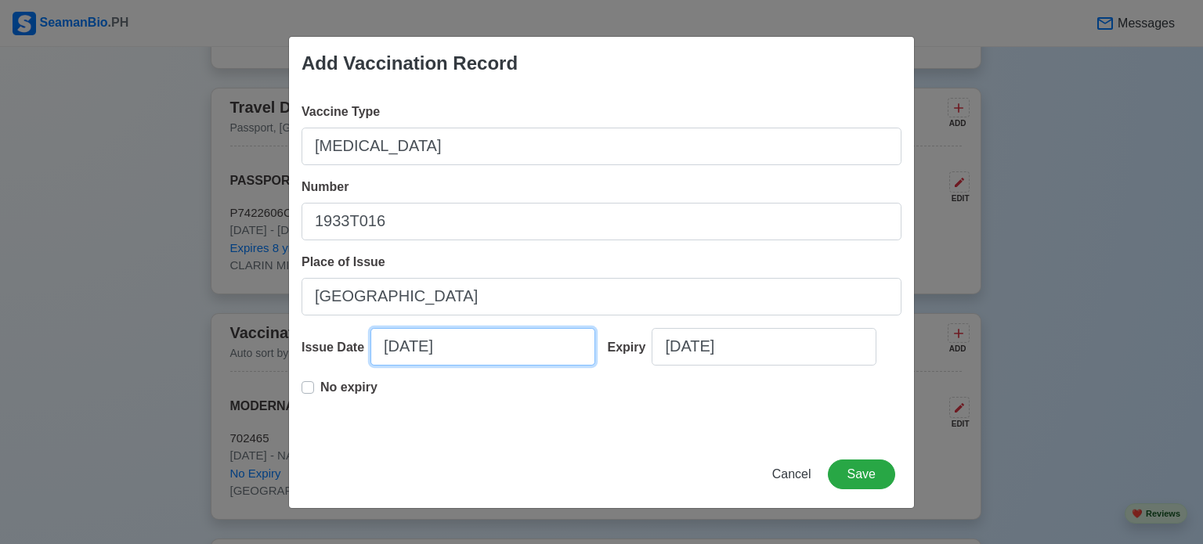
select select "****"
select select "*********"
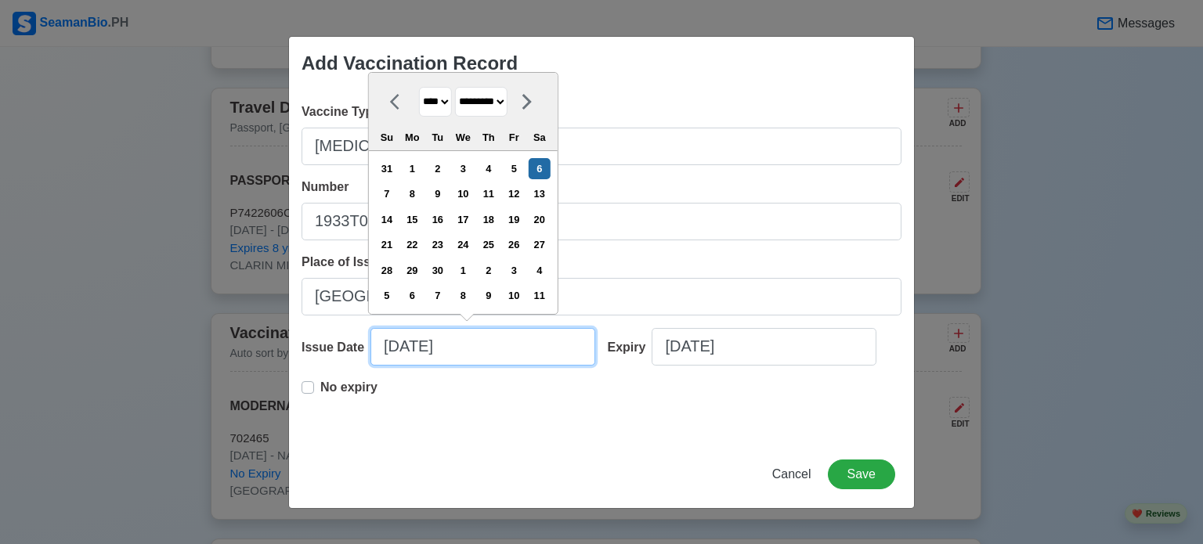
click at [502, 363] on input "09/06/2025" at bounding box center [482, 347] width 225 height 38
type input "08/06/2025"
select select "******"
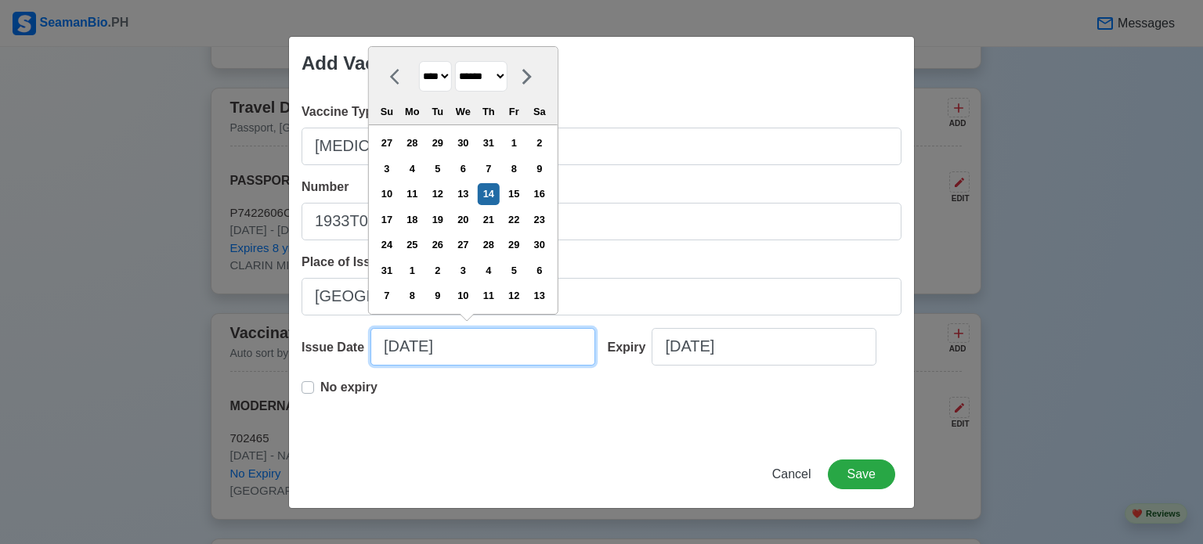
type input "08/14/2025"
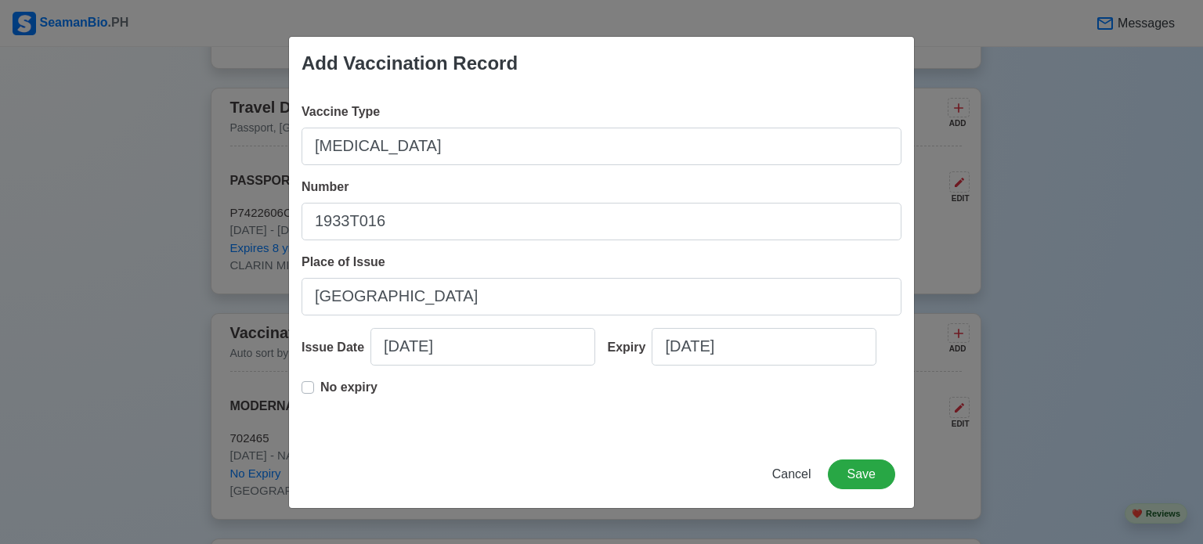
click at [320, 386] on label "No expiry" at bounding box center [348, 393] width 57 height 31
type input "08/14/2025"
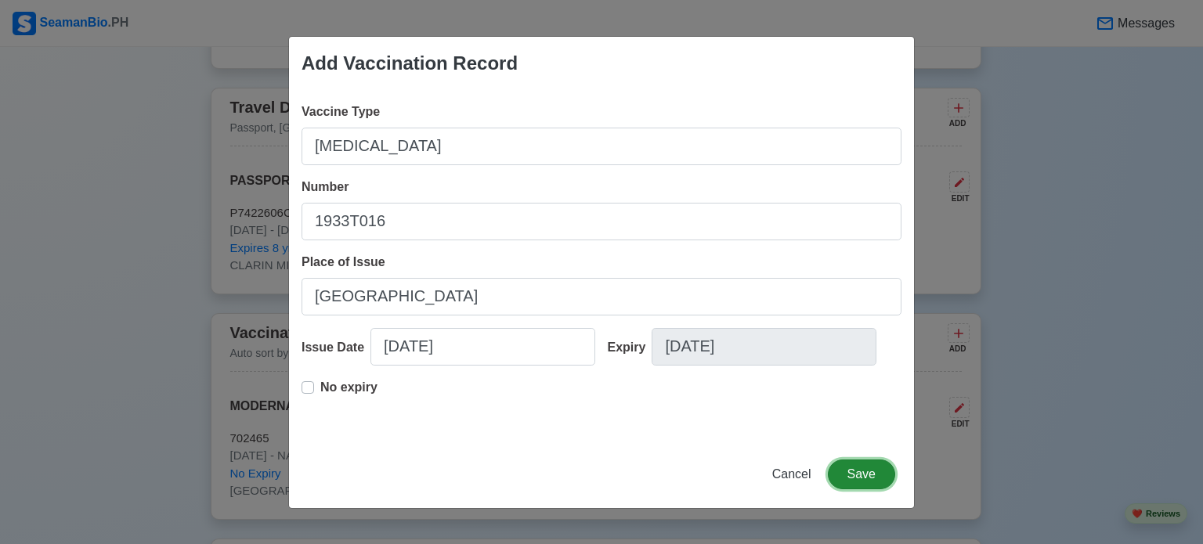
click at [879, 473] on button "Save" at bounding box center [861, 475] width 67 height 30
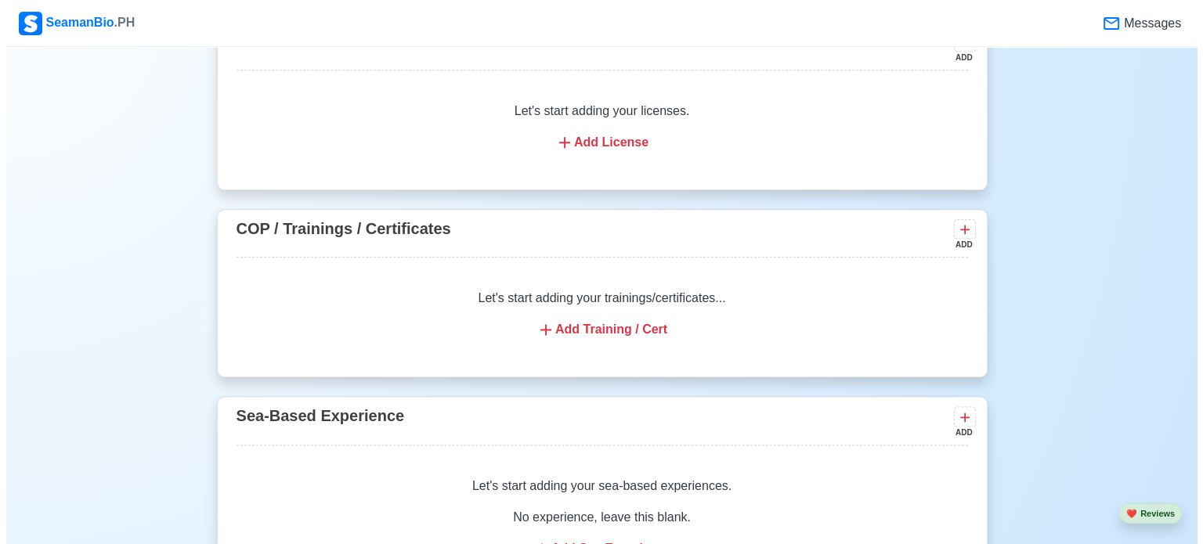
scroll to position [1970, 0]
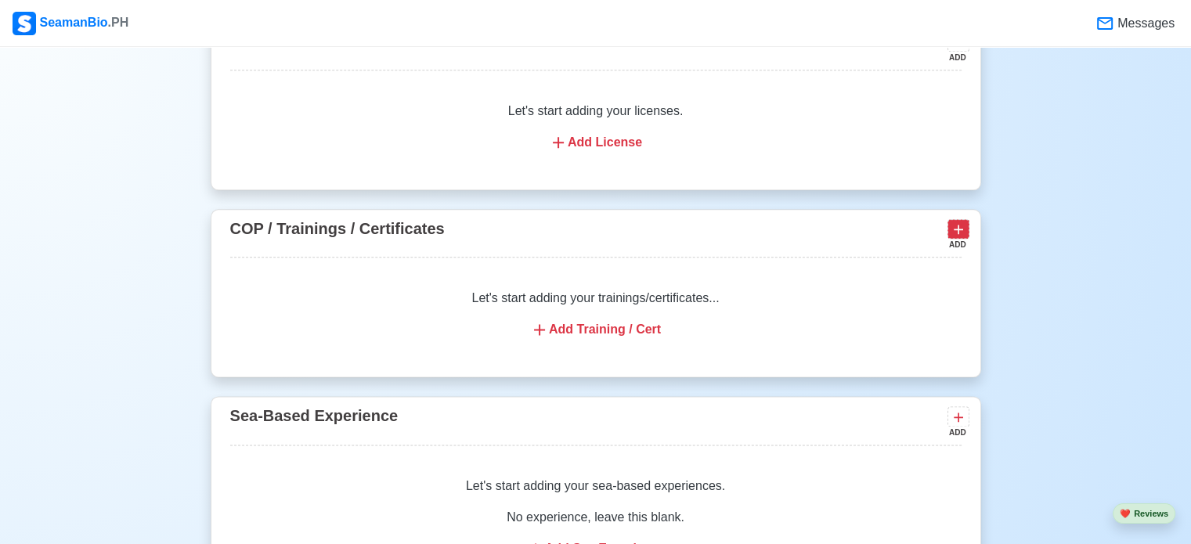
click at [966, 228] on icon at bounding box center [959, 230] width 16 height 16
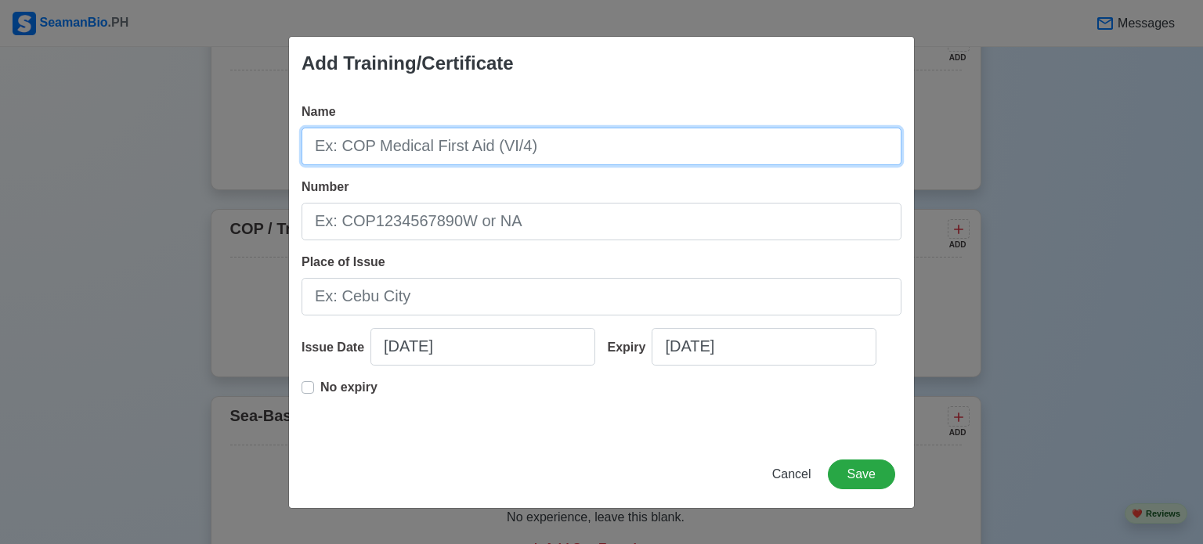
click at [771, 159] on input "Name" at bounding box center [601, 147] width 600 height 38
type input "COP BASIC TRAINING"
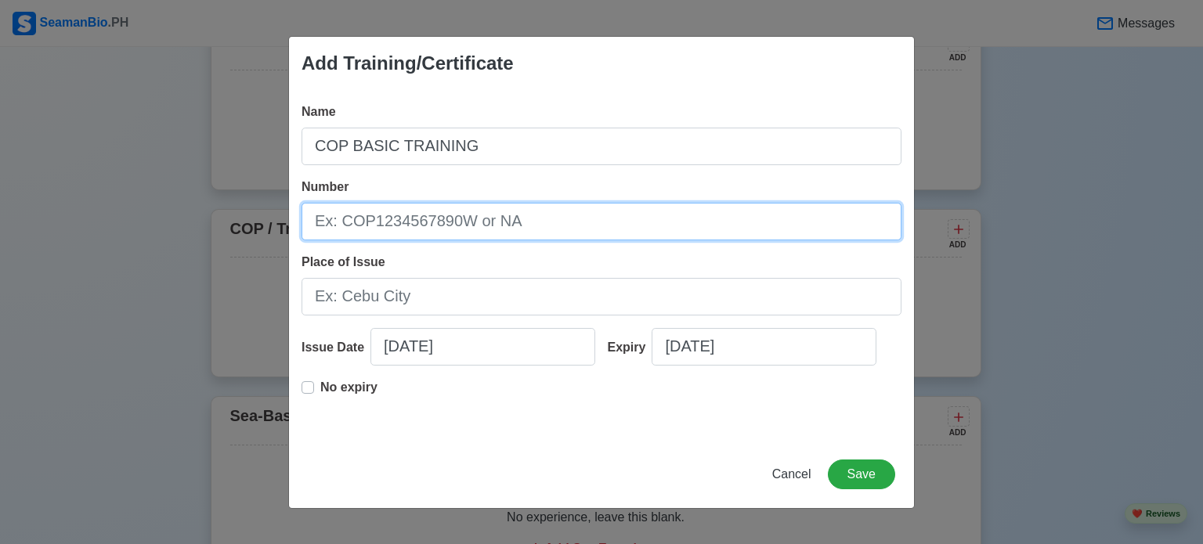
click at [634, 218] on input "Number" at bounding box center [601, 222] width 600 height 38
type input "BT200121234825"
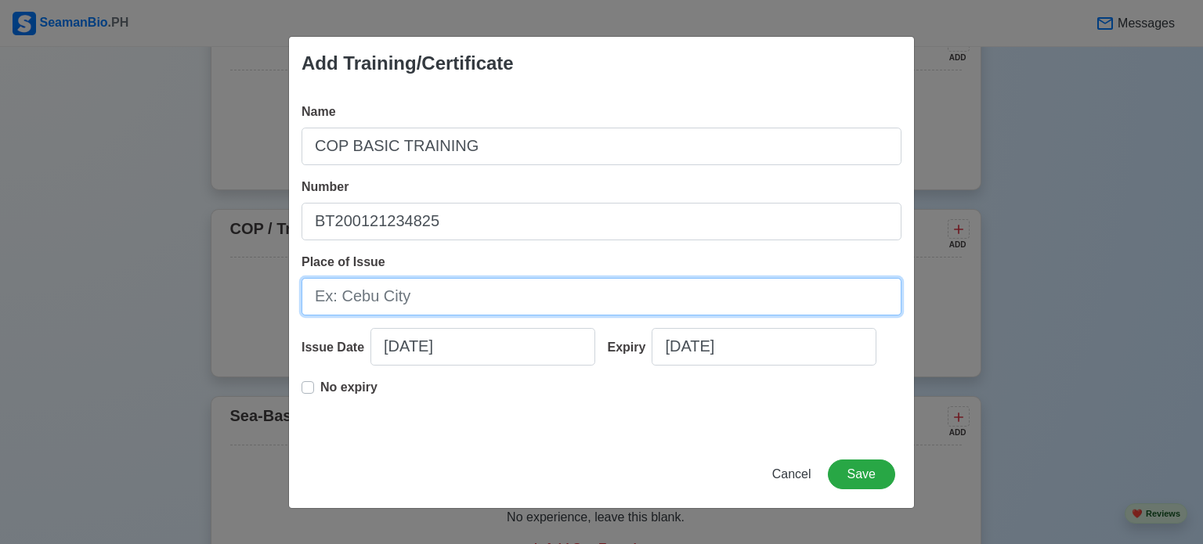
click at [608, 288] on input "Place of Issue" at bounding box center [601, 297] width 600 height 38
type input "CEBU CITY"
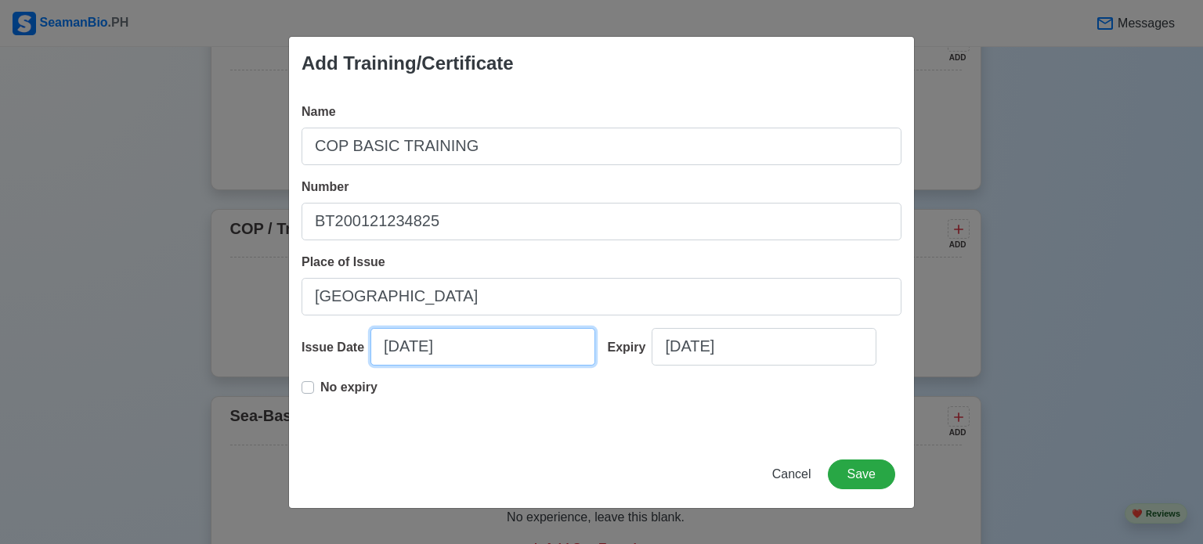
select select "****"
select select "*********"
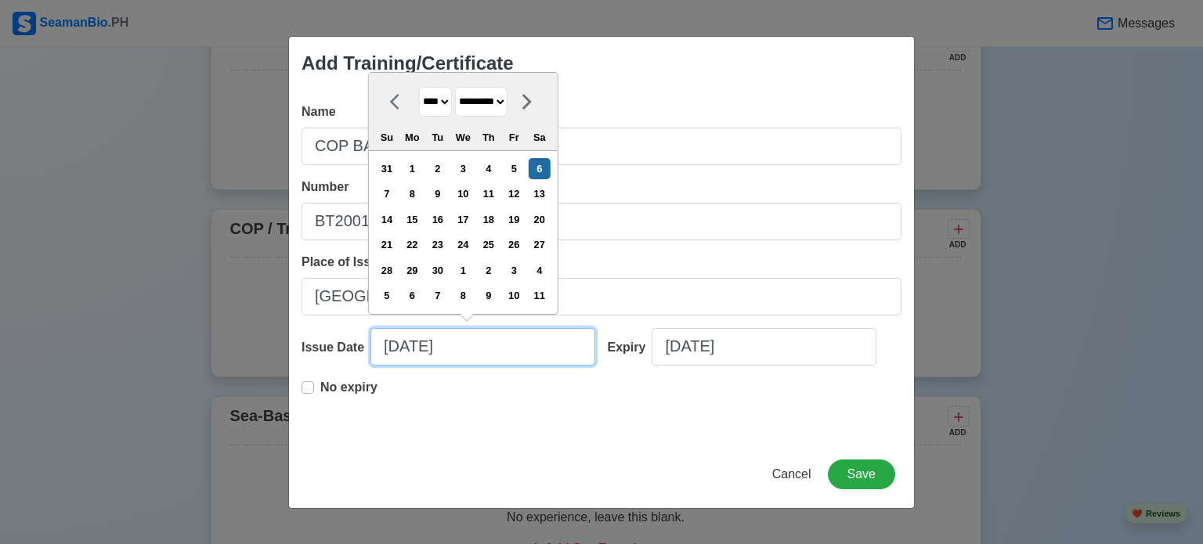
click at [396, 350] on input "09/06/2025" at bounding box center [482, 347] width 225 height 38
type input "08/06/2025"
select select "******"
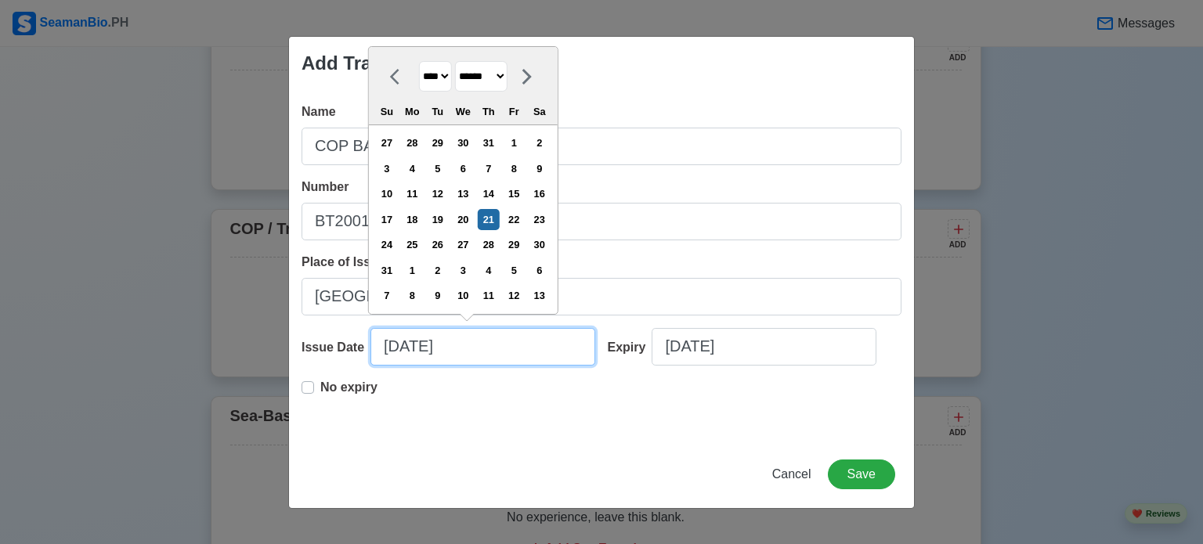
type input "08/21/2025"
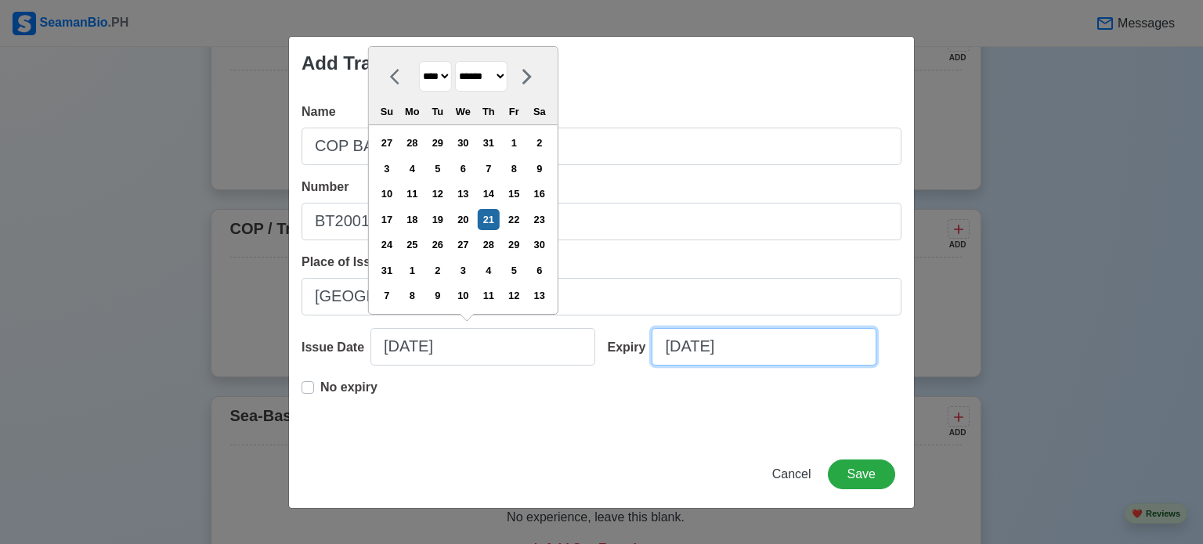
select select "****"
select select "*********"
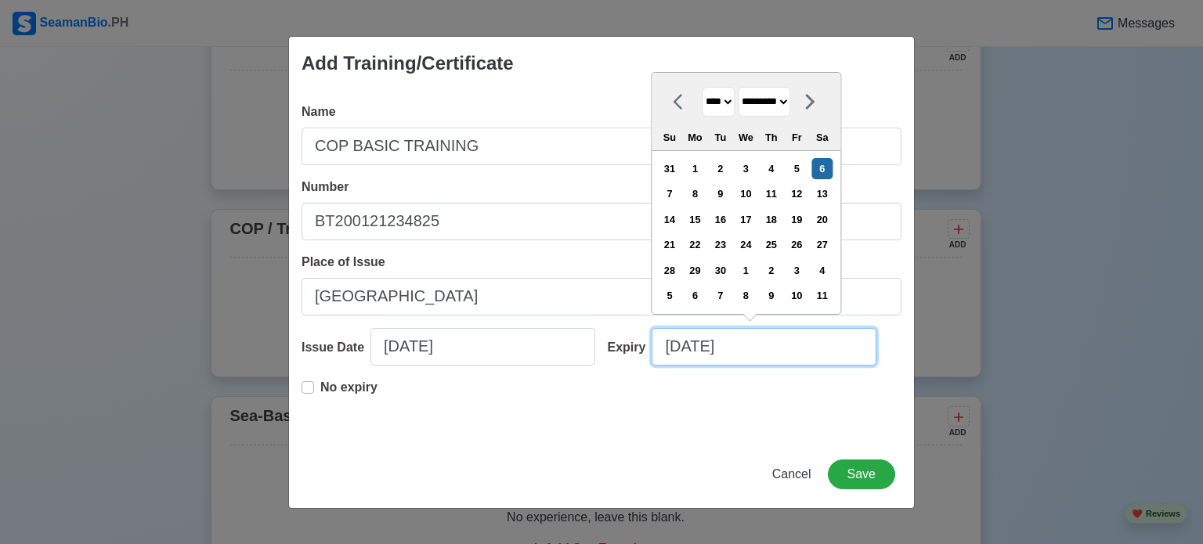
click at [680, 345] on input "09/06/2025" at bounding box center [764, 347] width 225 height 38
type input "08/06/2025"
select select "******"
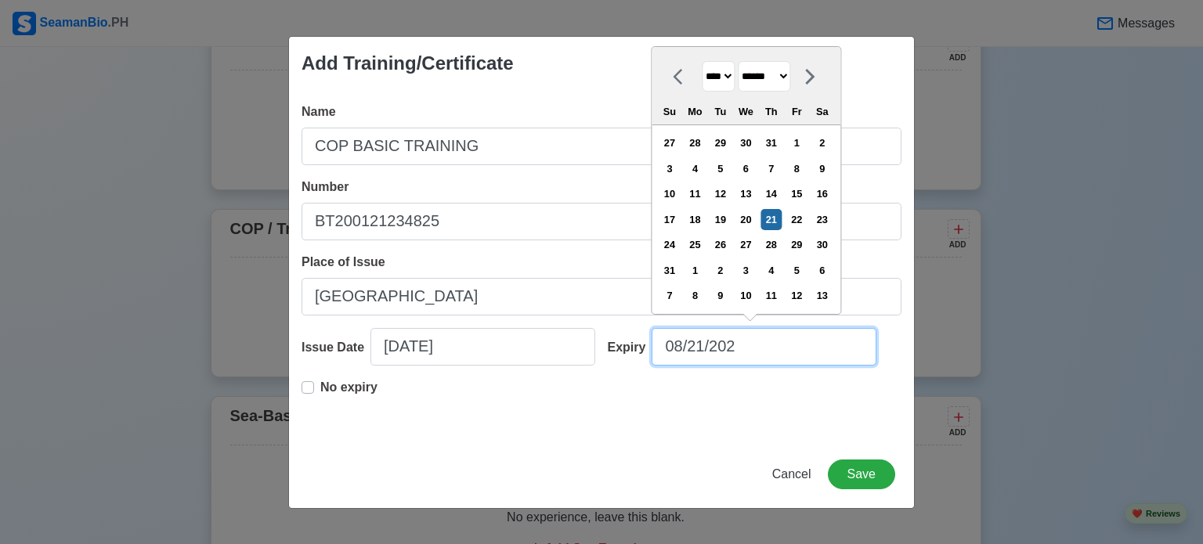
type input "08/21/20"
select select "****"
type input "08/21/2030"
select select "****"
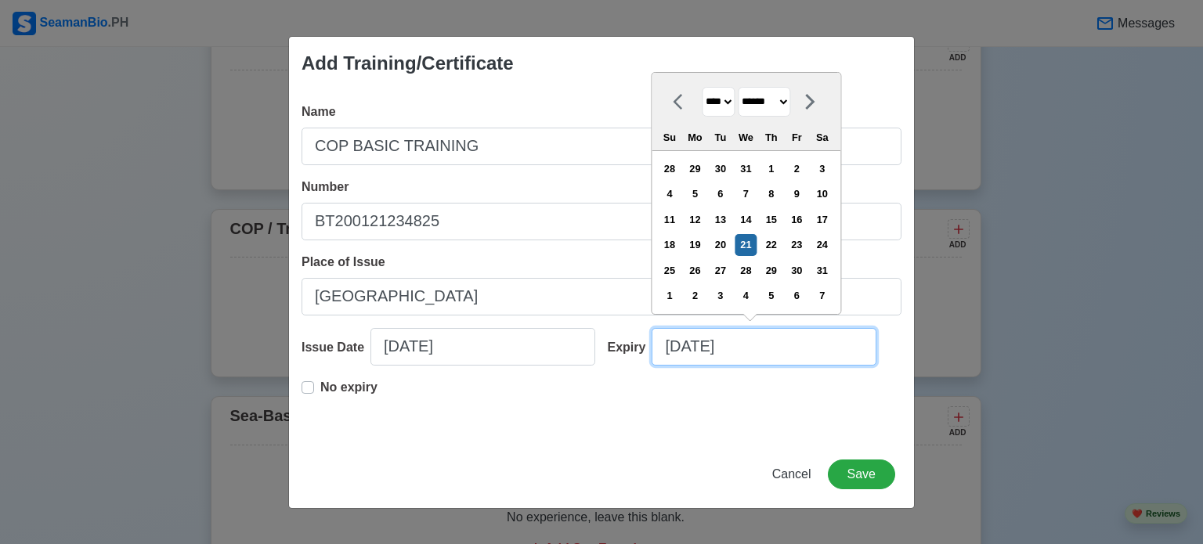
type input "08/21/2030"
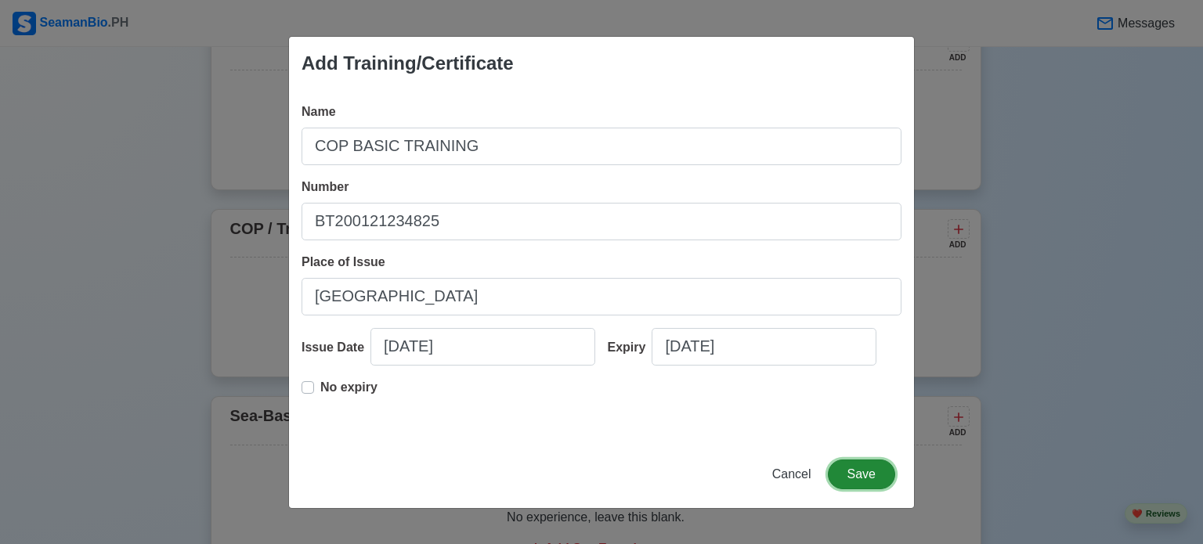
click at [871, 471] on button "Save" at bounding box center [861, 475] width 67 height 30
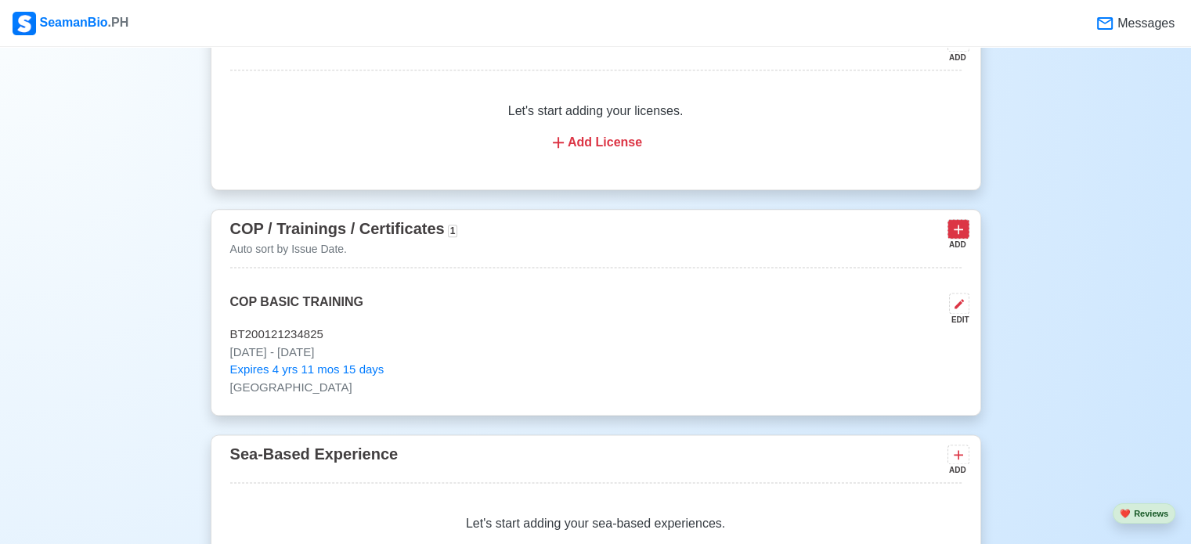
click at [955, 228] on icon at bounding box center [959, 230] width 16 height 16
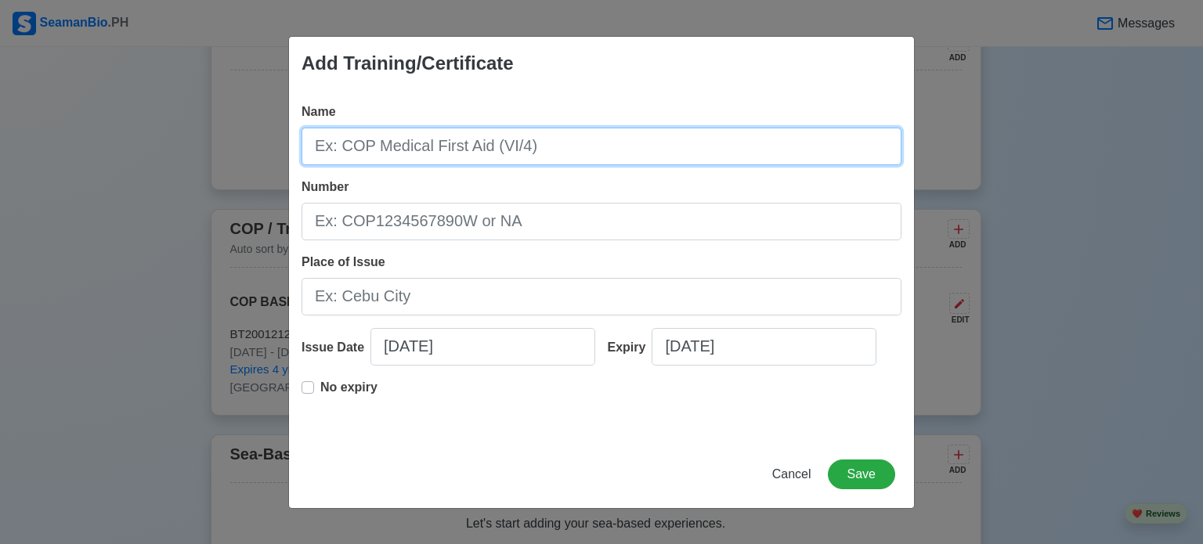
click at [705, 133] on input "Name" at bounding box center [601, 147] width 600 height 38
type input "COP SHIP SECURITY AWARENESS TRAINING AND SEAFARERS WITH DESIGNATED SECURITY DUT…"
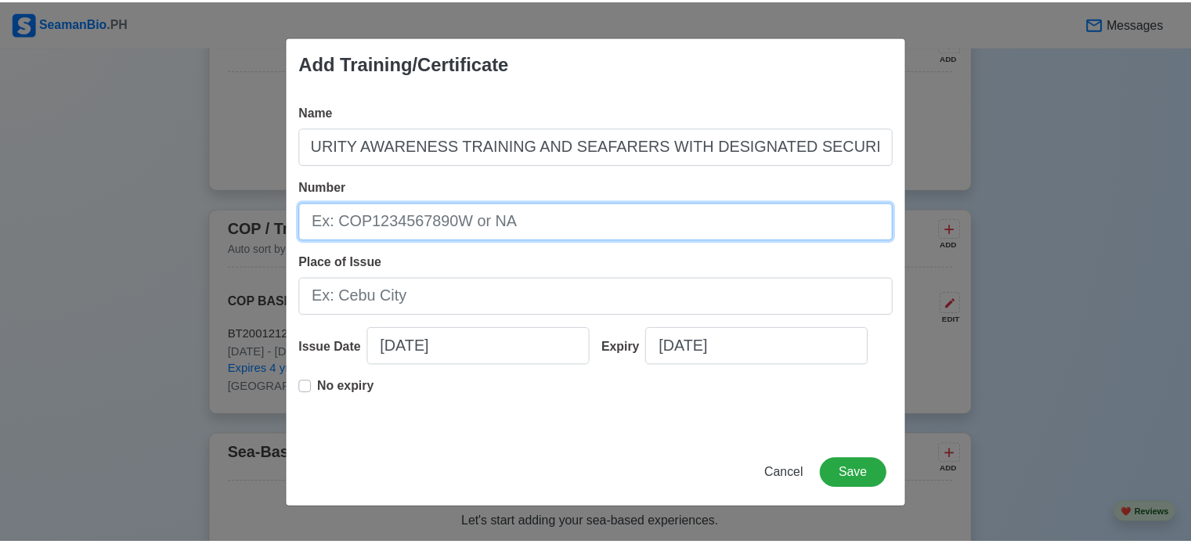
scroll to position [0, 0]
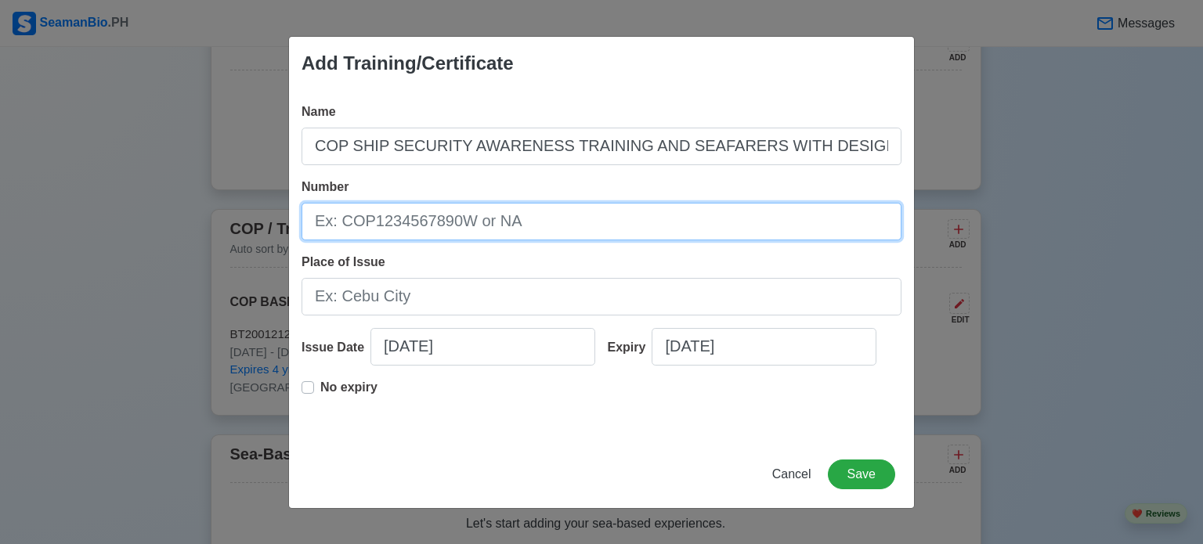
click at [650, 222] on input "Number" at bounding box center [601, 222] width 600 height 38
type input "SDSD2000312729725"
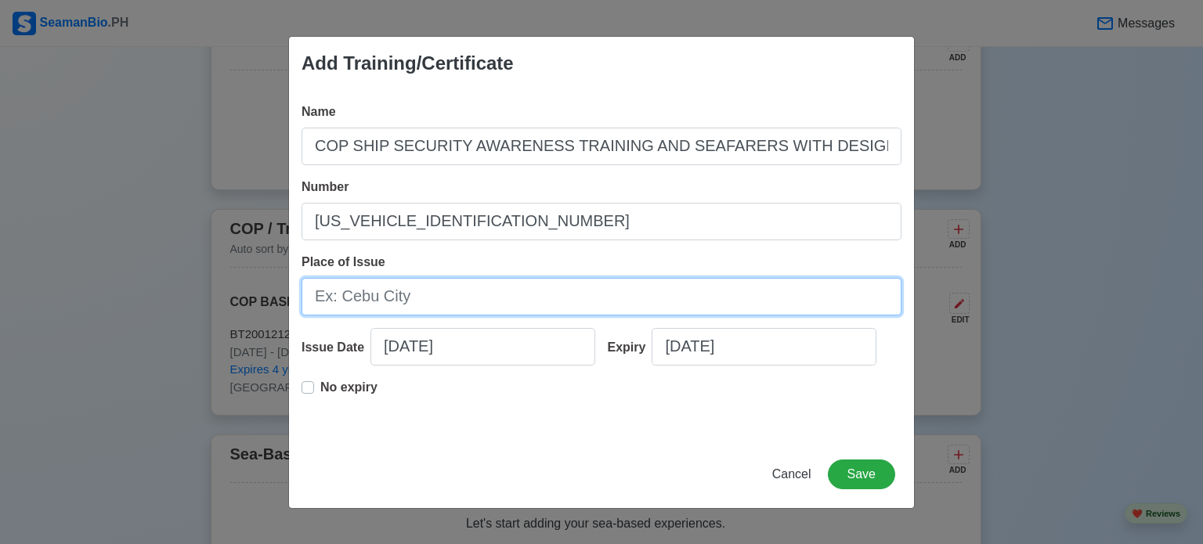
click at [617, 294] on input "Place of Issue" at bounding box center [601, 297] width 600 height 38
type input "CEBU CITY"
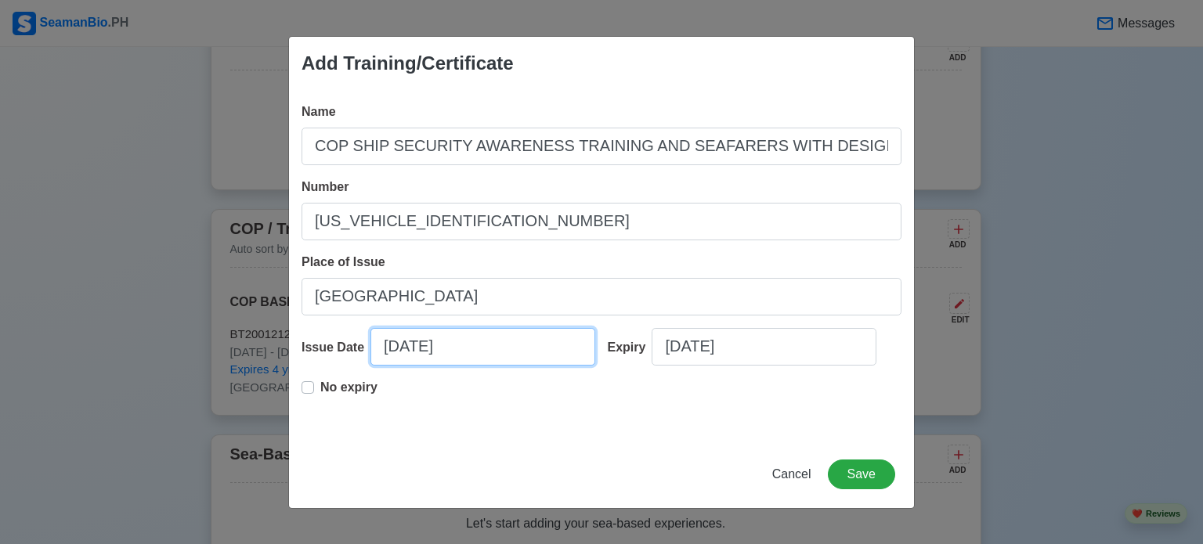
select select "****"
select select "*********"
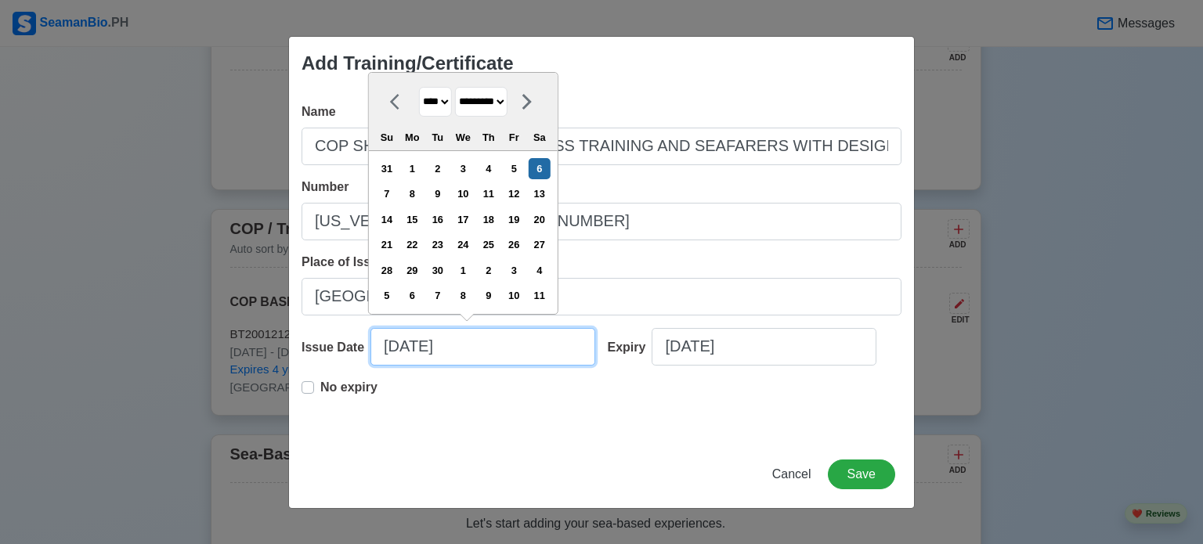
click at [395, 345] on input "09/06/2025" at bounding box center [482, 347] width 225 height 38
type input "08/06/2025"
select select "******"
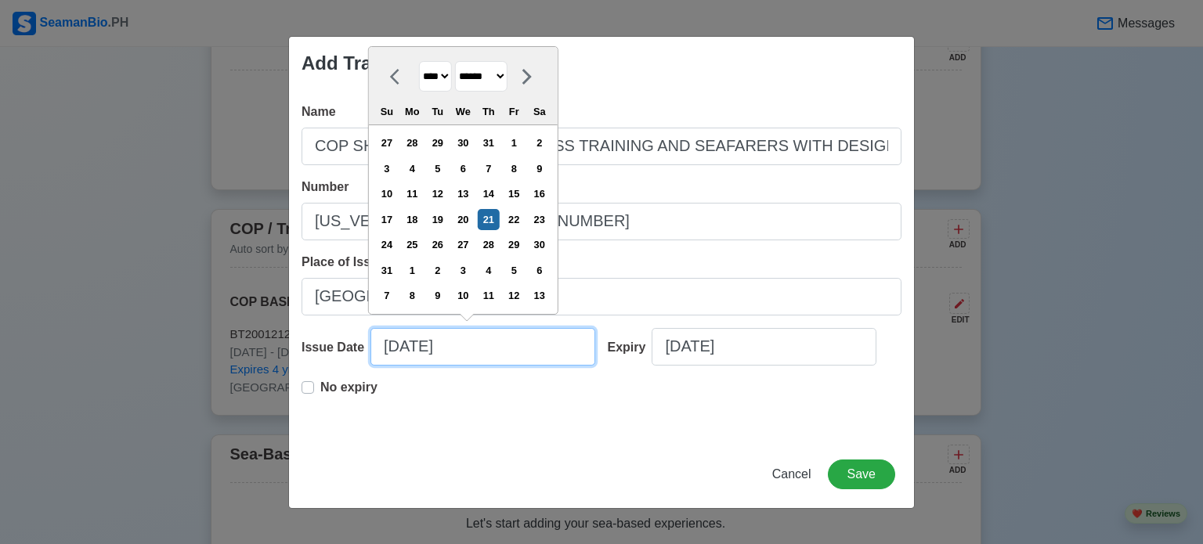
type input "08/21/2025"
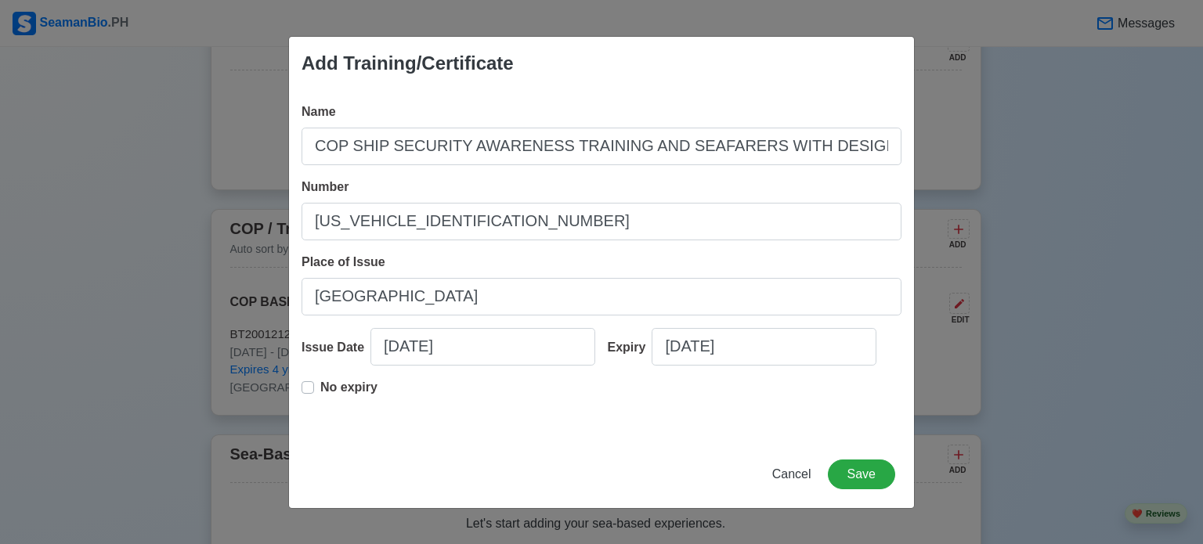
click at [320, 381] on label "No expiry" at bounding box center [348, 393] width 57 height 31
type input "08/21/2025"
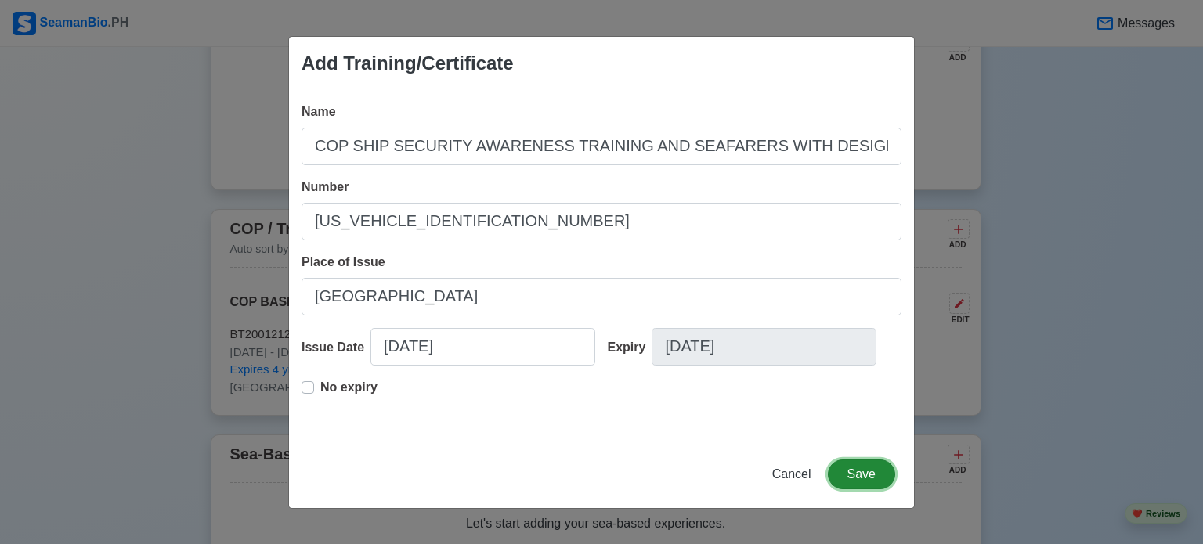
click at [868, 466] on button "Save" at bounding box center [861, 475] width 67 height 30
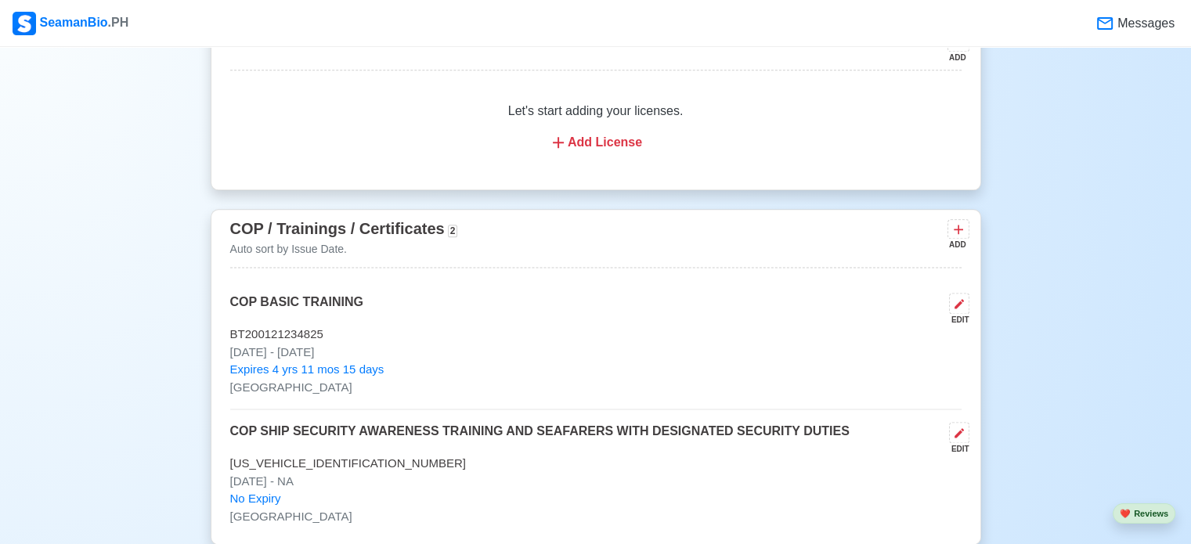
click at [961, 239] on div "ADD" at bounding box center [956, 245] width 19 height 12
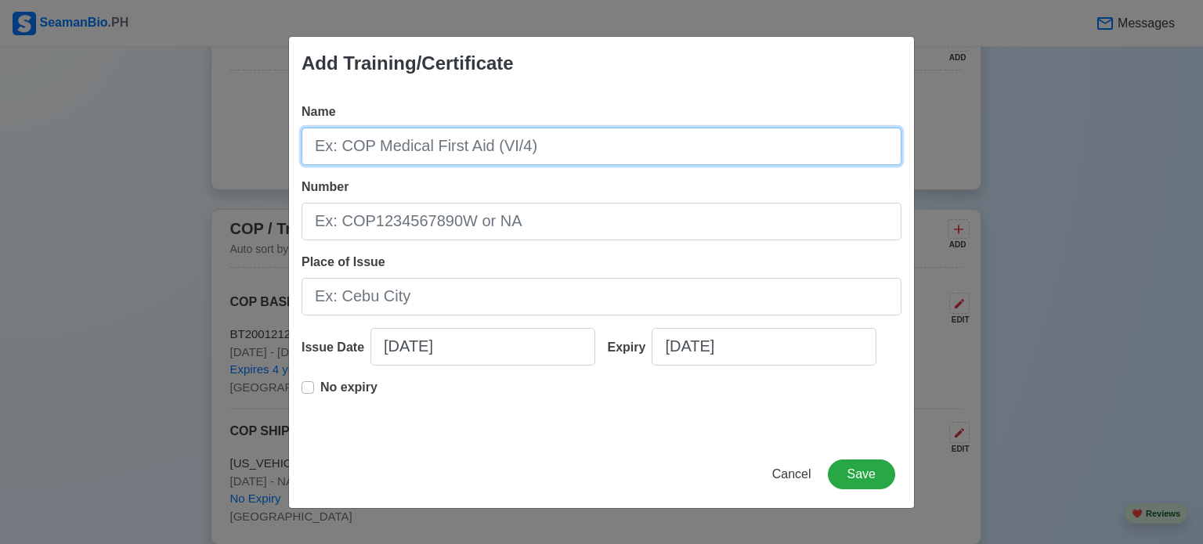
click at [583, 150] on input "Name" at bounding box center [601, 147] width 600 height 38
type input "RATINGS FORMING PART OF NAVIGATIONAL WATCH"
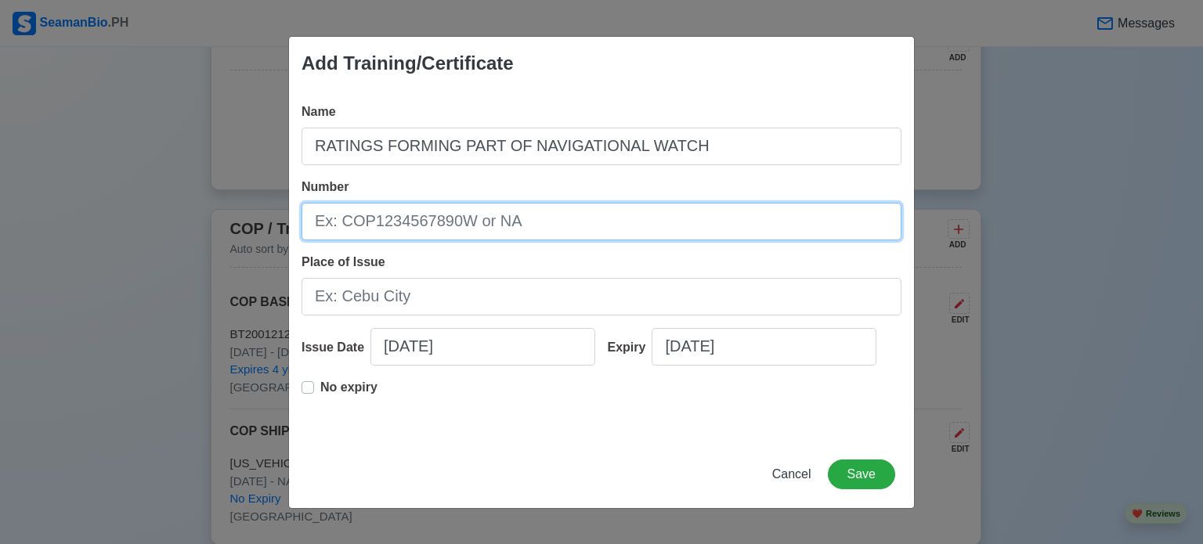
click at [525, 231] on input "Number" at bounding box center [601, 222] width 600 height 38
type input "NW25-08-16-8629"
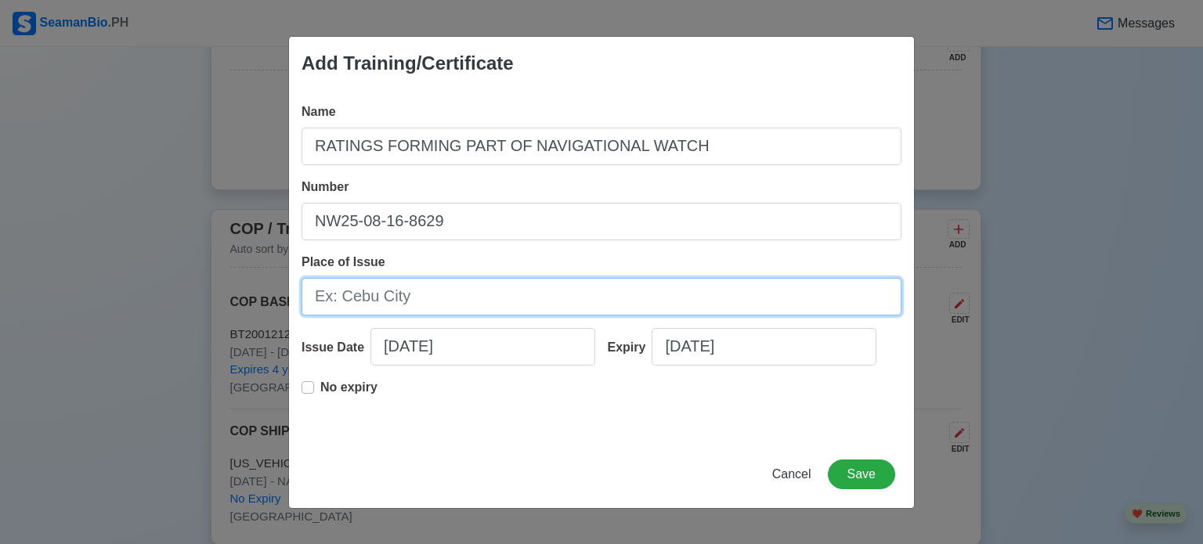
click at [475, 297] on input "Place of Issue" at bounding box center [601, 297] width 600 height 38
type input "CEBU CITY"
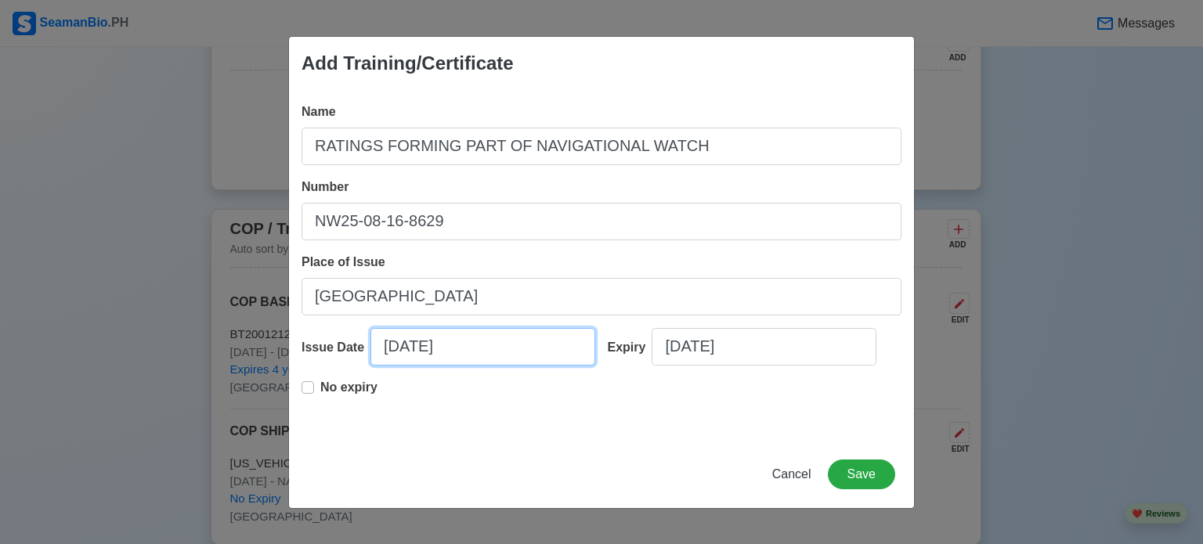
select select "****"
select select "*********"
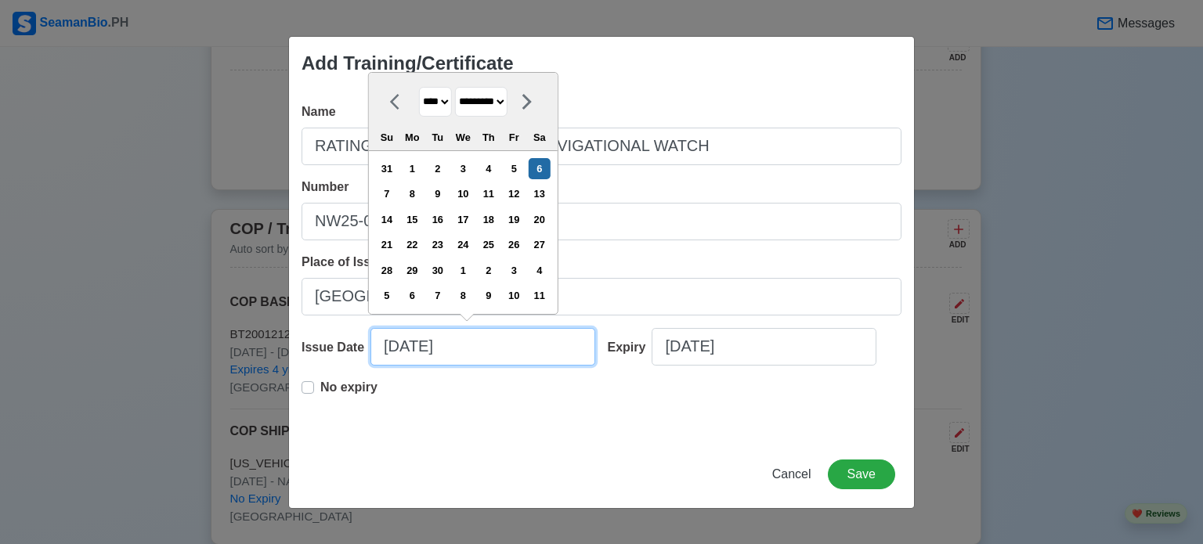
click at [397, 344] on input "09/06/2025" at bounding box center [482, 347] width 225 height 38
type input "08/06/2025"
select select "******"
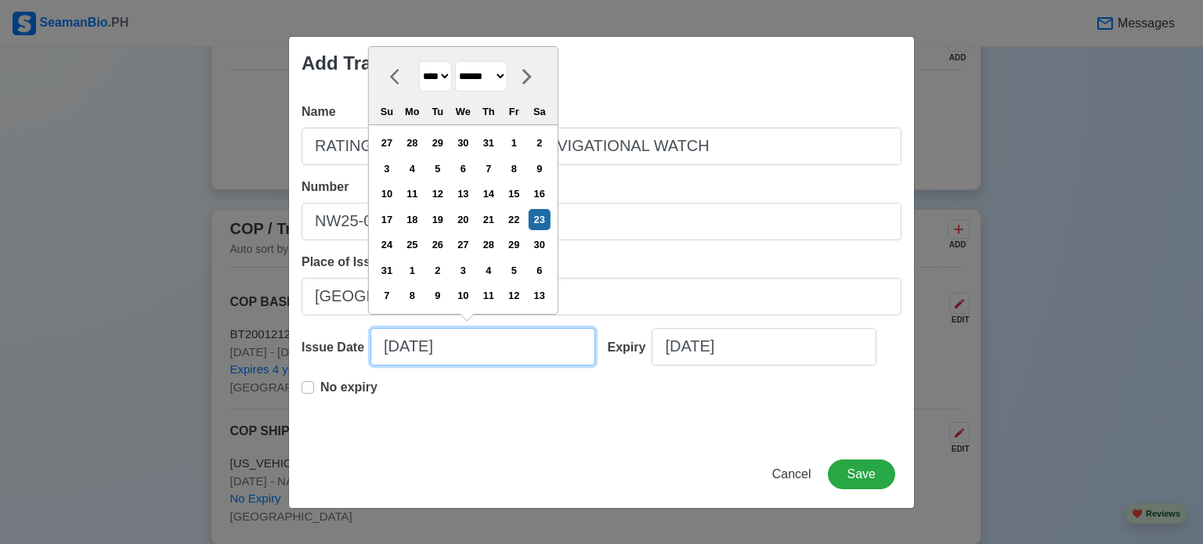
type input "08/23/2025"
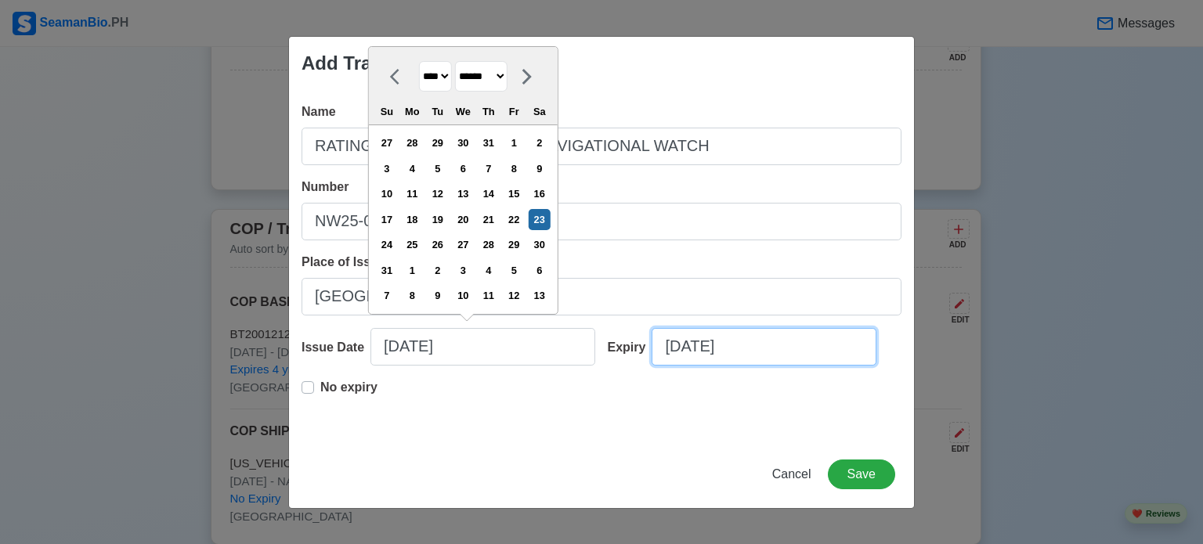
select select "****"
select select "*********"
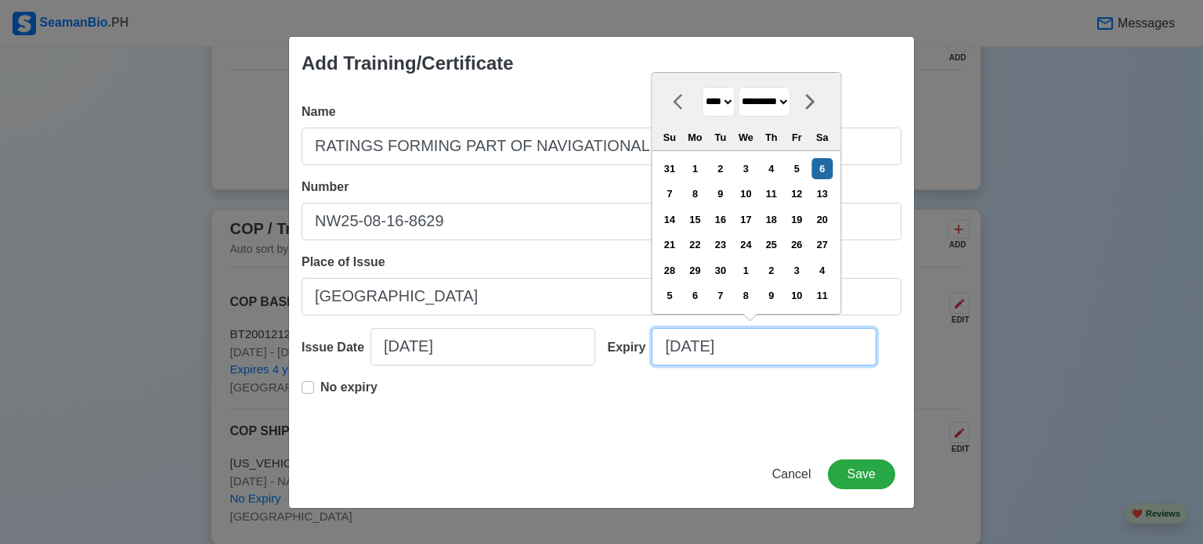
click at [681, 350] on input "09/06/2025" at bounding box center [764, 347] width 225 height 38
type input "08/06/2025"
select select "******"
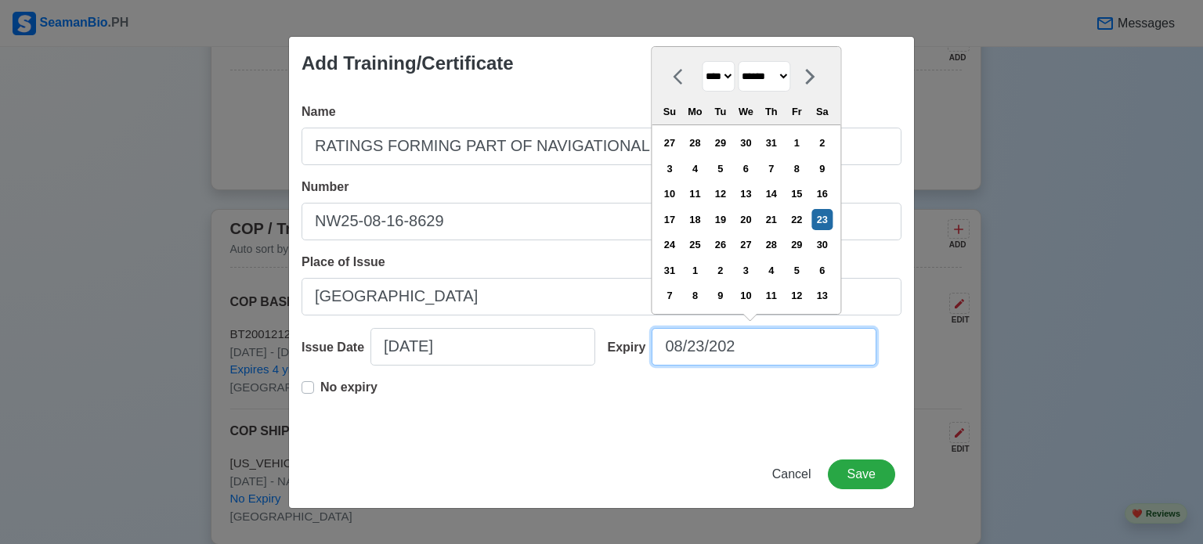
type input "08/23/20"
select select "****"
type input "08/23/2030"
select select "****"
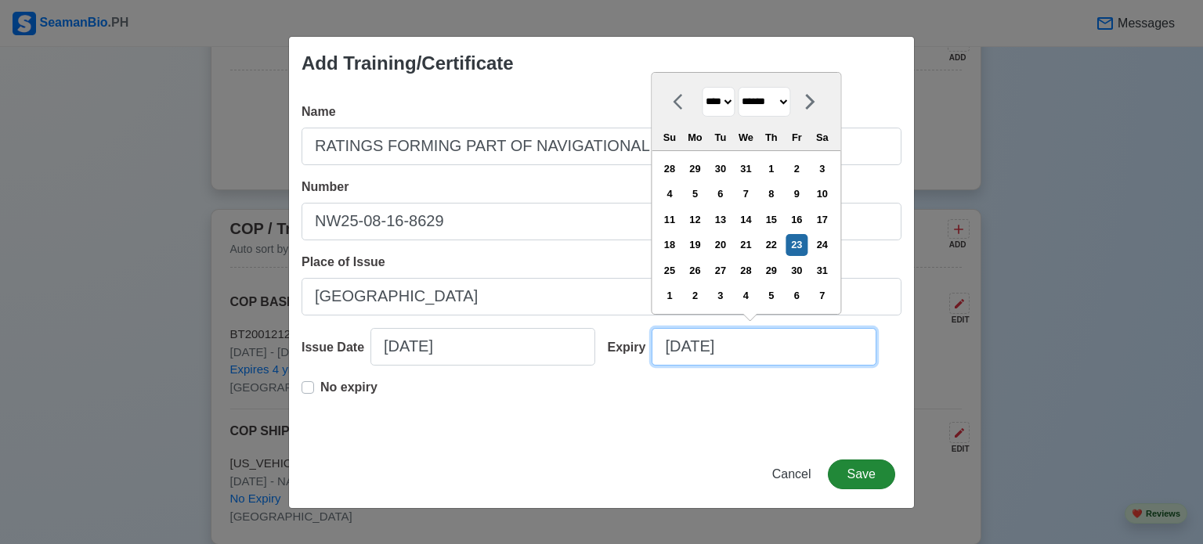
type input "08/23/2030"
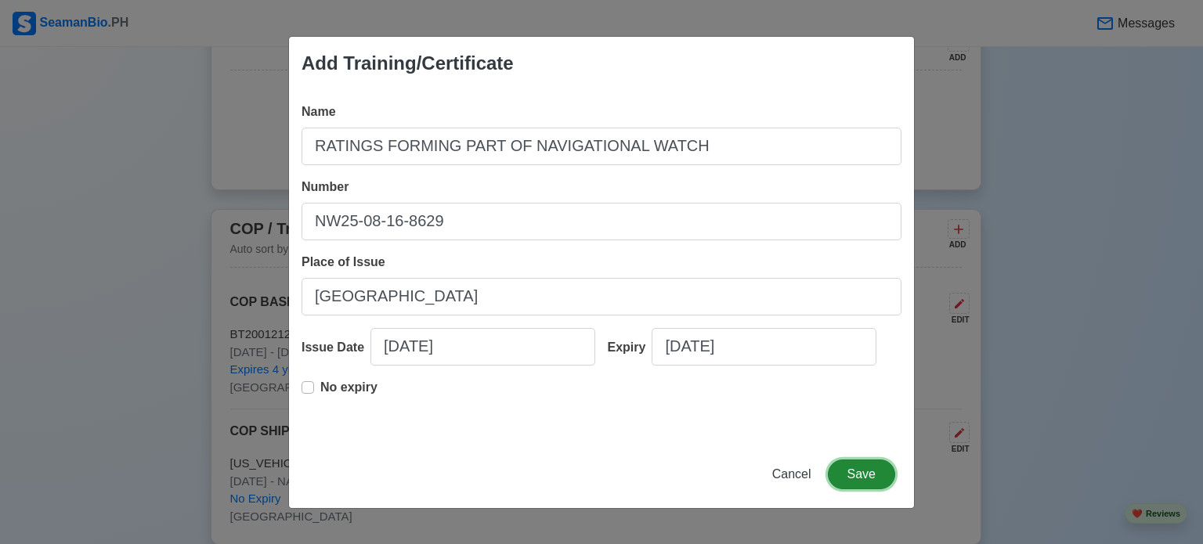
click at [883, 478] on button "Save" at bounding box center [861, 475] width 67 height 30
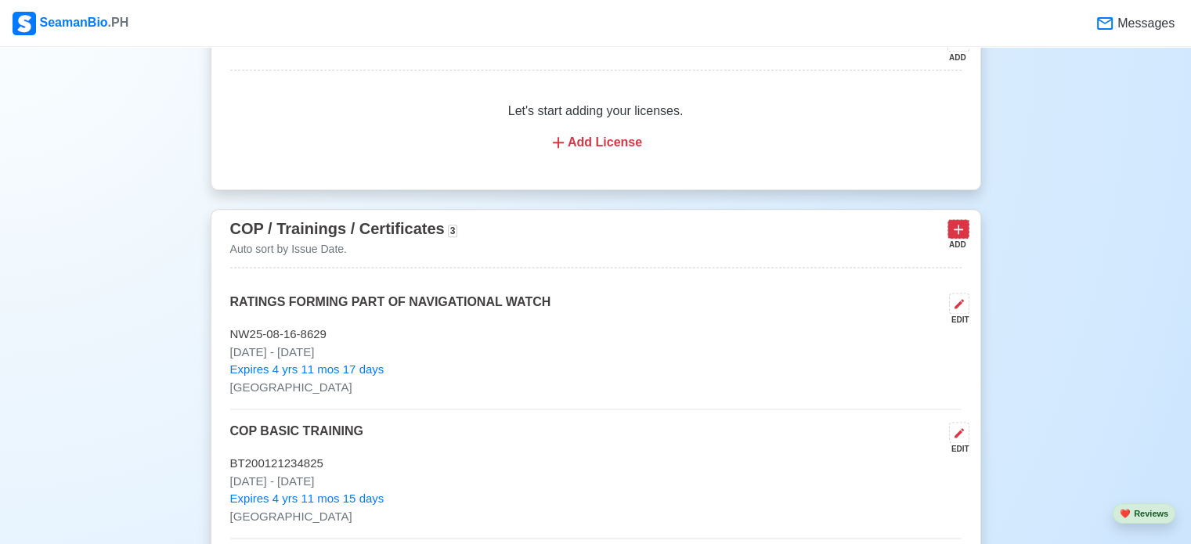
click at [955, 231] on icon at bounding box center [959, 230] width 16 height 16
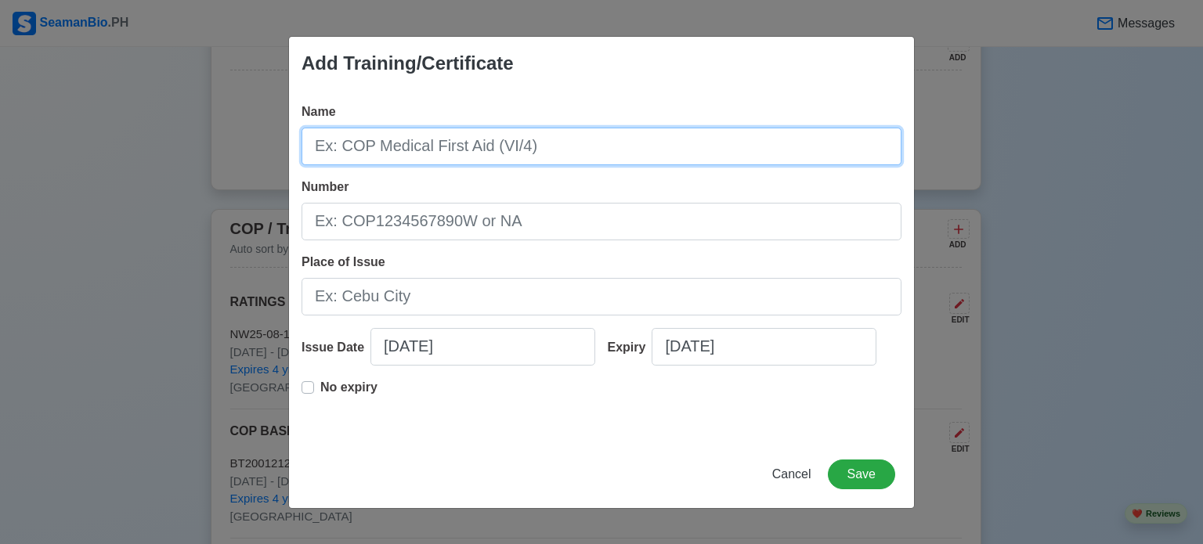
click at [778, 159] on input "Name" at bounding box center [601, 147] width 600 height 38
type input "CONSOLIDATED MARPOL ANNEXES I-VI"
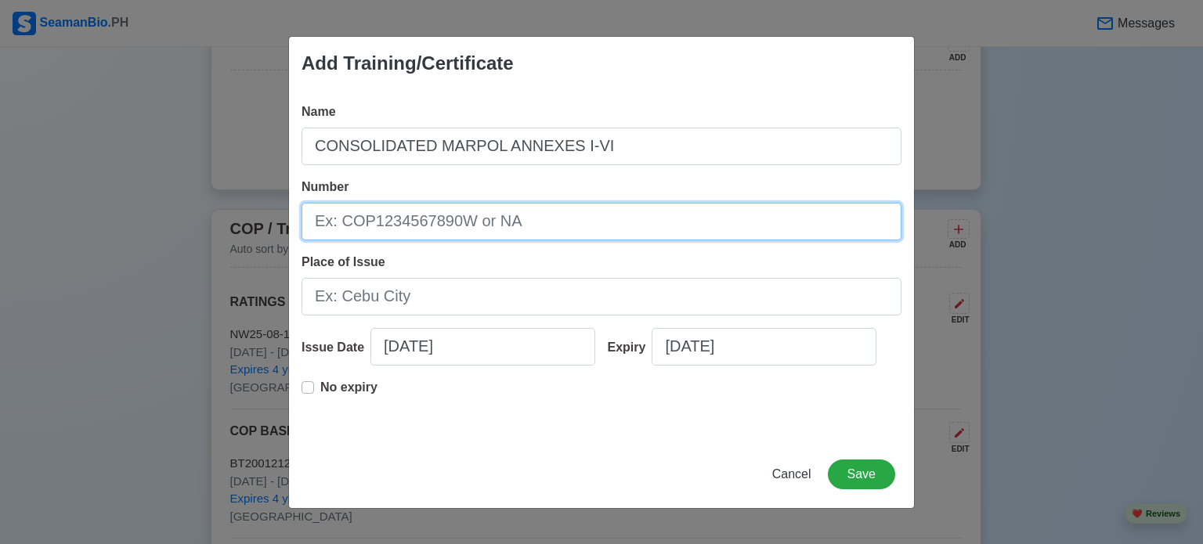
click at [699, 222] on input "Number" at bounding box center [601, 222] width 600 height 38
type input "CSM25-08-29-2103"
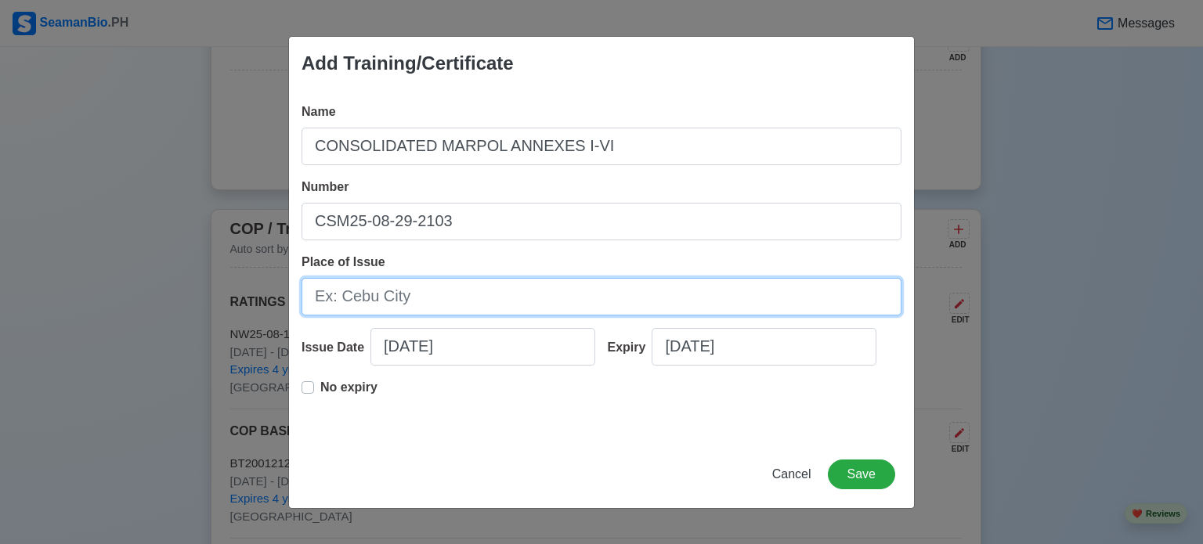
click at [662, 290] on input "Place of Issue" at bounding box center [601, 297] width 600 height 38
type input "CEBU CITY"
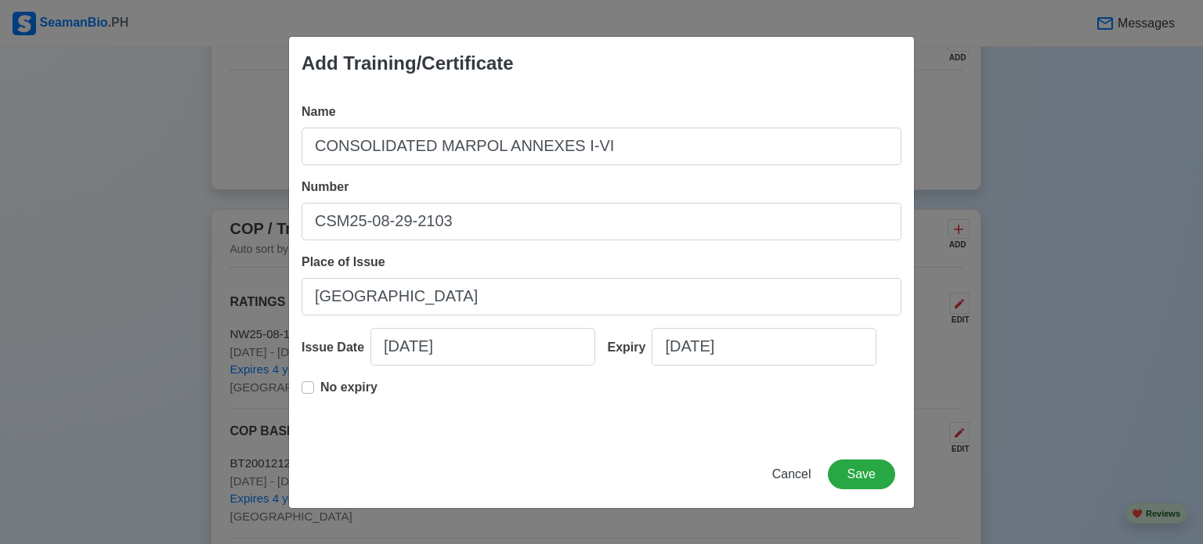
click at [320, 388] on label "No expiry" at bounding box center [348, 393] width 57 height 31
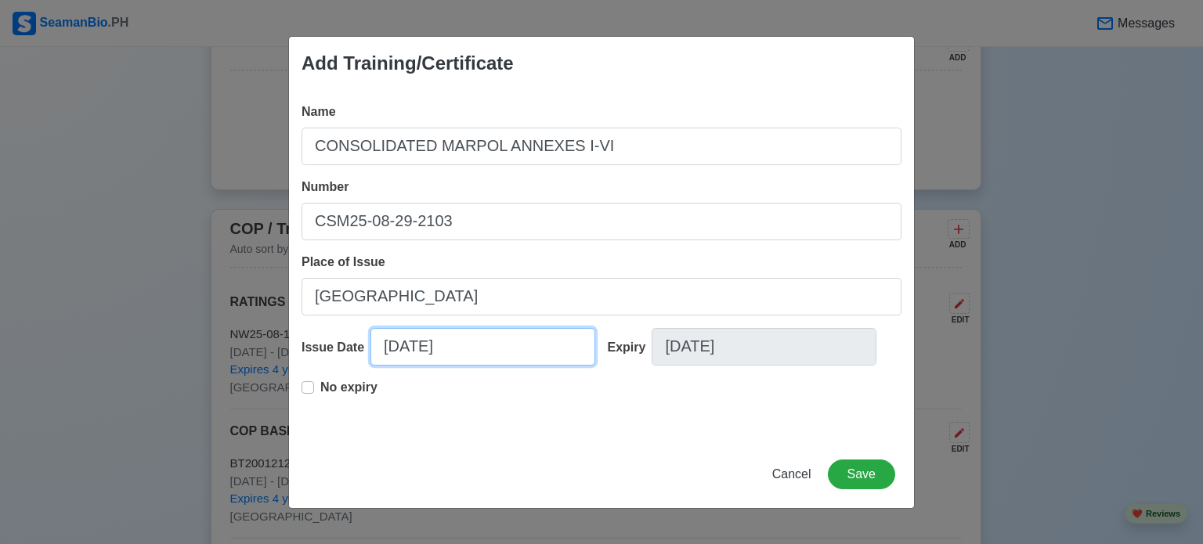
click at [395, 351] on input "09/06/2025" at bounding box center [482, 347] width 225 height 38
select select "****"
select select "*********"
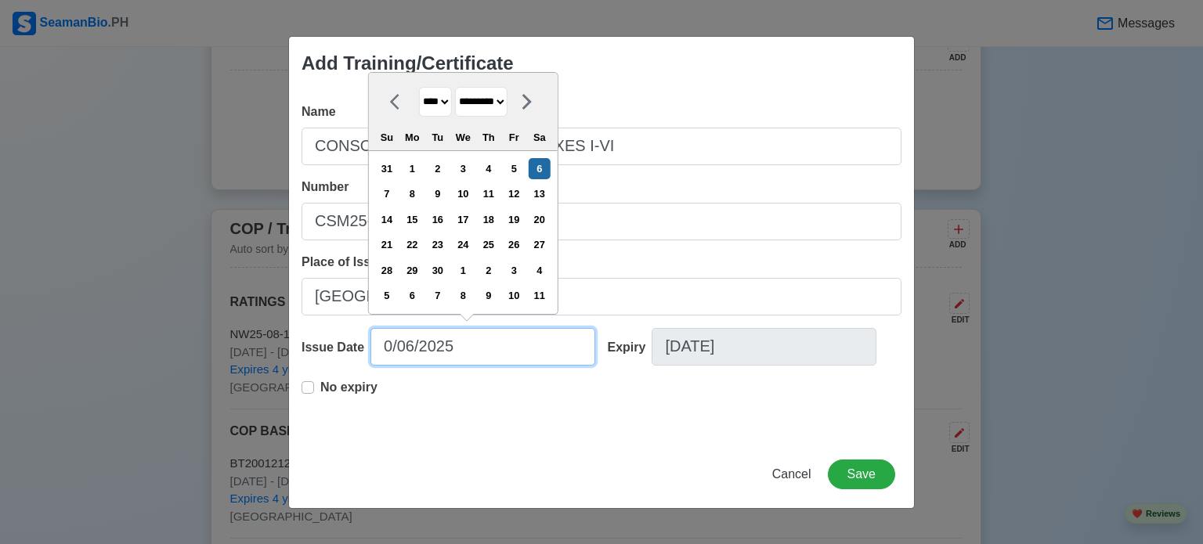
type input "08/06/2025"
select select "******"
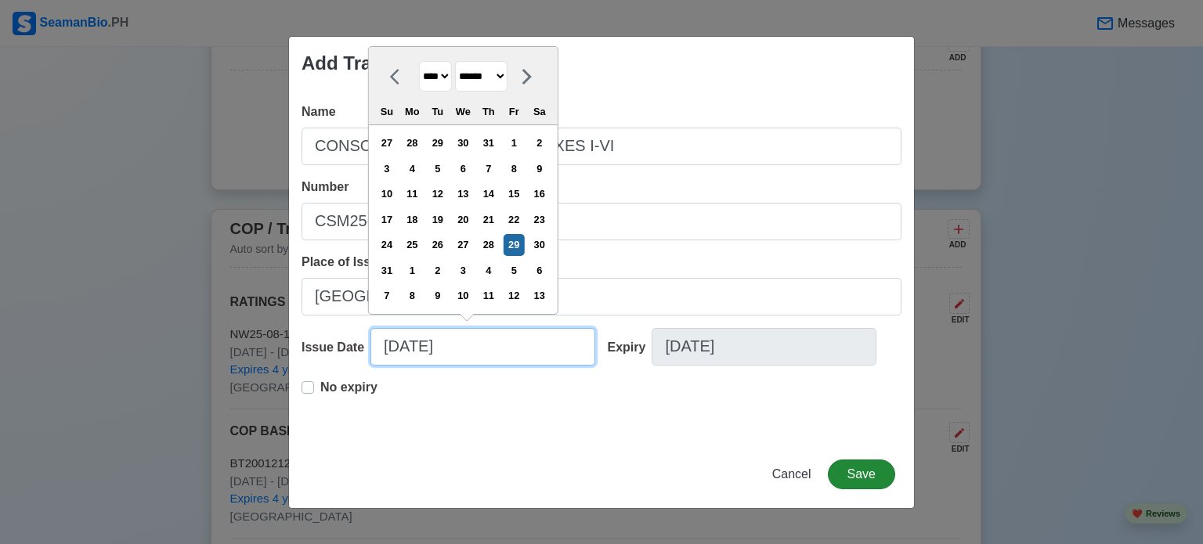
type input "08/29/2025"
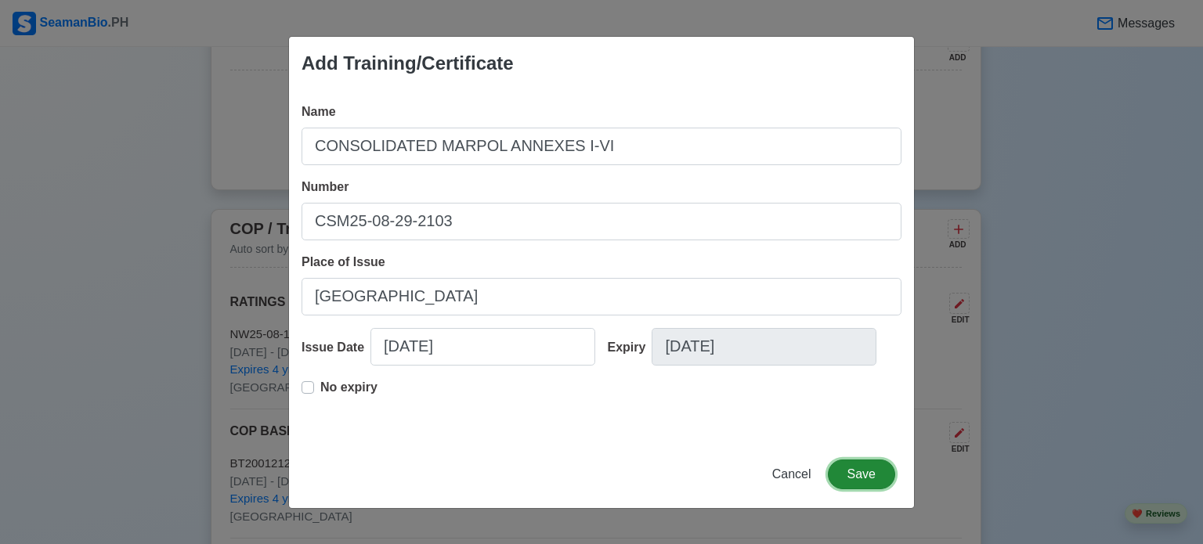
click at [875, 472] on button "Save" at bounding box center [861, 475] width 67 height 30
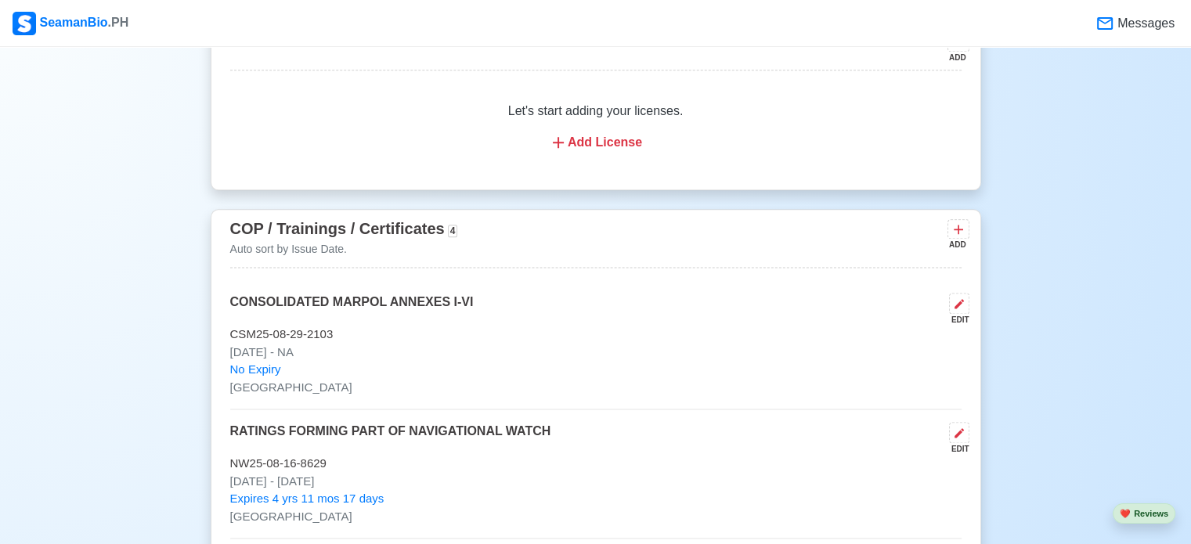
drag, startPoint x: 875, startPoint y: 472, endPoint x: 976, endPoint y: 268, distance: 227.6
click at [976, 268] on div "COP / Trainings / Certificates 4 Auto sort by Issue Date. ADD CONSOLIDATED MARP…" at bounding box center [596, 506] width 771 height 594
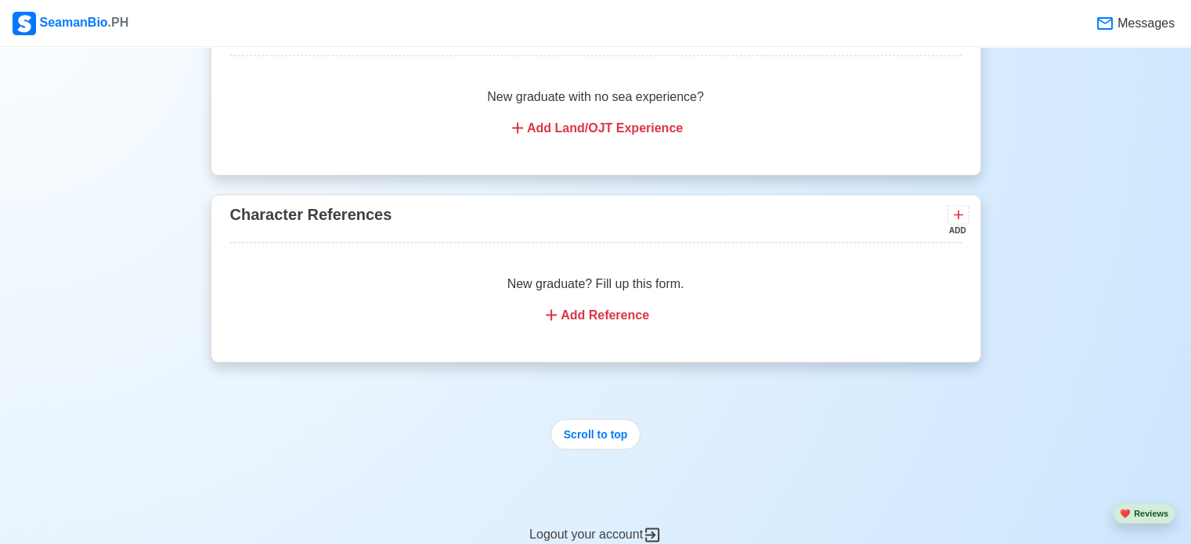
scroll to position [3005, 0]
click at [959, 212] on icon at bounding box center [958, 213] width 9 height 9
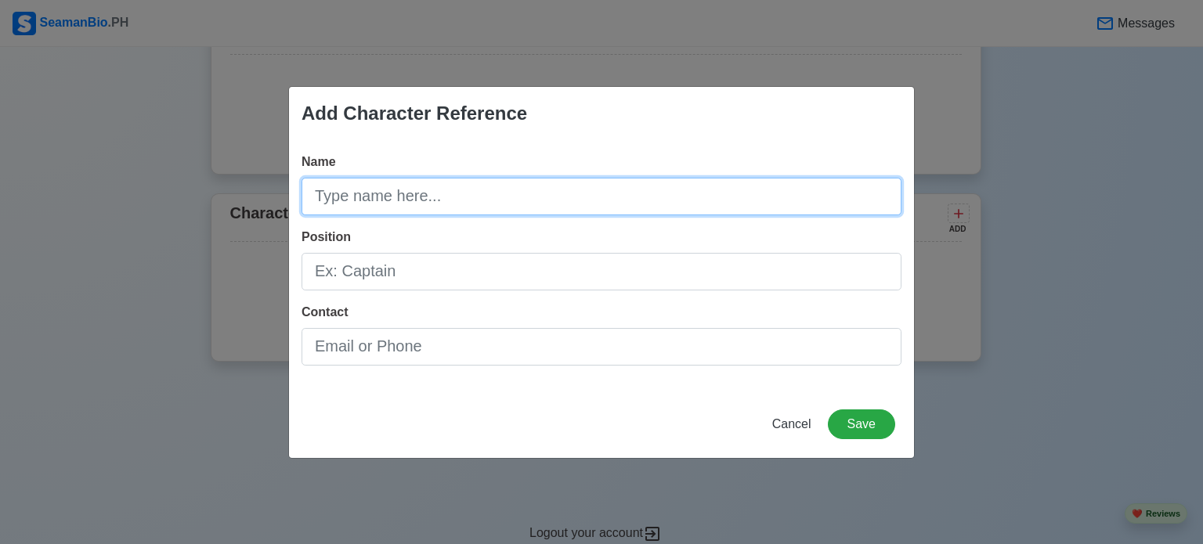
click at [777, 182] on input "Name" at bounding box center [601, 197] width 600 height 38
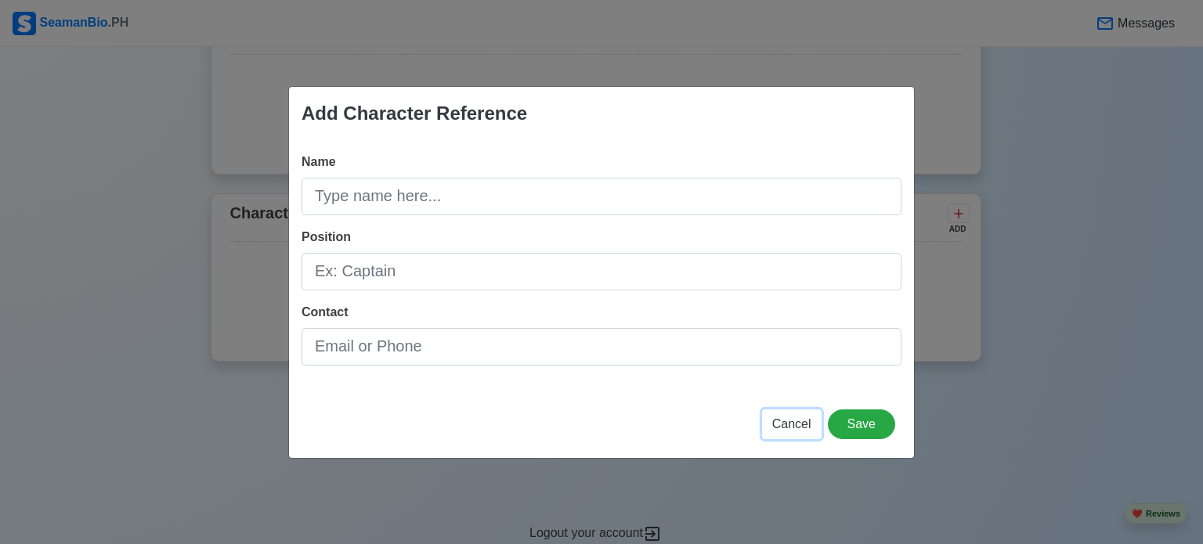
click at [791, 431] on span "Cancel" at bounding box center [791, 423] width 39 height 13
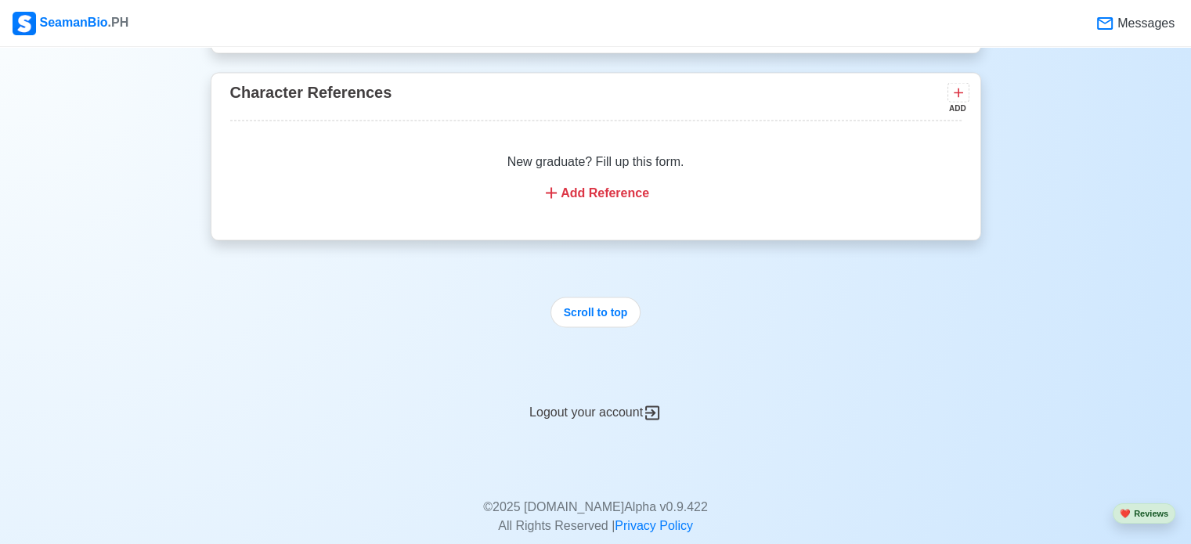
scroll to position [3128, 0]
click at [608, 324] on button "Scroll to top" at bounding box center [595, 311] width 91 height 31
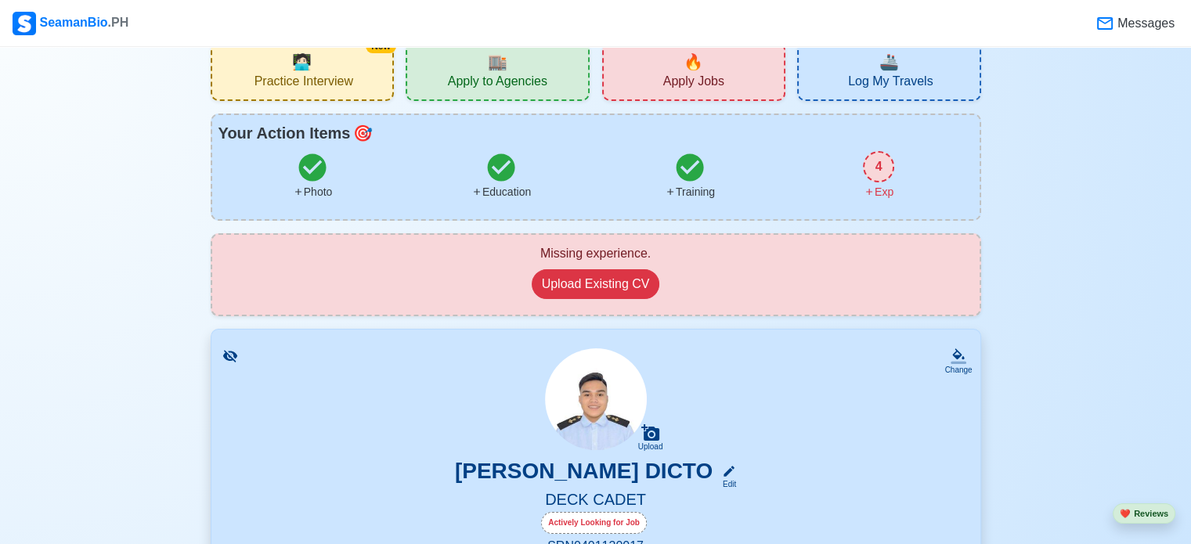
scroll to position [38, 0]
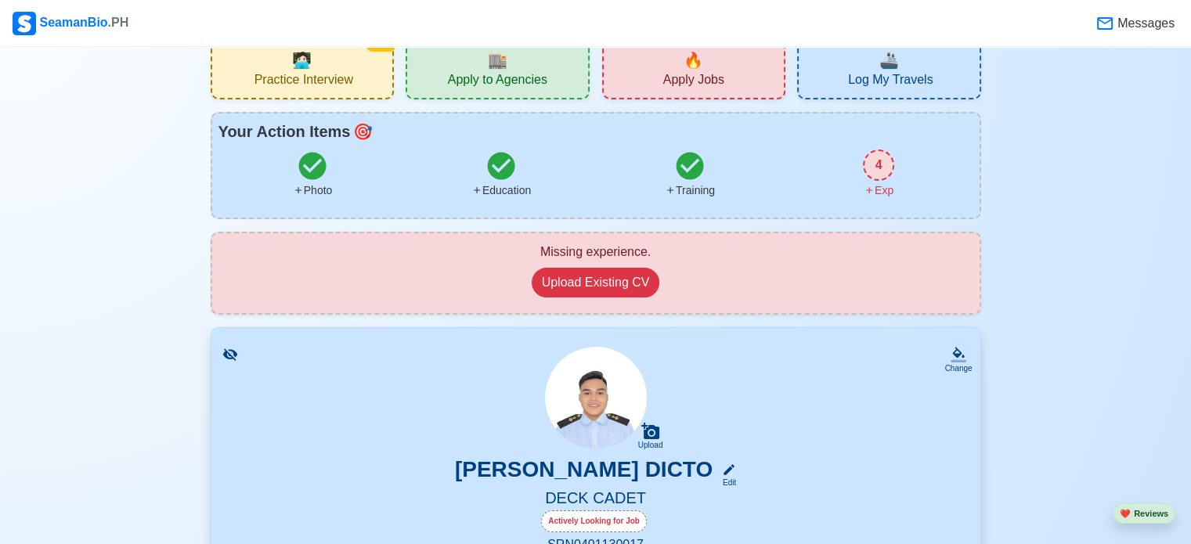
click at [879, 171] on div "4" at bounding box center [878, 165] width 31 height 31
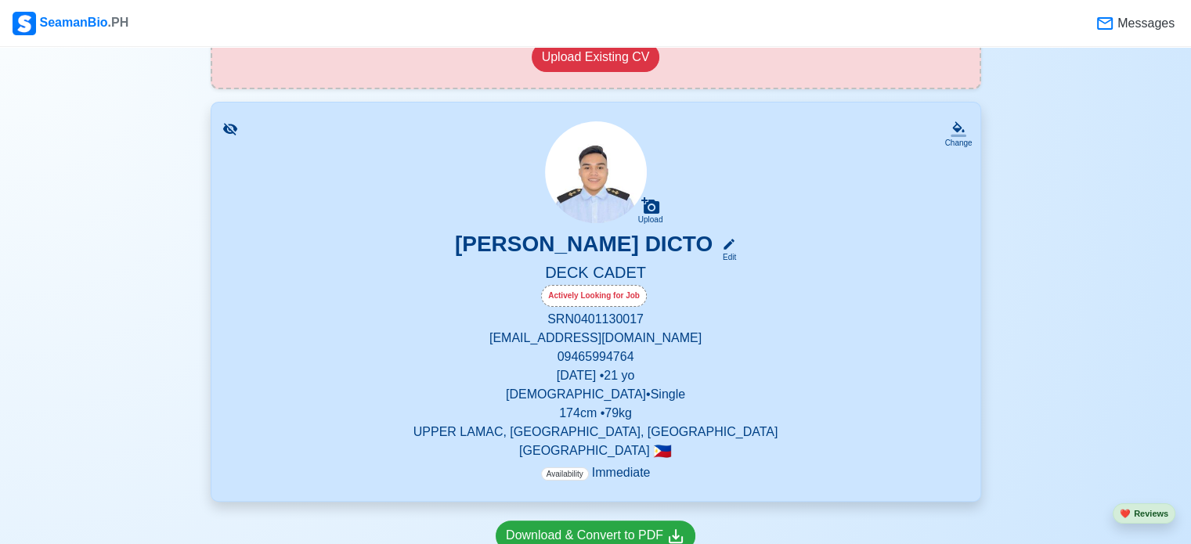
scroll to position [260, 0]
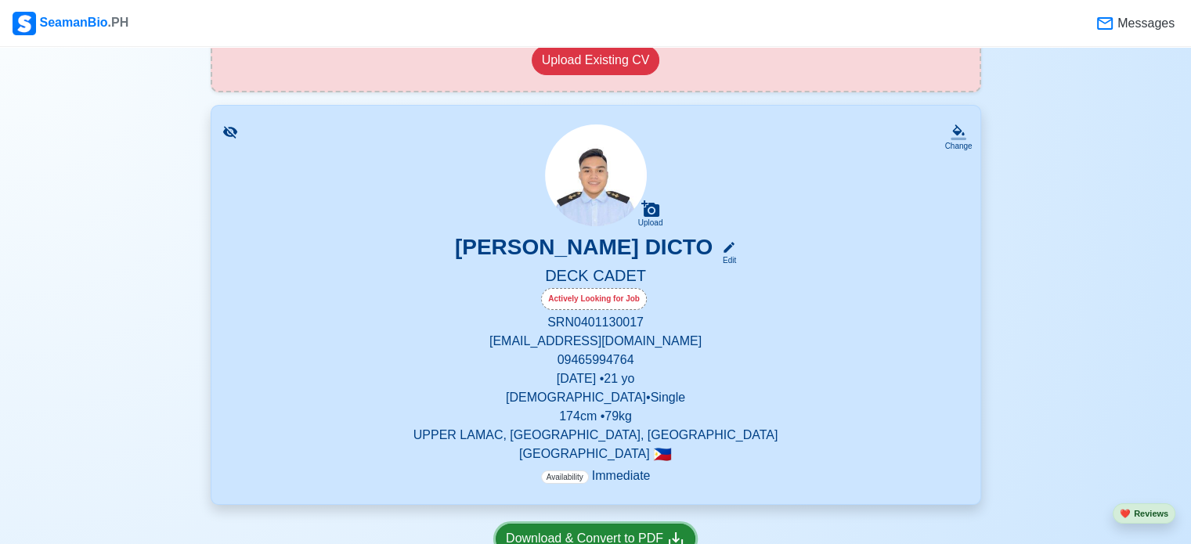
click at [630, 532] on div "Download & Convert to PDF" at bounding box center [595, 539] width 179 height 20
click at [656, 227] on div "Upload JOHN ADRIAN LARANJO DICTO Edit DECK CADET Actively Looking for Job SRN 0…" at bounding box center [595, 305] width 731 height 361
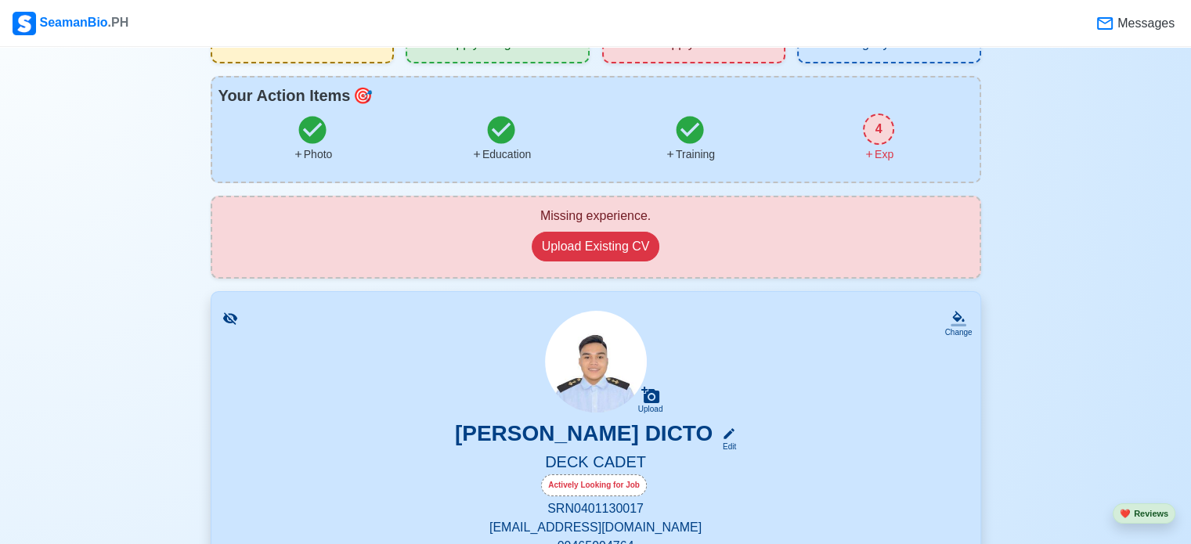
scroll to position [0, 0]
